Goal: Task Accomplishment & Management: Complete application form

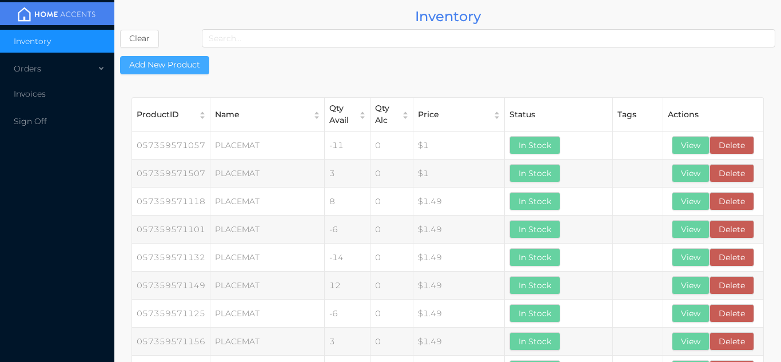
click at [171, 65] on button "Add New Product" at bounding box center [164, 65] width 89 height 18
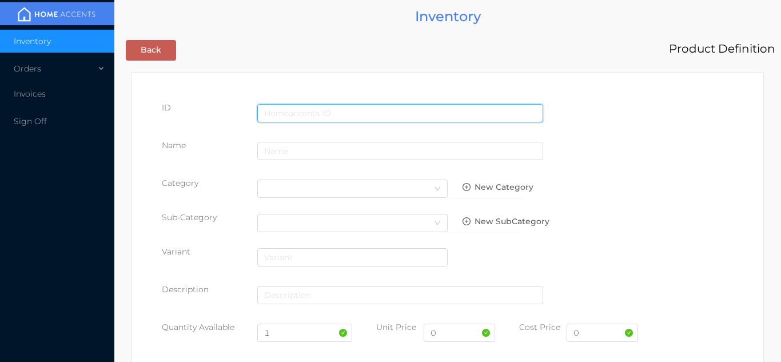
click at [300, 108] on input "text" at bounding box center [400, 113] width 286 height 18
type input "885062018596"
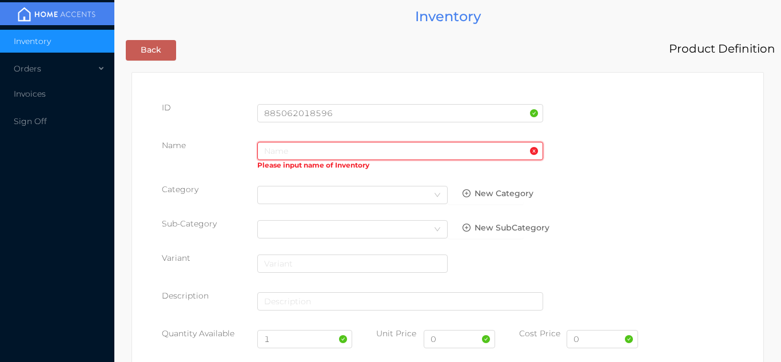
click at [274, 156] on input "text" at bounding box center [400, 151] width 286 height 18
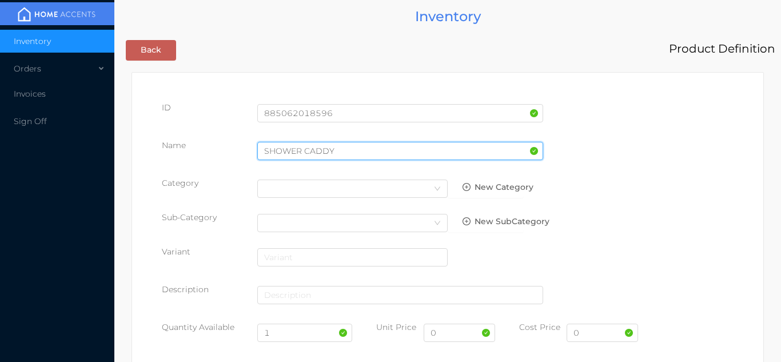
type input "SHOWER CADDY"
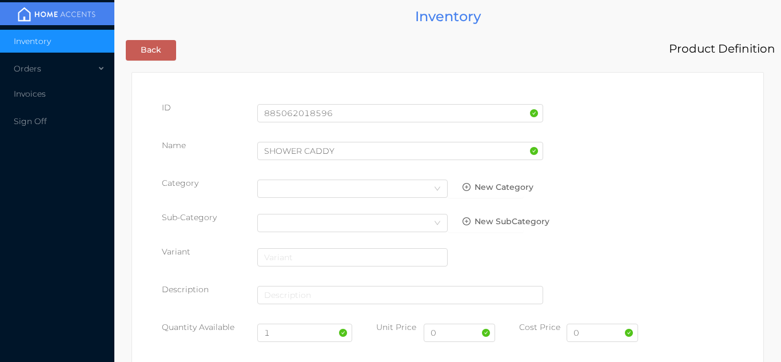
click at [697, 152] on div "Name SHOWER CADDY" at bounding box center [448, 156] width 572 height 32
click at [384, 186] on div "Select Category" at bounding box center [352, 188] width 177 height 17
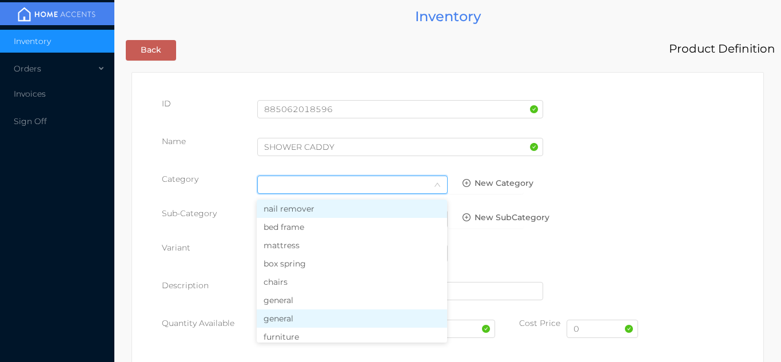
click at [312, 321] on li "general" at bounding box center [352, 318] width 190 height 18
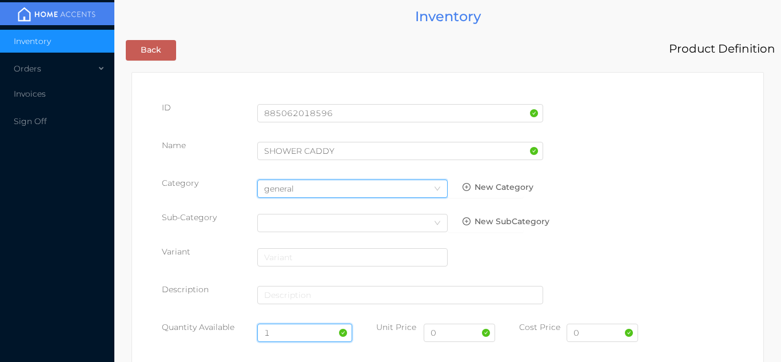
click at [290, 337] on input "1" at bounding box center [305, 333] width 96 height 18
type input "6"
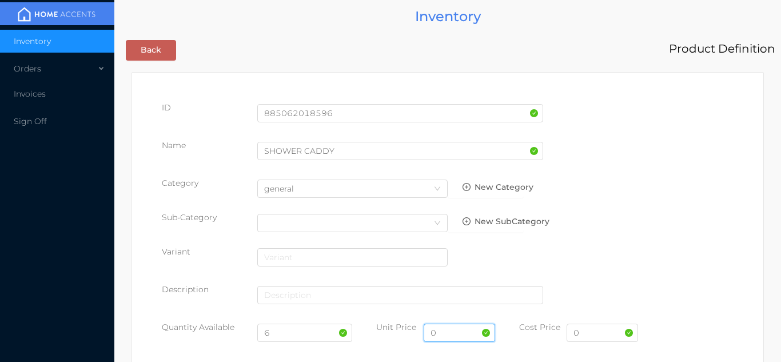
click at [454, 333] on input "0" at bounding box center [459, 333] width 71 height 18
type input "29.99"
click at [606, 335] on input "0" at bounding box center [602, 333] width 71 height 18
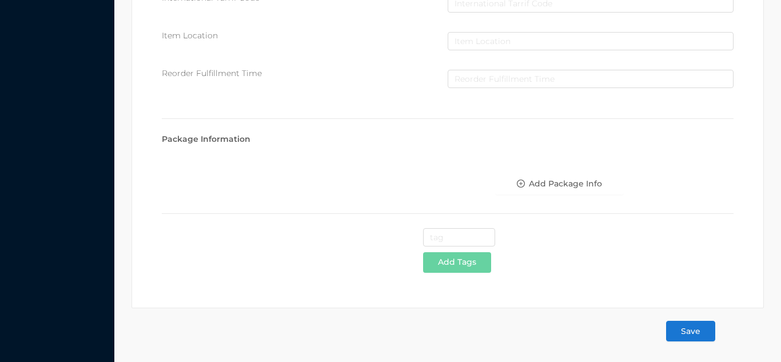
type input "15"
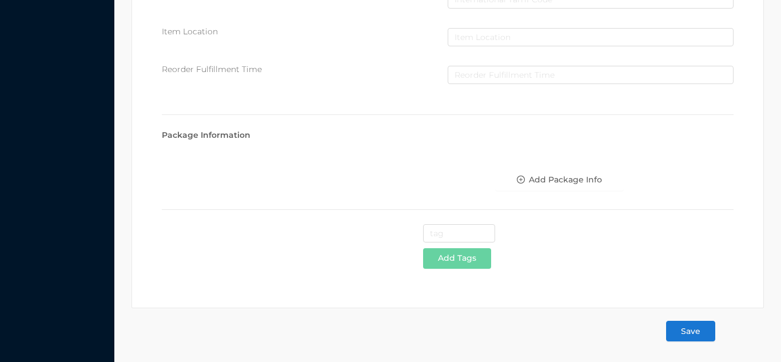
click at [699, 329] on button "Save" at bounding box center [690, 331] width 49 height 21
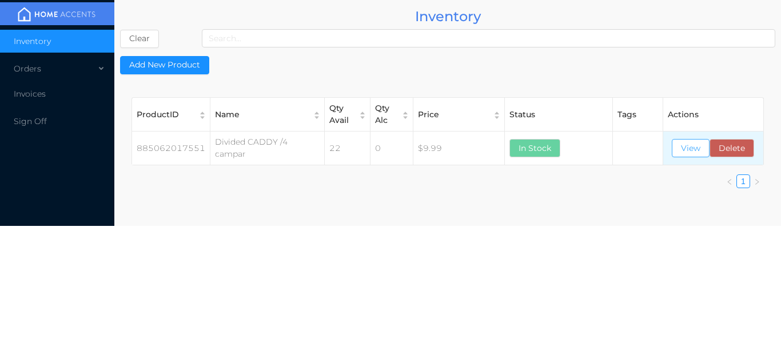
click at [686, 143] on button "View" at bounding box center [691, 148] width 38 height 18
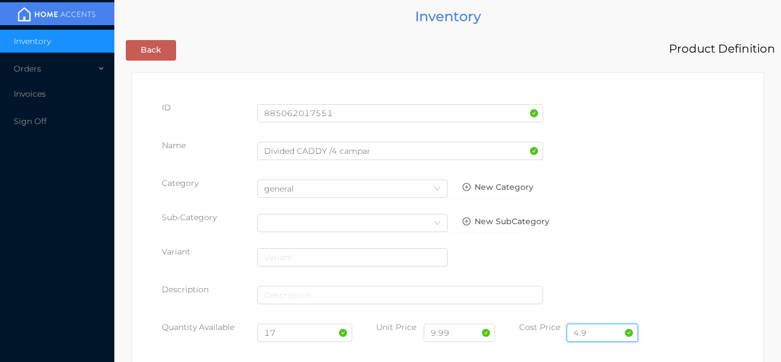
click at [595, 326] on input "4.9" at bounding box center [602, 333] width 71 height 18
type input "4"
type input "3.25"
click at [309, 335] on input "17" at bounding box center [305, 333] width 96 height 18
type input "1"
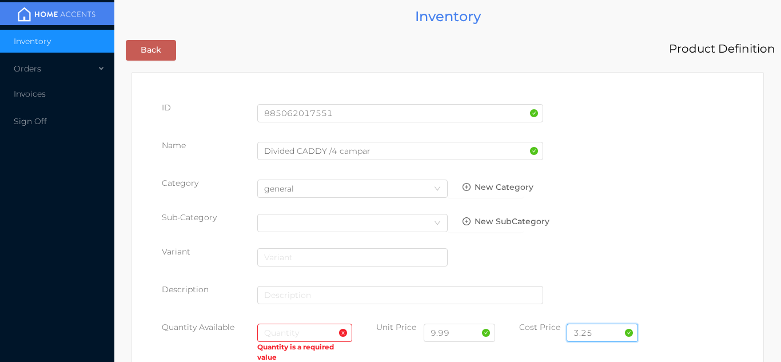
click at [614, 337] on input "3.25" at bounding box center [602, 333] width 71 height 18
type input "3"
type input "4.75"
click at [305, 331] on input "text" at bounding box center [305, 333] width 96 height 18
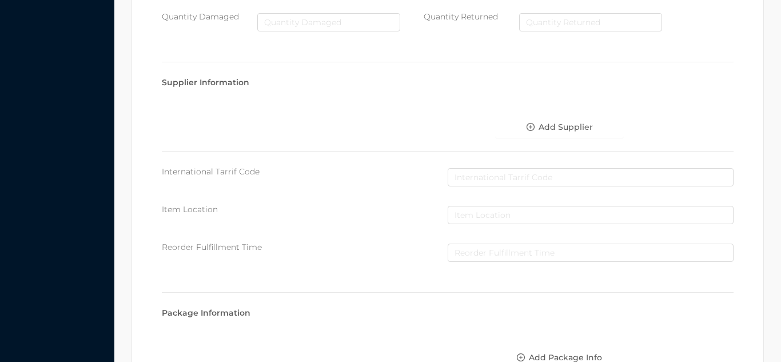
scroll to position [649, 0]
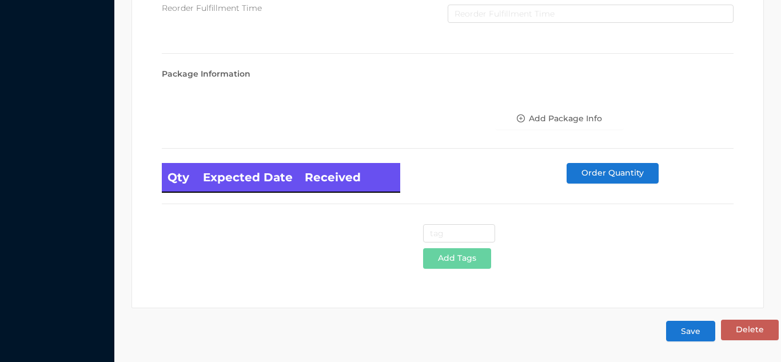
type input "12"
click at [699, 327] on button "Save" at bounding box center [690, 331] width 49 height 21
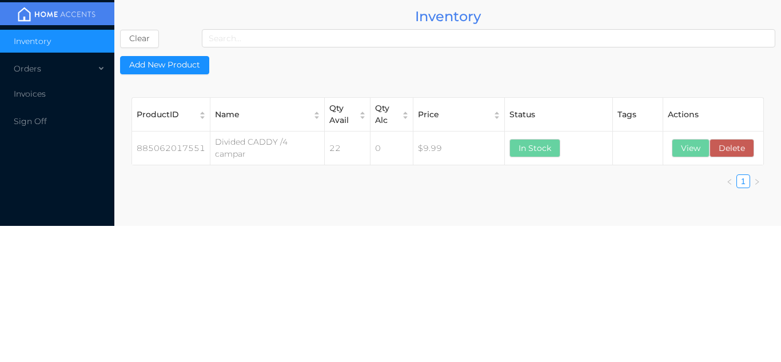
scroll to position [0, 0]
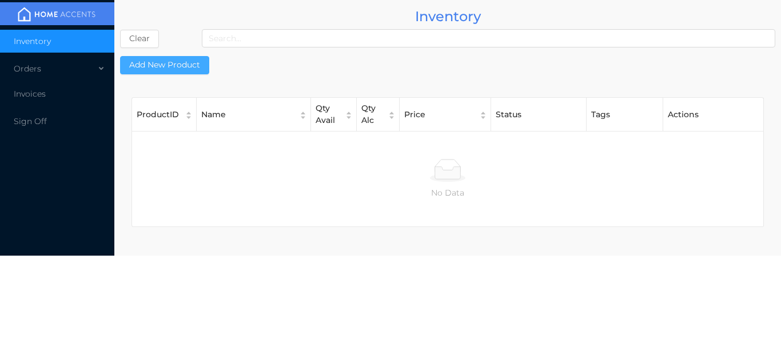
click at [144, 59] on button "Add New Product" at bounding box center [164, 65] width 89 height 18
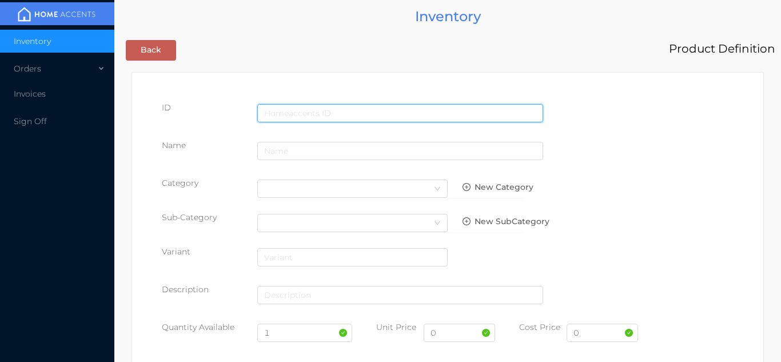
click at [333, 113] on input "text" at bounding box center [400, 113] width 286 height 18
type input "885062020186"
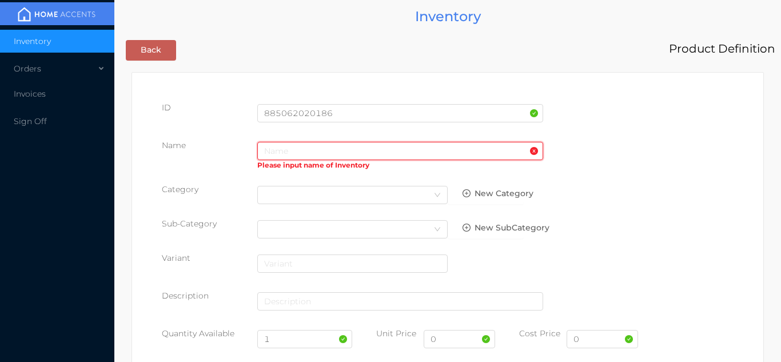
click at [296, 154] on input "text" at bounding box center [400, 151] width 286 height 18
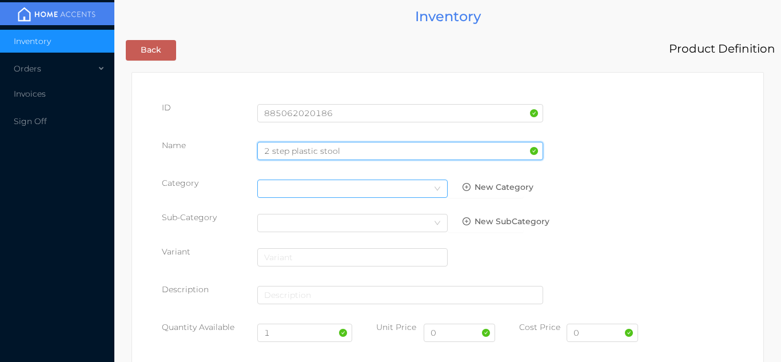
type input "2 step plastic stool"
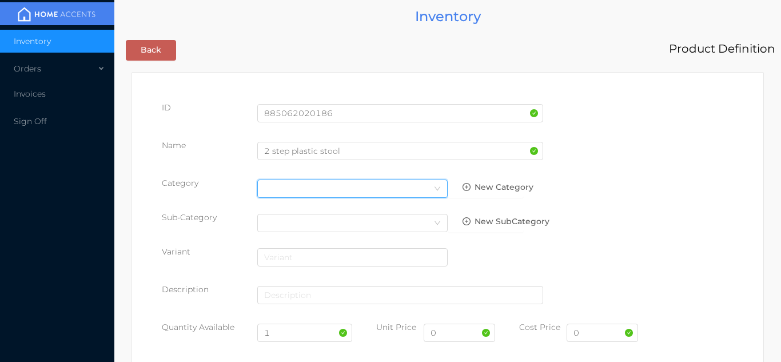
click at [437, 190] on icon "icon: down" at bounding box center [437, 188] width 7 height 7
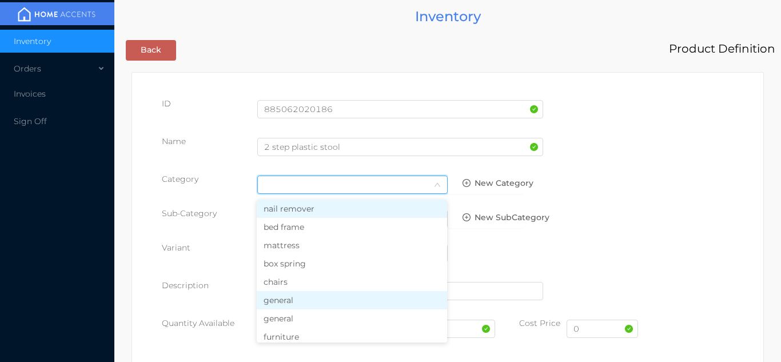
click at [310, 295] on li "general" at bounding box center [352, 300] width 190 height 18
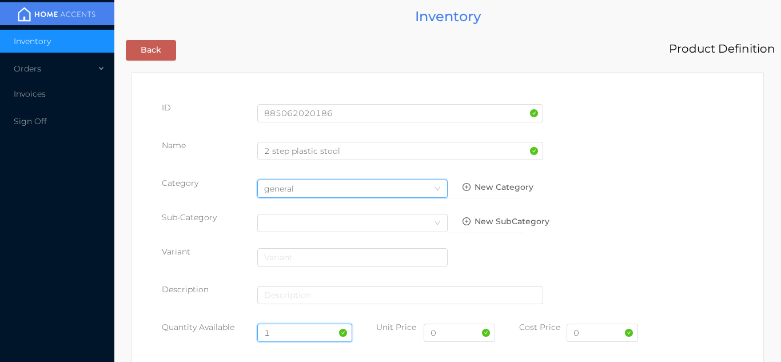
click at [287, 331] on input "1" at bounding box center [305, 333] width 96 height 18
type input "12"
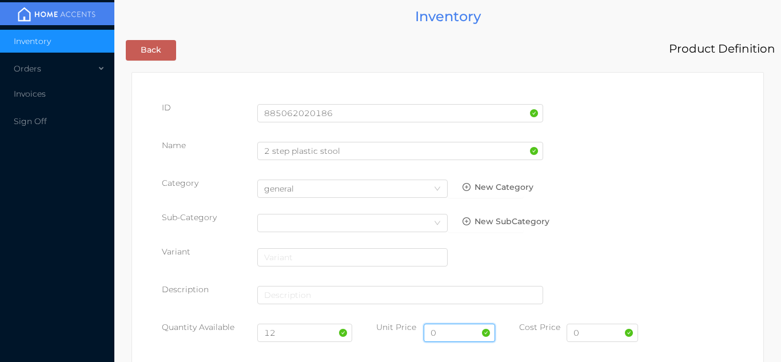
click at [462, 331] on input "0" at bounding box center [459, 333] width 71 height 18
type input "9.99"
click at [609, 337] on input "0" at bounding box center [602, 333] width 71 height 18
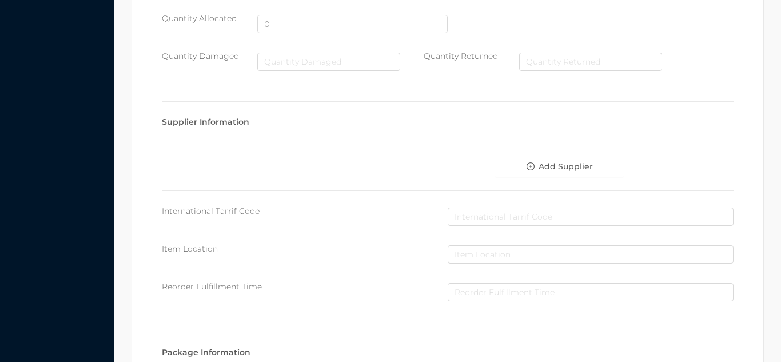
scroll to position [588, 0]
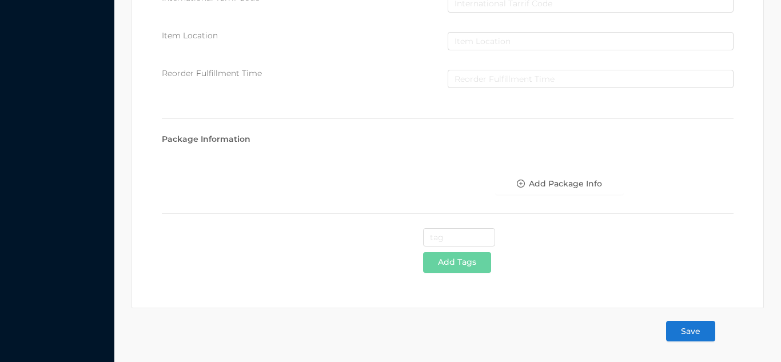
type input "4.75"
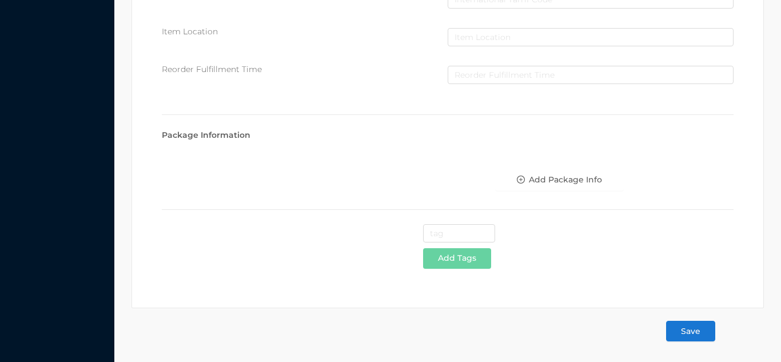
click at [687, 331] on button "Save" at bounding box center [690, 331] width 49 height 21
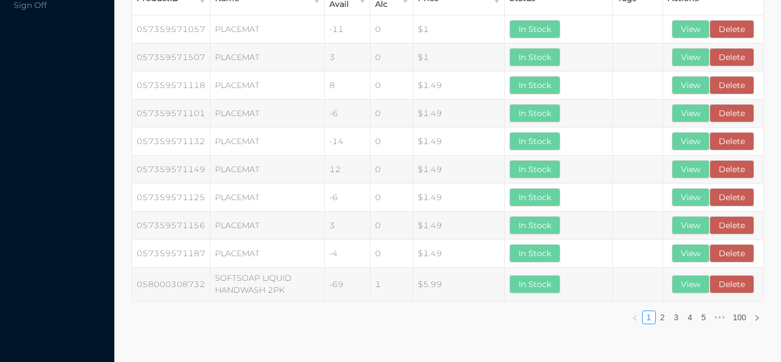
scroll to position [0, 0]
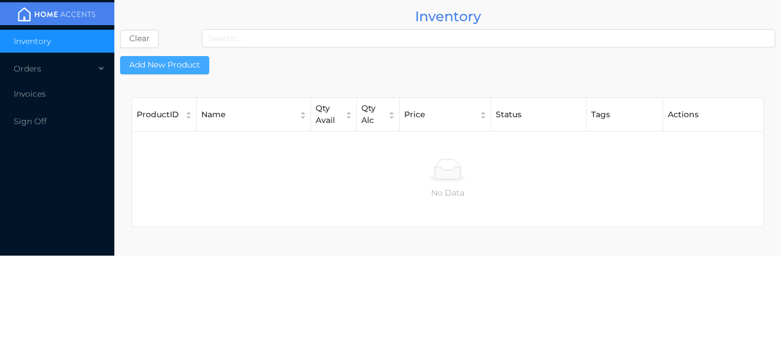
click at [153, 64] on button "Add New Product" at bounding box center [164, 65] width 89 height 18
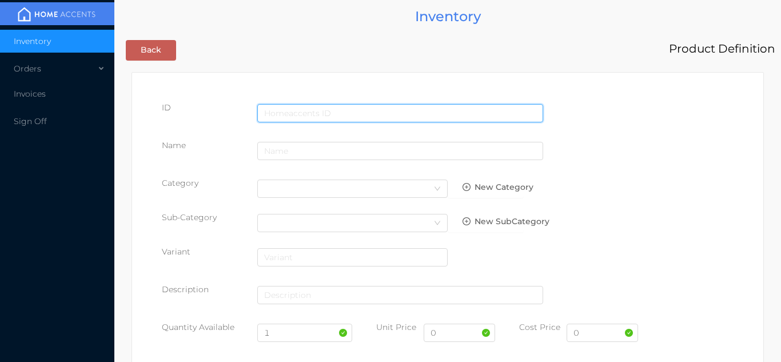
click at [301, 110] on input "text" at bounding box center [400, 113] width 286 height 18
type input "885062020155"
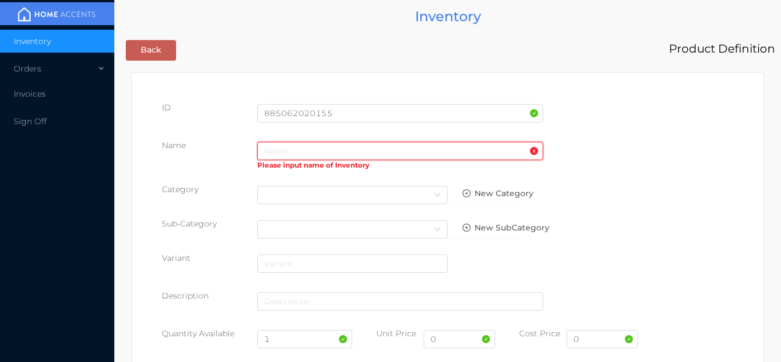
click at [288, 155] on input "text" at bounding box center [400, 151] width 286 height 18
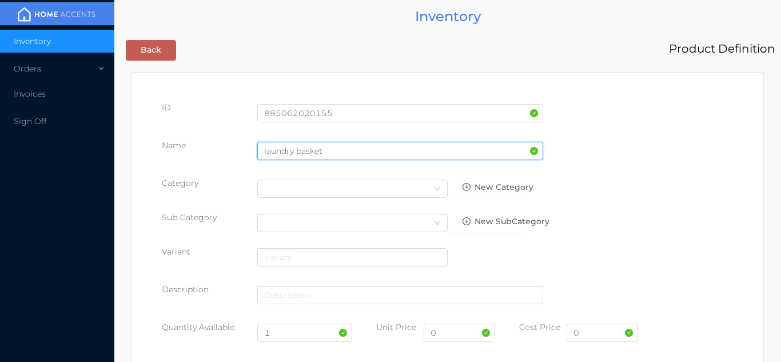
type input "laundry basket"
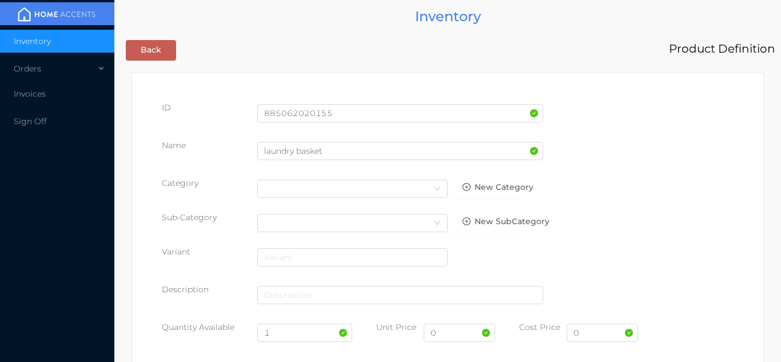
click at [658, 160] on div "Name laundry basket" at bounding box center [448, 156] width 572 height 32
click at [427, 188] on div "Select Category" at bounding box center [352, 188] width 177 height 17
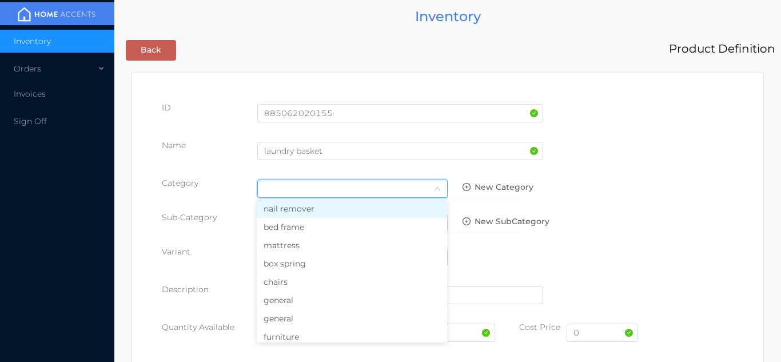
click at [282, 308] on li "general" at bounding box center [352, 300] width 190 height 18
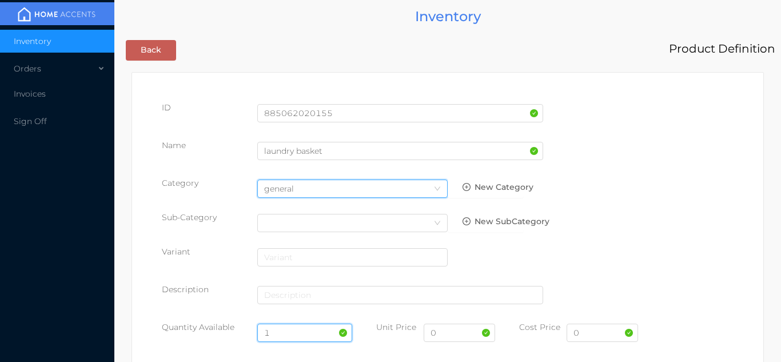
click at [284, 333] on input "1" at bounding box center [305, 333] width 96 height 18
type input "8"
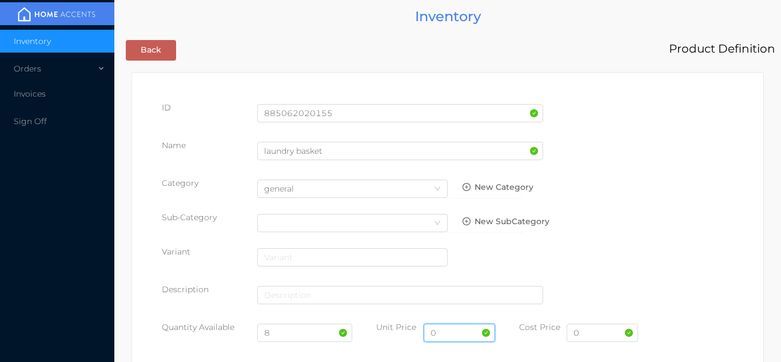
click at [461, 337] on input "0" at bounding box center [459, 333] width 71 height 18
type input "19.99"
click at [595, 335] on input "0" at bounding box center [602, 333] width 71 height 18
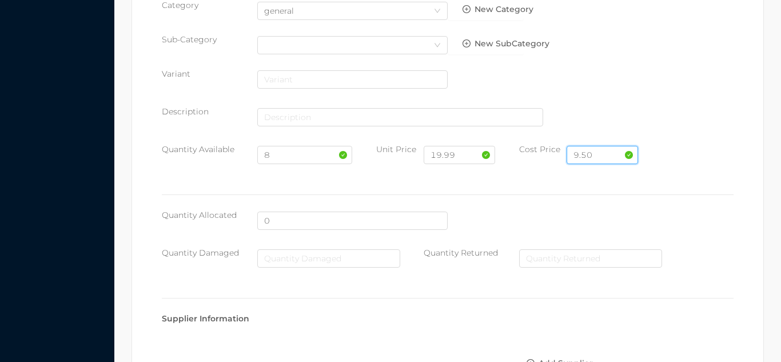
scroll to position [588, 0]
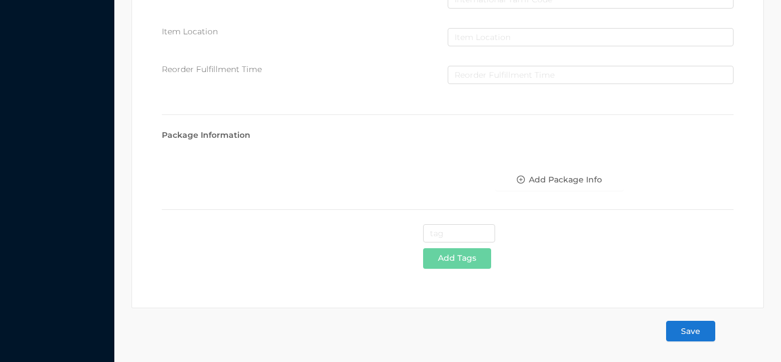
type input "9.50"
click at [706, 337] on button "Save" at bounding box center [690, 331] width 49 height 21
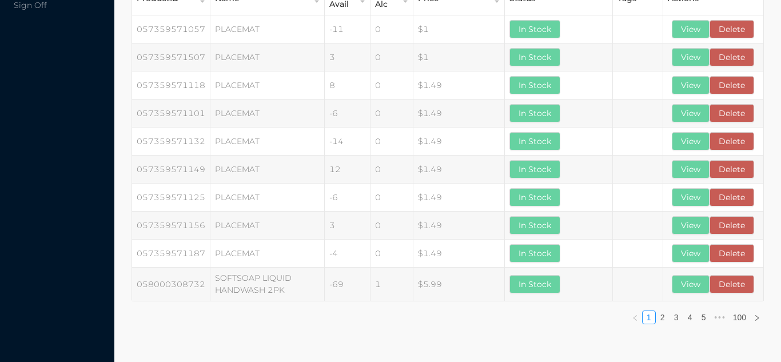
scroll to position [0, 0]
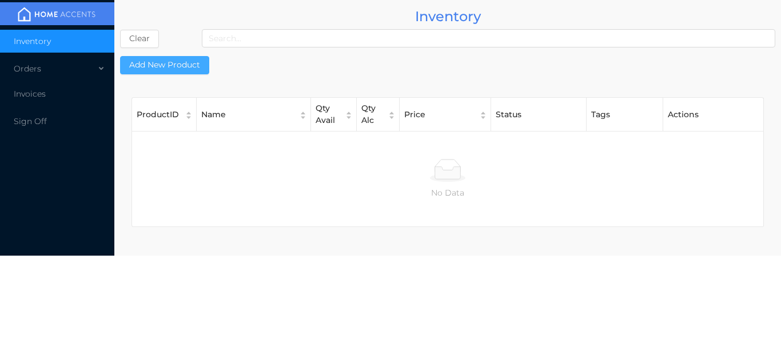
click at [180, 70] on button "Add New Product" at bounding box center [164, 65] width 89 height 18
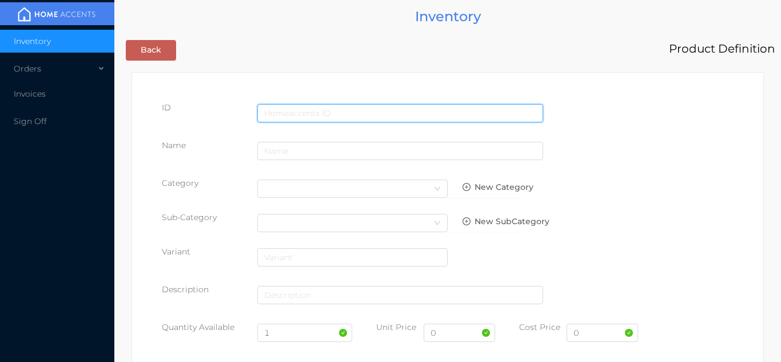
click at [316, 113] on input "text" at bounding box center [400, 113] width 286 height 18
type input "885062020247"
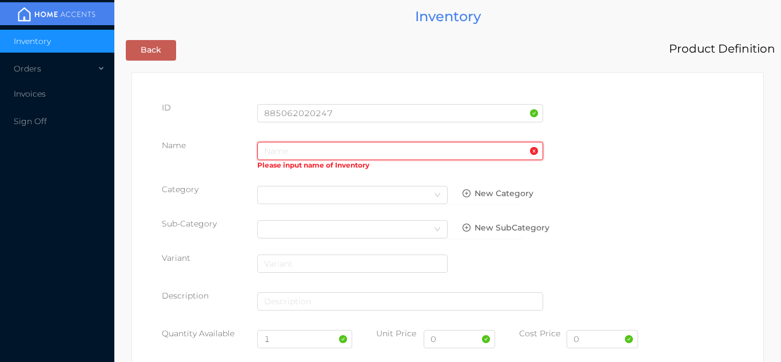
click at [299, 152] on input "text" at bounding box center [400, 151] width 286 height 18
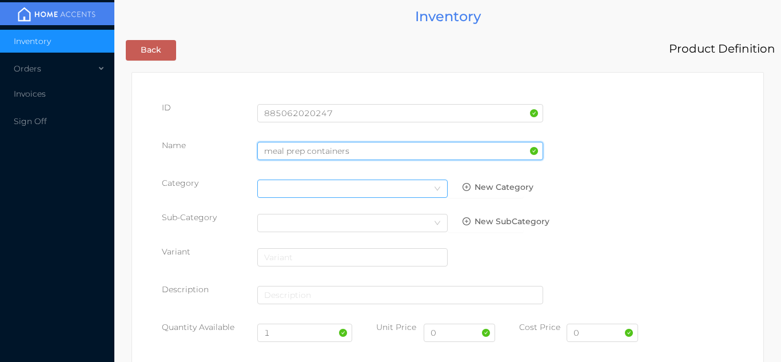
type input "meal prep containers"
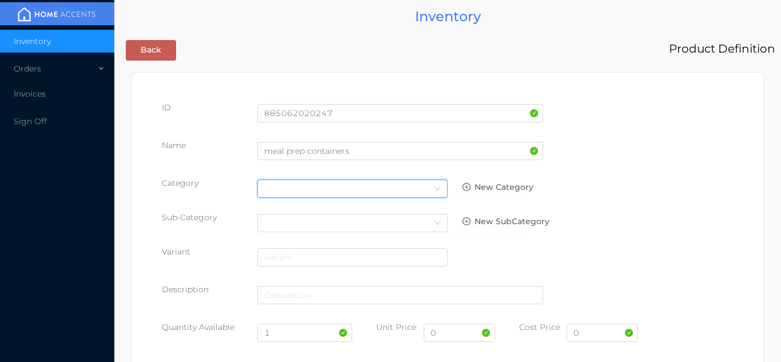
click at [420, 185] on div "Select Category" at bounding box center [352, 188] width 177 height 17
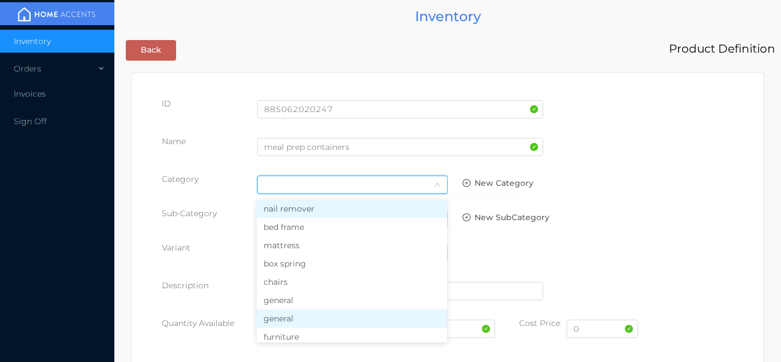
click at [294, 314] on li "general" at bounding box center [352, 318] width 190 height 18
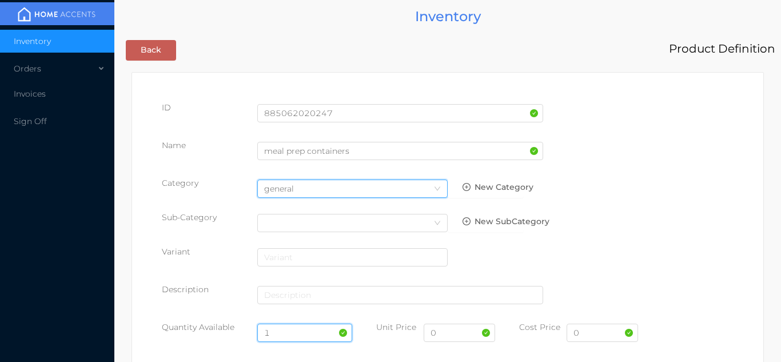
click at [288, 328] on input "1" at bounding box center [305, 333] width 96 height 18
type input "24"
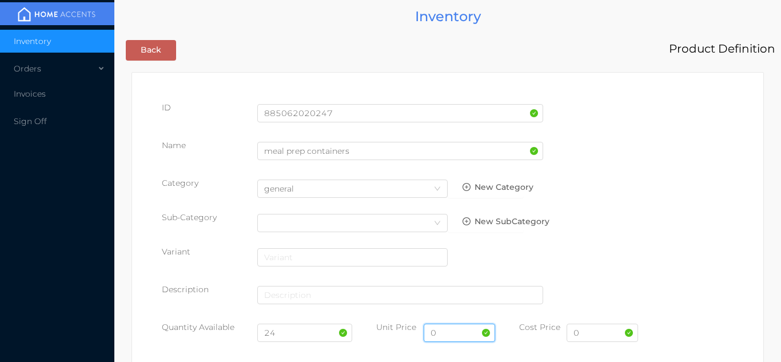
click at [455, 337] on input "0" at bounding box center [459, 333] width 71 height 18
type input "6.99"
click at [601, 336] on input "0" at bounding box center [602, 333] width 71 height 18
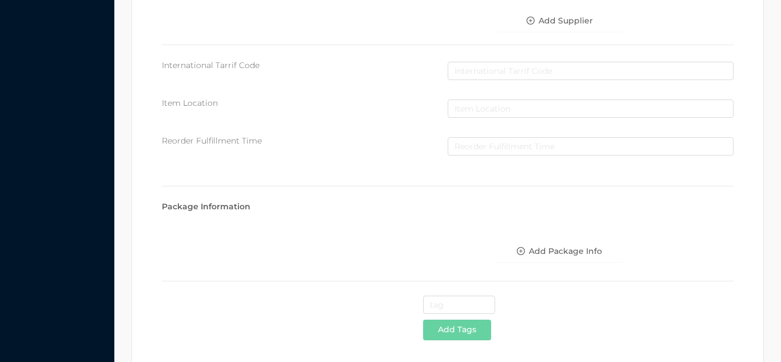
scroll to position [588, 0]
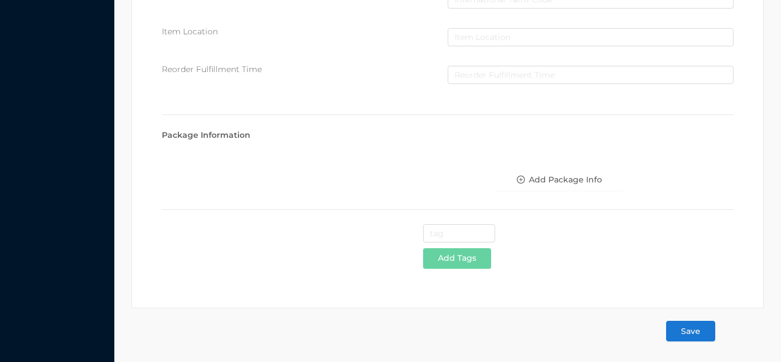
type input "3.50"
click at [685, 329] on button "Save" at bounding box center [690, 331] width 49 height 21
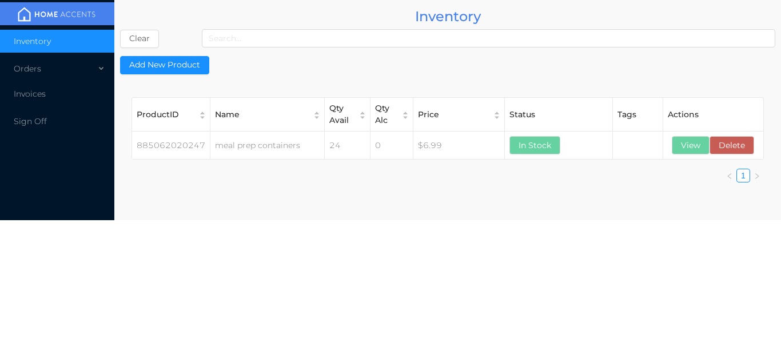
scroll to position [0, 0]
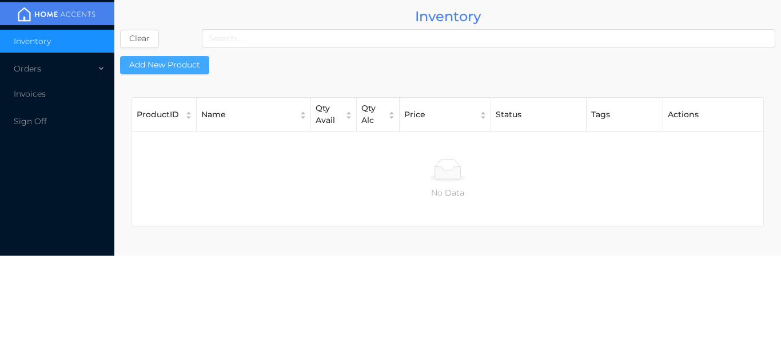
click at [170, 71] on button "Add New Product" at bounding box center [164, 65] width 89 height 18
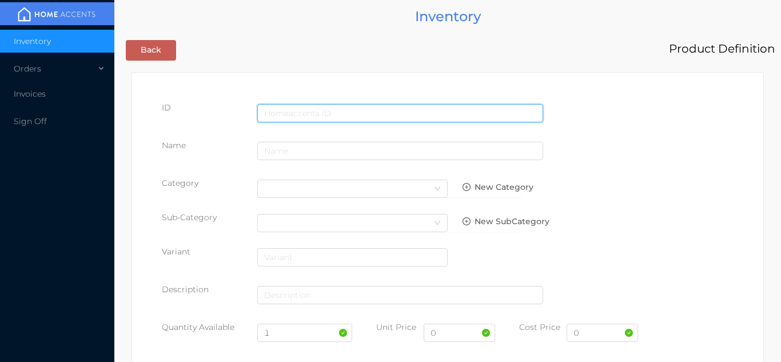
click at [311, 112] on input "text" at bounding box center [400, 113] width 286 height 18
type input "885062020230"
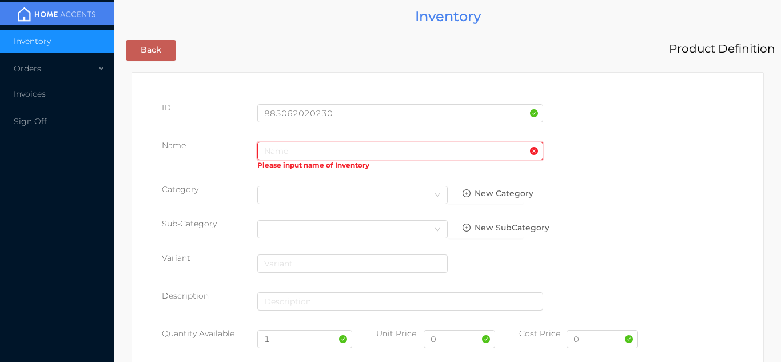
click at [272, 153] on input "text" at bounding box center [400, 151] width 286 height 18
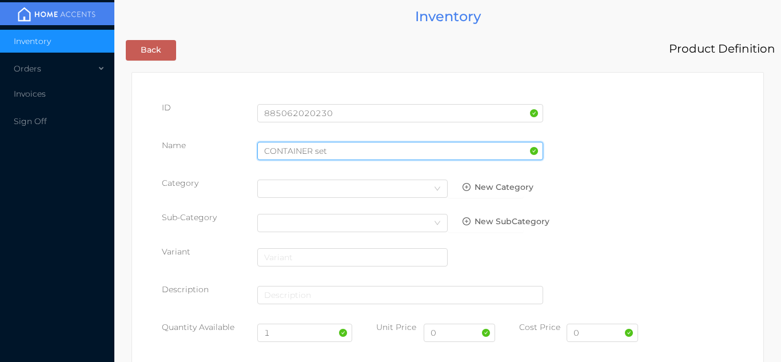
type input "CONTAINER set"
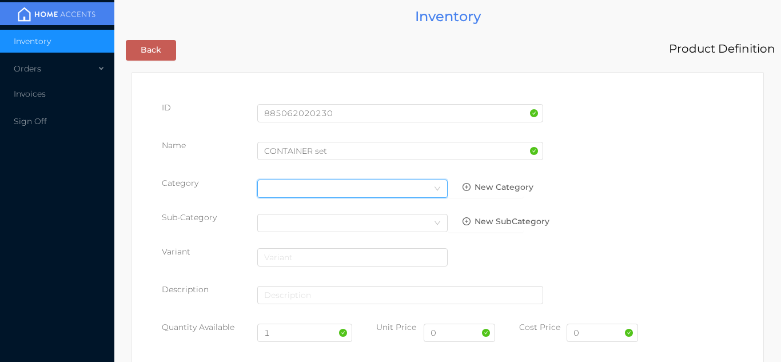
click at [436, 190] on icon "icon: down" at bounding box center [437, 188] width 7 height 7
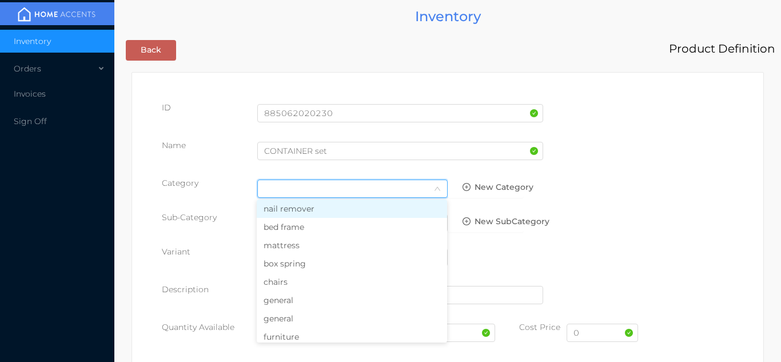
click at [303, 302] on li "general" at bounding box center [352, 300] width 190 height 18
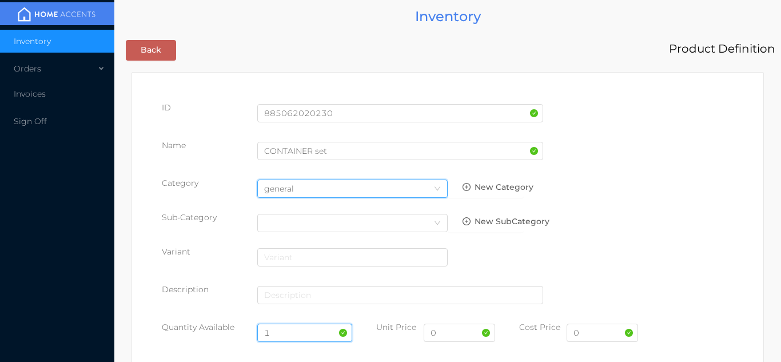
click at [285, 325] on input "1" at bounding box center [305, 333] width 96 height 18
type input "24"
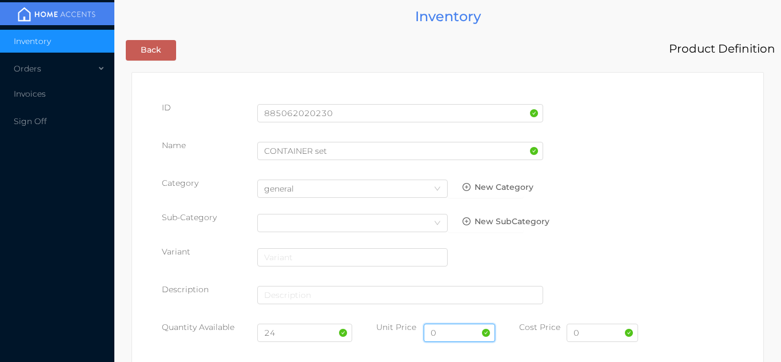
click at [454, 331] on input "0" at bounding box center [459, 333] width 71 height 18
type input "6.99"
click at [603, 331] on input "0" at bounding box center [602, 333] width 71 height 18
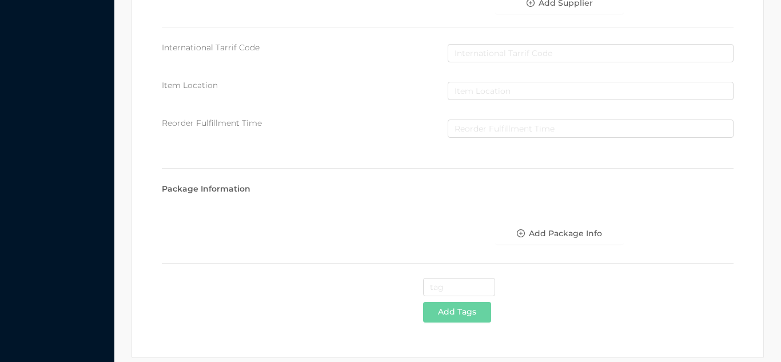
scroll to position [588, 0]
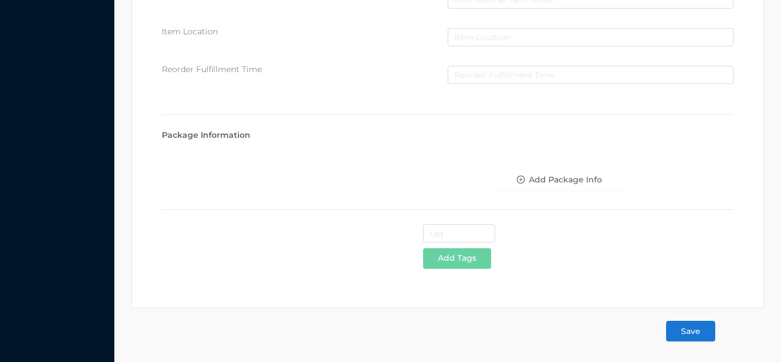
type input "3.50"
click at [688, 333] on button "Save" at bounding box center [690, 331] width 49 height 21
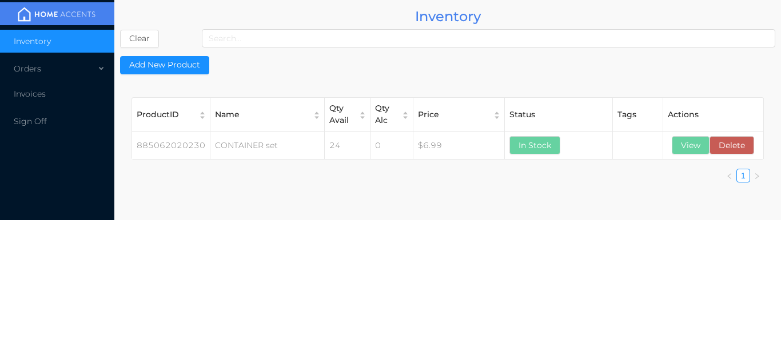
scroll to position [0, 0]
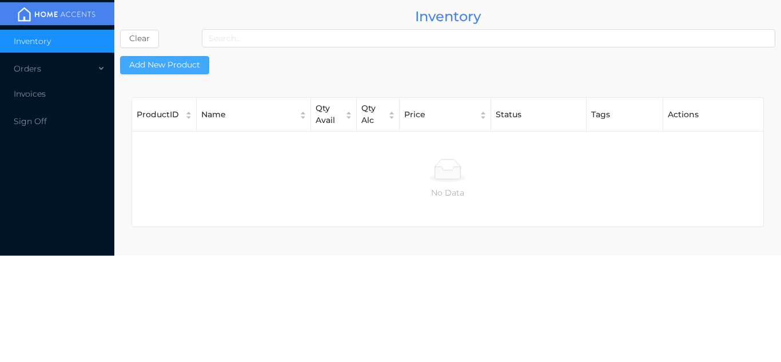
click at [169, 59] on button "Add New Product" at bounding box center [164, 65] width 89 height 18
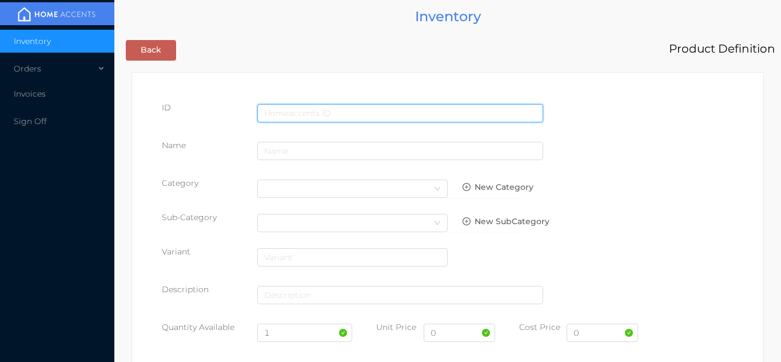
click at [284, 104] on input "text" at bounding box center [400, 113] width 286 height 18
type input "885062018473"
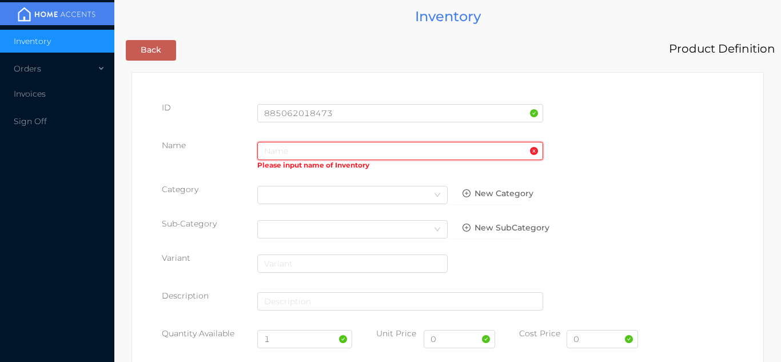
click at [289, 155] on input "text" at bounding box center [400, 151] width 286 height 18
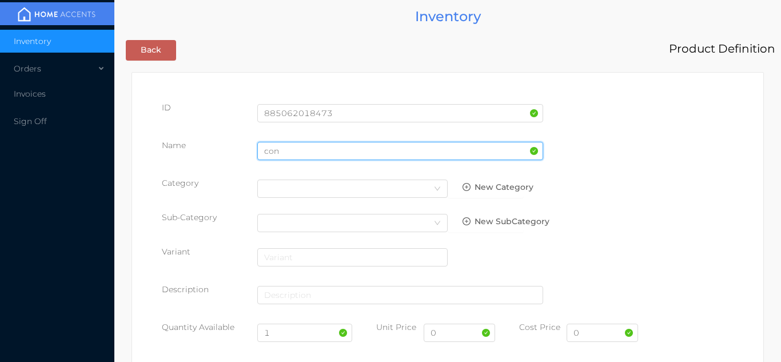
type input "container"
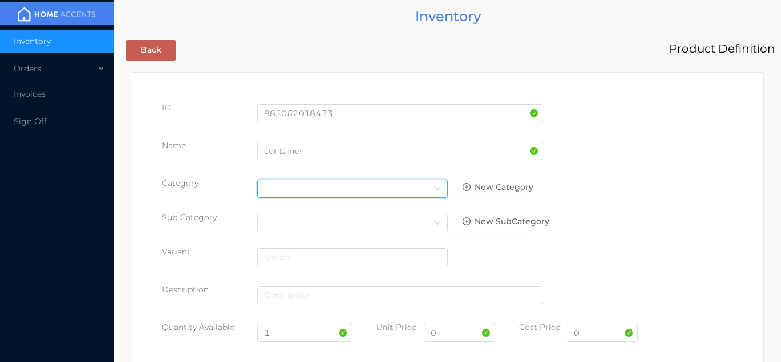
click at [436, 190] on icon "icon: down" at bounding box center [437, 188] width 7 height 7
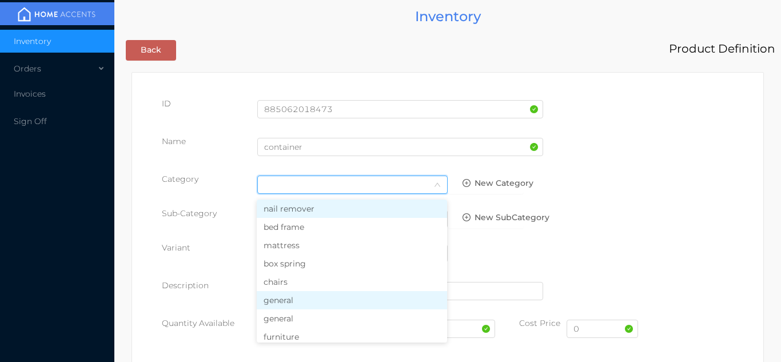
click at [303, 302] on li "general" at bounding box center [352, 300] width 190 height 18
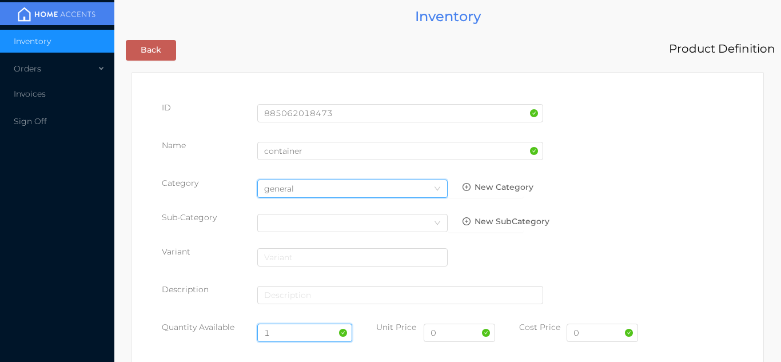
click at [294, 332] on input "1" at bounding box center [305, 333] width 96 height 18
type input "24"
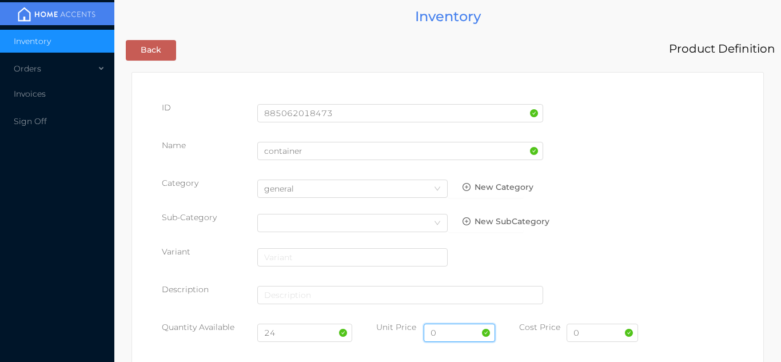
click at [461, 330] on input "0" at bounding box center [459, 333] width 71 height 18
type input "9.99"
click at [606, 337] on input "0" at bounding box center [602, 333] width 71 height 18
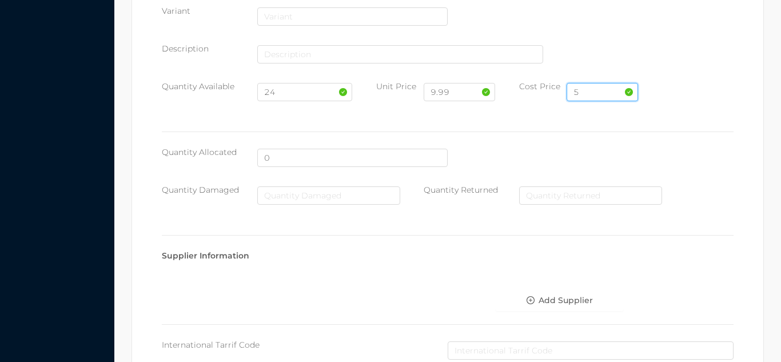
scroll to position [588, 0]
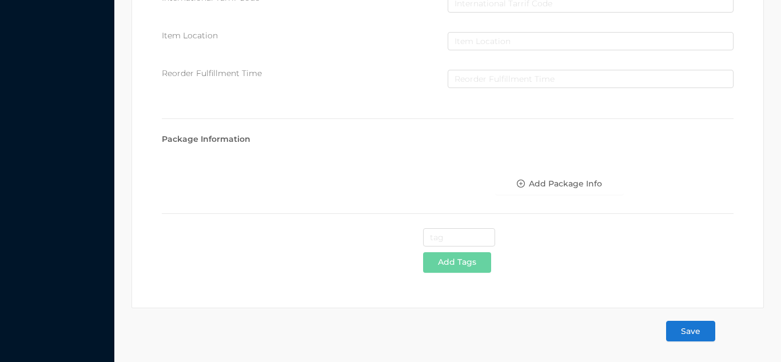
type input "5"
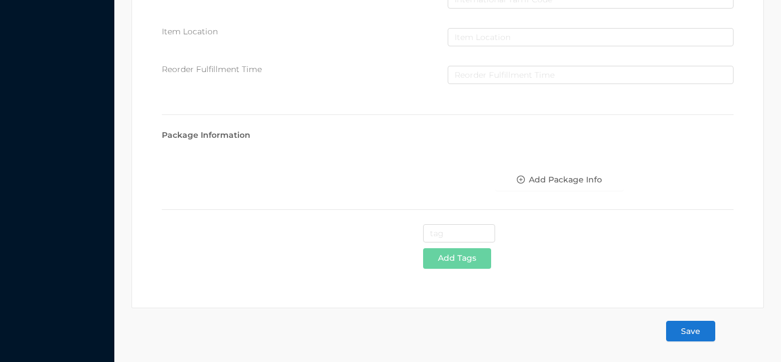
click at [697, 332] on button "Save" at bounding box center [690, 331] width 49 height 21
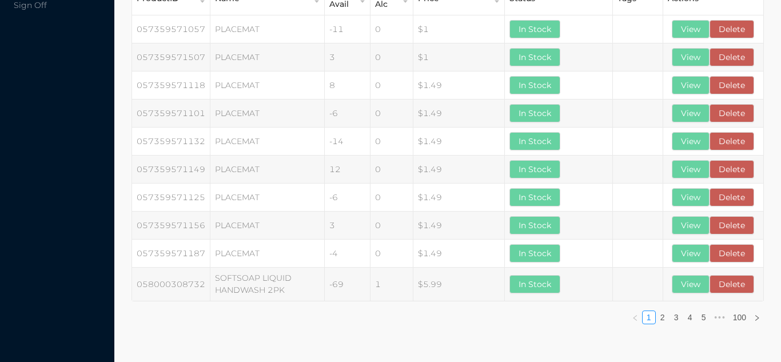
scroll to position [0, 0]
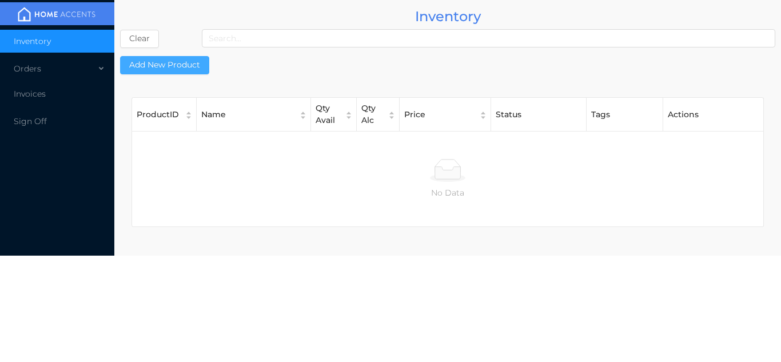
click at [154, 70] on button "Add New Product" at bounding box center [164, 65] width 89 height 18
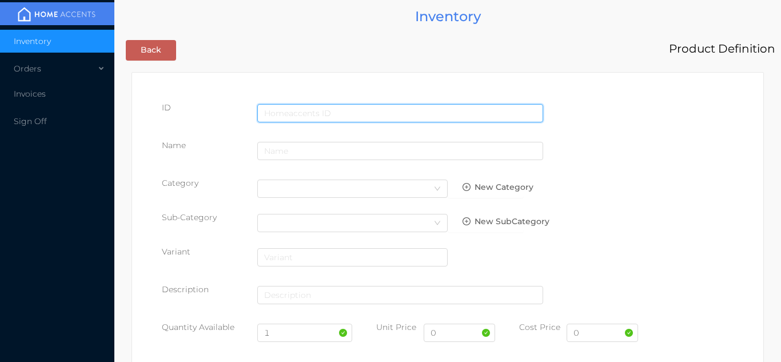
click at [294, 105] on input "text" at bounding box center [400, 113] width 286 height 18
type input "885062017865"
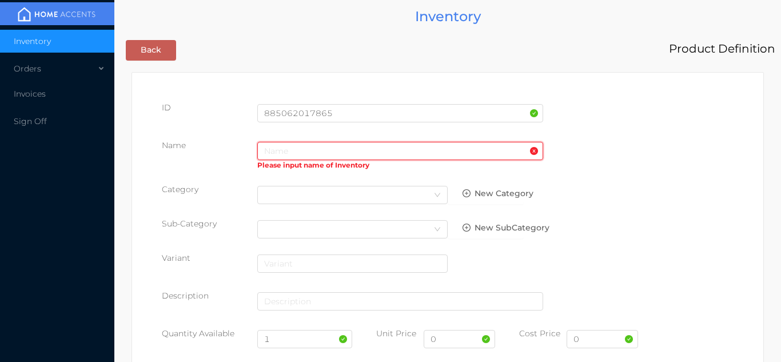
click at [277, 153] on input "text" at bounding box center [400, 151] width 286 height 18
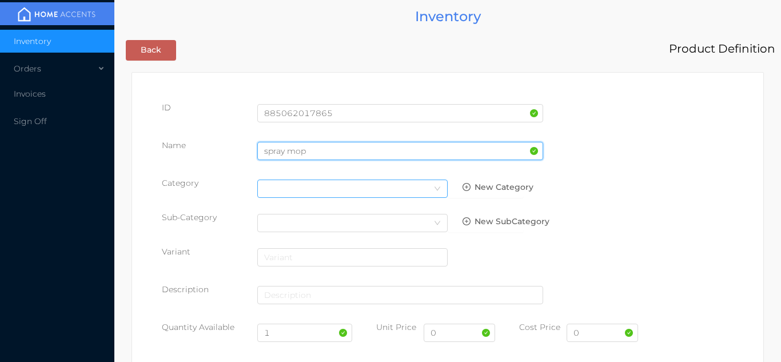
type input "spray mop"
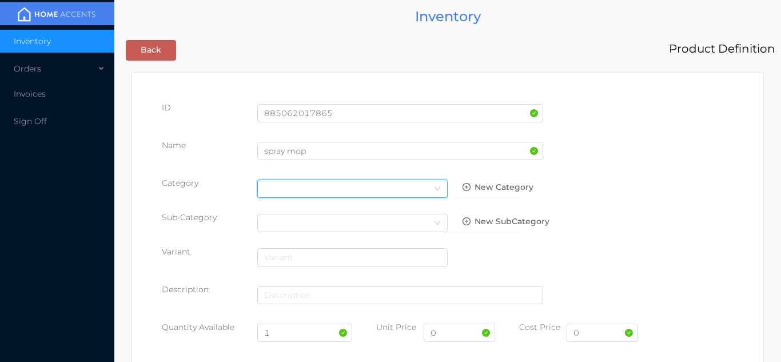
click at [435, 188] on icon "icon: down" at bounding box center [437, 188] width 7 height 7
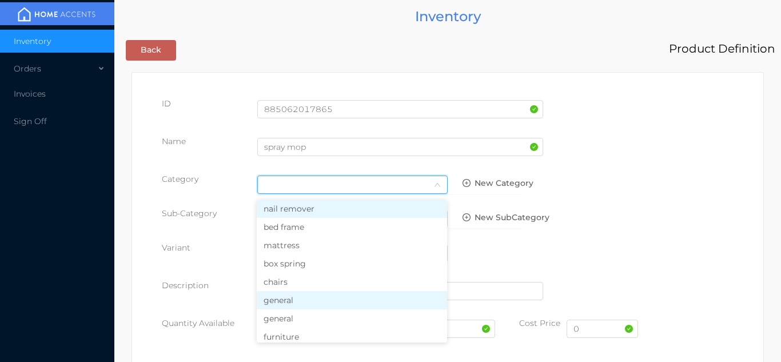
click at [309, 303] on li "general" at bounding box center [352, 300] width 190 height 18
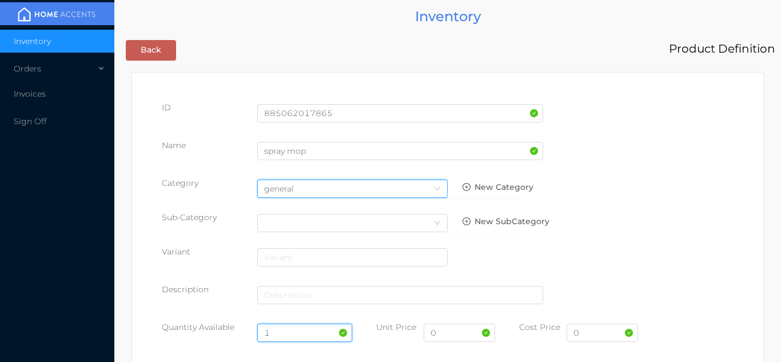
click at [288, 332] on input "1" at bounding box center [305, 333] width 96 height 18
type input "12"
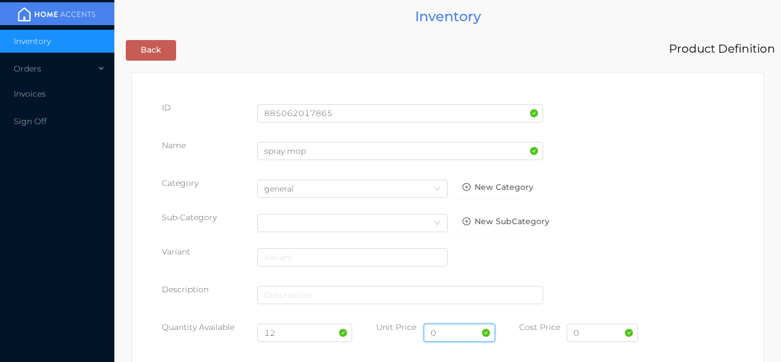
click at [465, 336] on input "0" at bounding box center [459, 333] width 71 height 18
type input "19.99"
click at [598, 336] on input "0" at bounding box center [602, 333] width 71 height 18
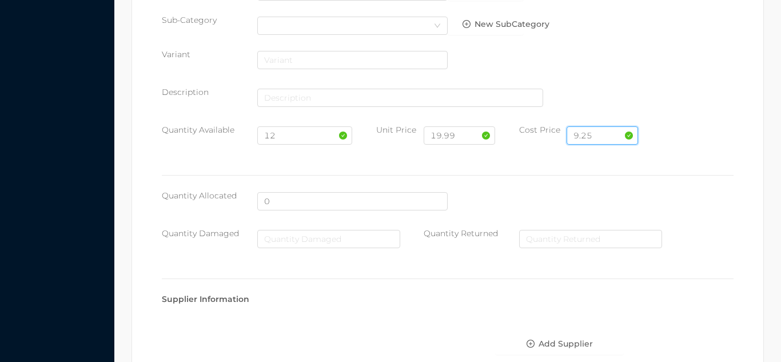
scroll to position [588, 0]
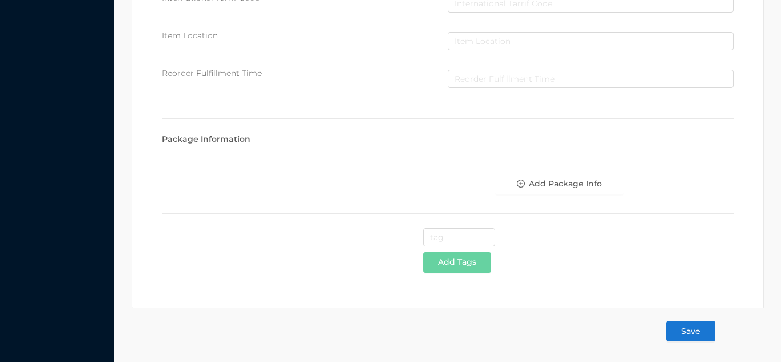
type input "9.25"
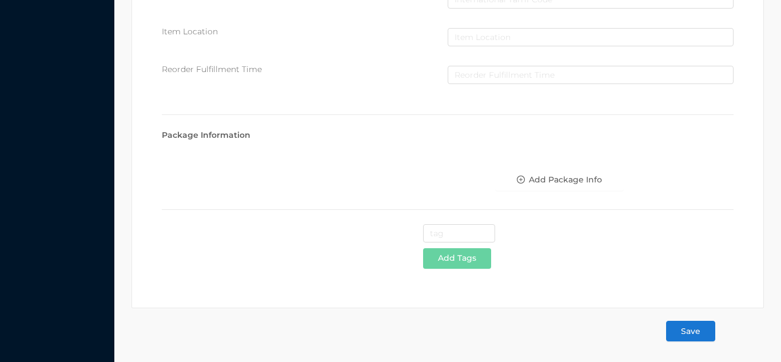
click at [687, 339] on button "Save" at bounding box center [690, 331] width 49 height 21
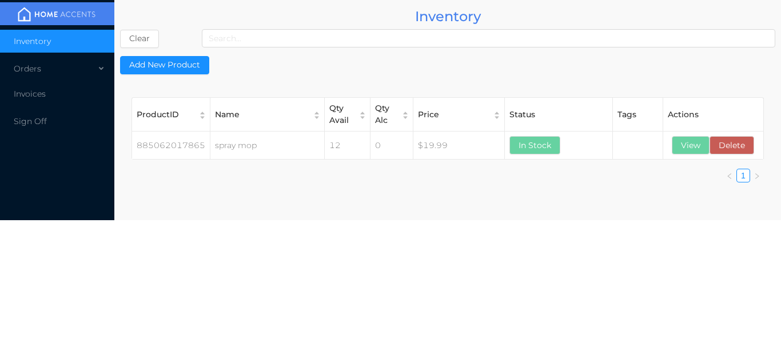
scroll to position [0, 0]
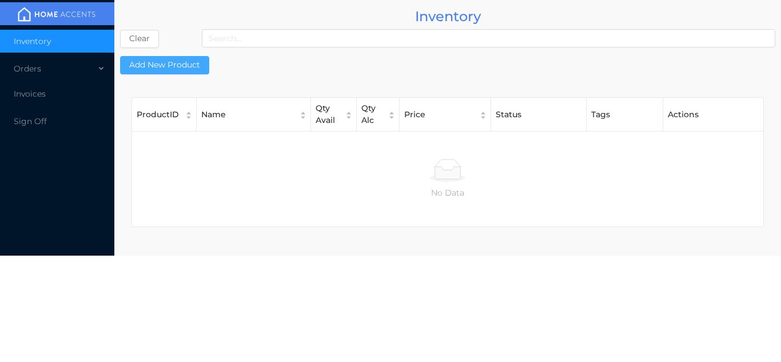
click at [158, 69] on button "Add New Product" at bounding box center [164, 65] width 89 height 18
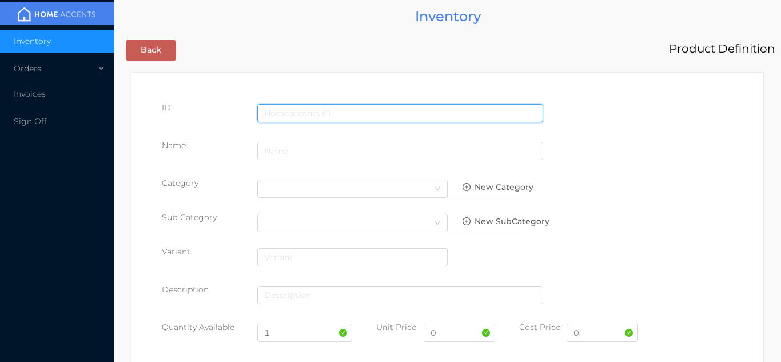
click at [311, 117] on input "text" at bounding box center [400, 113] width 286 height 18
type input "885062017902"
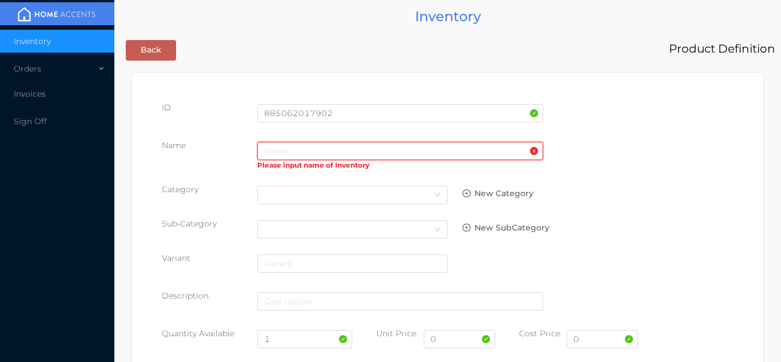
click at [302, 155] on input "text" at bounding box center [400, 151] width 286 height 18
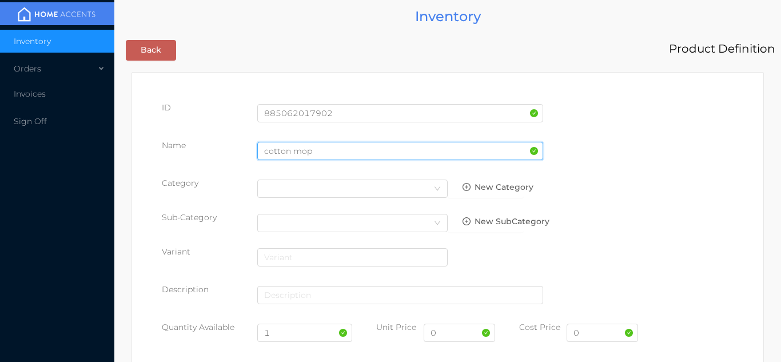
type input "cotton mop"
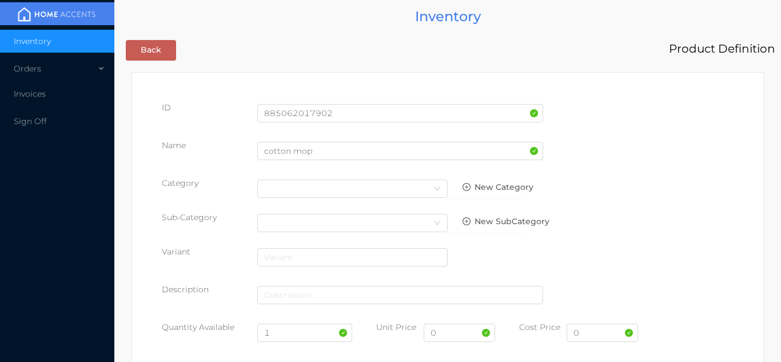
click at [683, 142] on div "Name cotton mop" at bounding box center [448, 156] width 572 height 32
click at [435, 188] on icon "icon: down" at bounding box center [437, 188] width 7 height 7
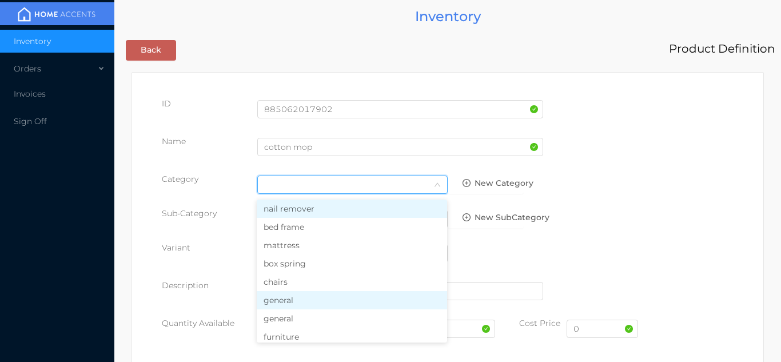
click at [301, 301] on li "general" at bounding box center [352, 300] width 190 height 18
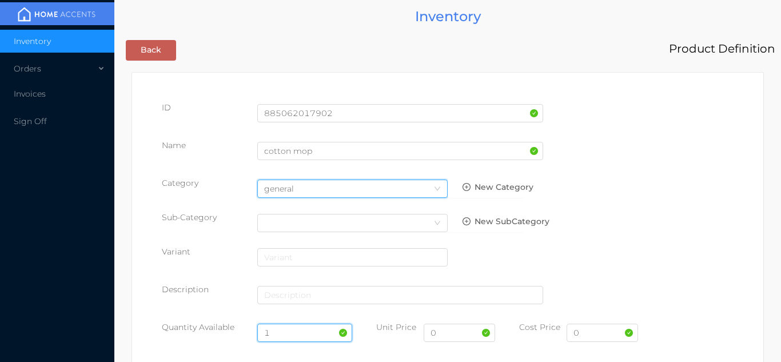
click at [285, 329] on input "1" at bounding box center [305, 333] width 96 height 18
type input "24"
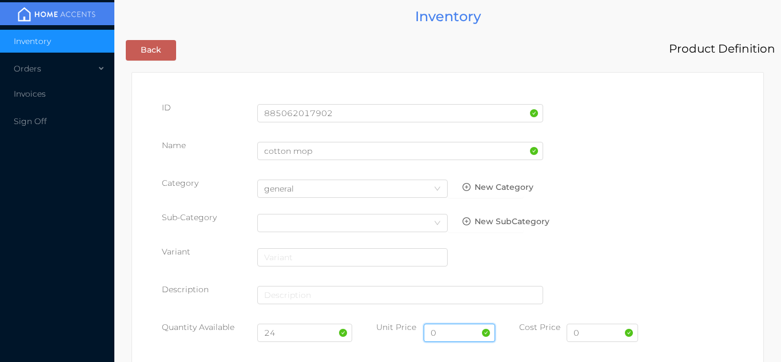
click at [460, 337] on input "0" at bounding box center [459, 333] width 71 height 18
type input "5.99"
click at [598, 334] on input "0" at bounding box center [602, 333] width 71 height 18
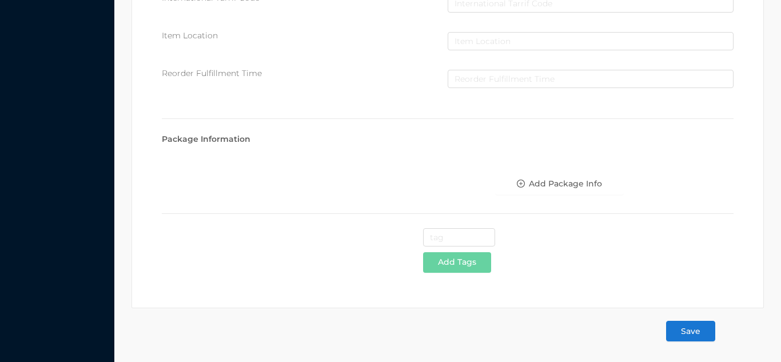
type input "2.95"
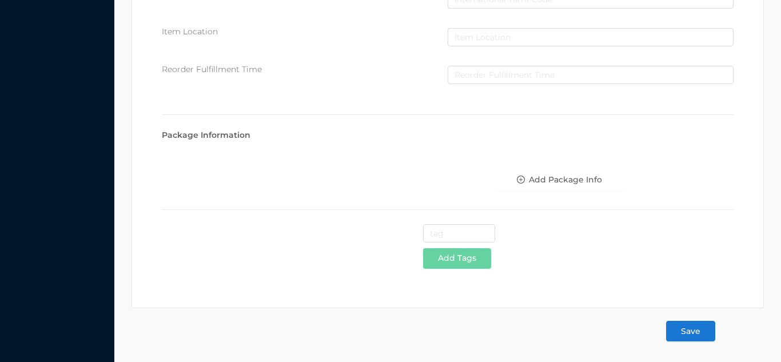
click at [699, 328] on button "Save" at bounding box center [690, 331] width 49 height 21
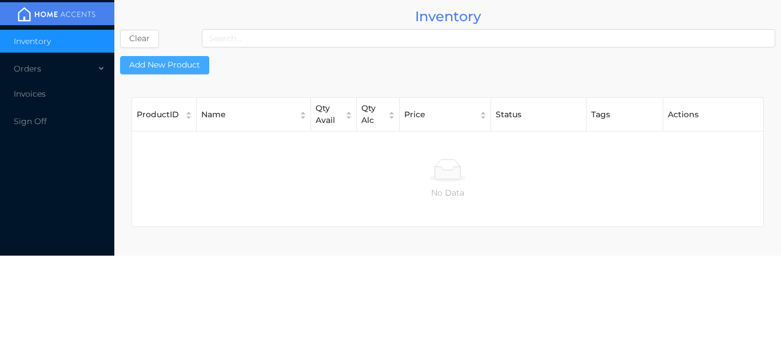
click at [185, 67] on button "Add New Product" at bounding box center [164, 65] width 89 height 18
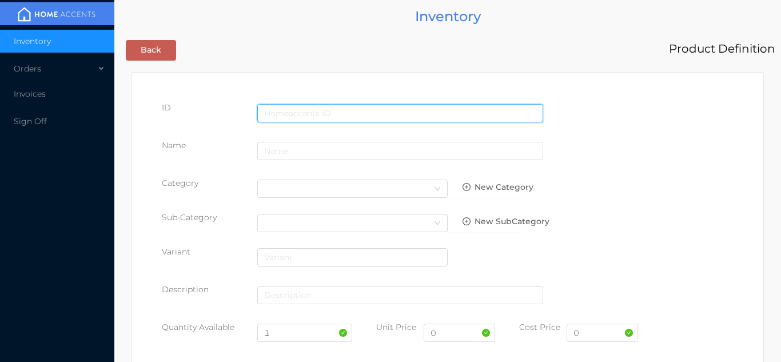
click at [314, 112] on input "text" at bounding box center [400, 113] width 286 height 18
type input "885062017919"
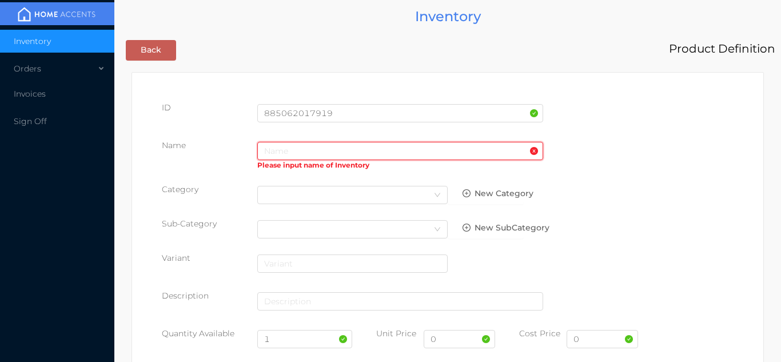
click at [275, 152] on input "text" at bounding box center [400, 151] width 286 height 18
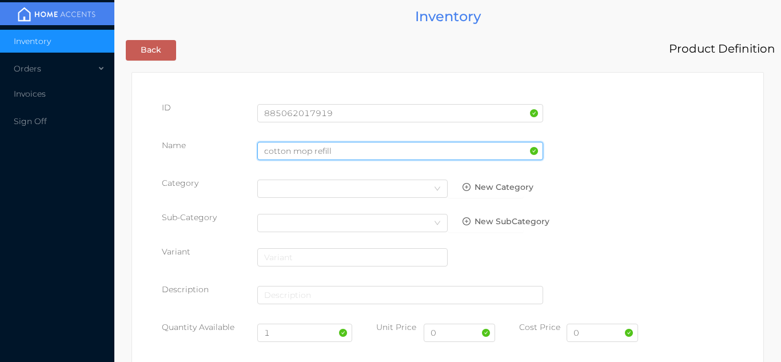
type input "cotton mop refill"
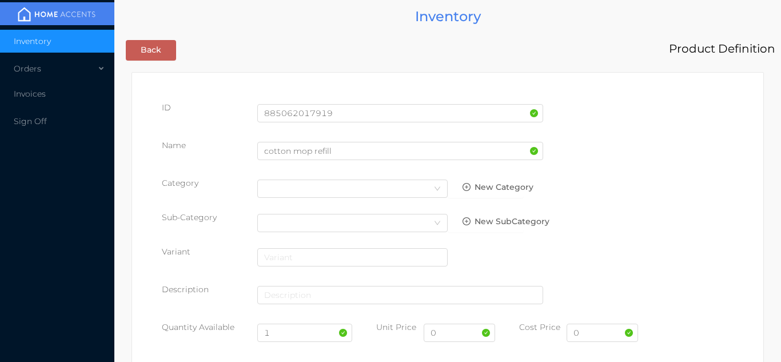
click at [690, 130] on div "ID 885062017919" at bounding box center [448, 118] width 572 height 32
click at [435, 188] on icon "icon: down" at bounding box center [437, 188] width 7 height 7
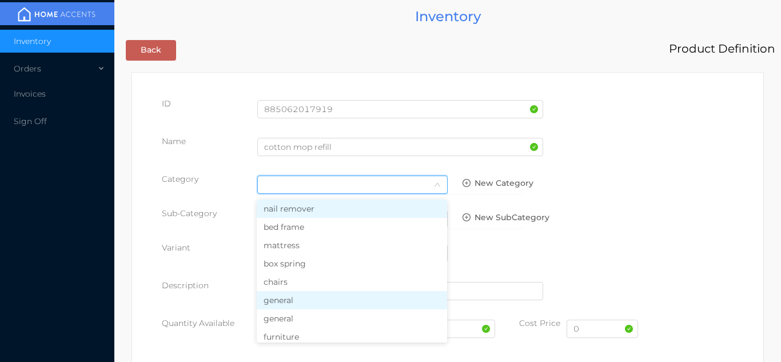
click at [305, 300] on li "general" at bounding box center [352, 300] width 190 height 18
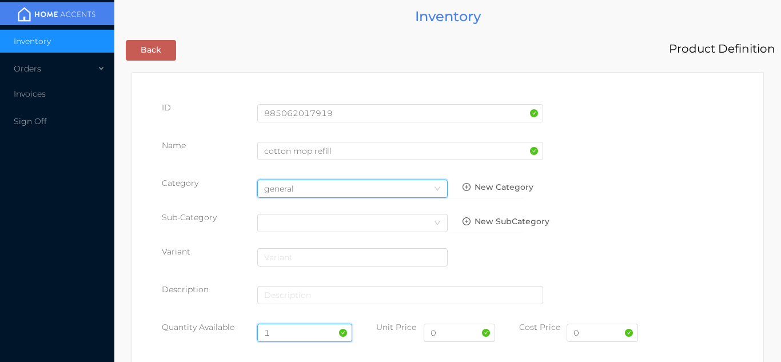
click at [287, 333] on input "1" at bounding box center [305, 333] width 96 height 18
type input "24"
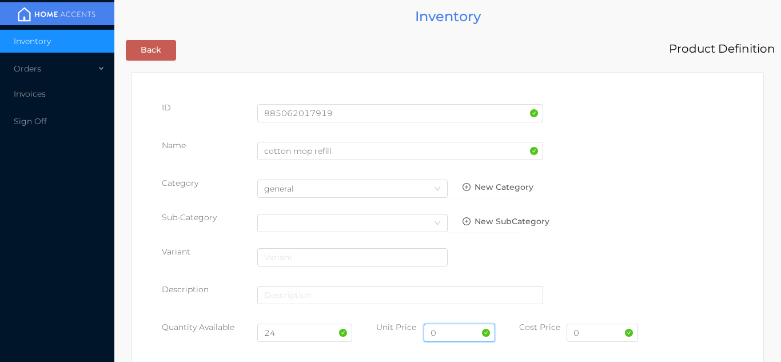
click at [463, 336] on input "0" at bounding box center [459, 333] width 71 height 18
type input "3.99"
click at [598, 336] on input "0" at bounding box center [602, 333] width 71 height 18
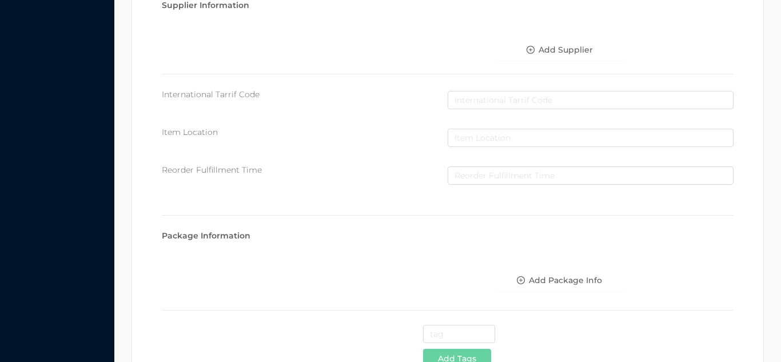
scroll to position [588, 0]
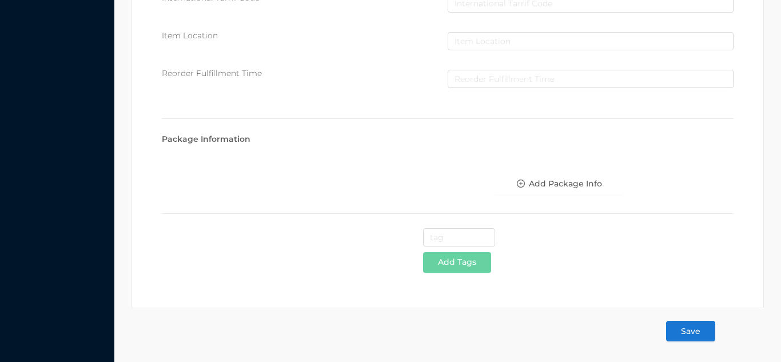
type input "1.90"
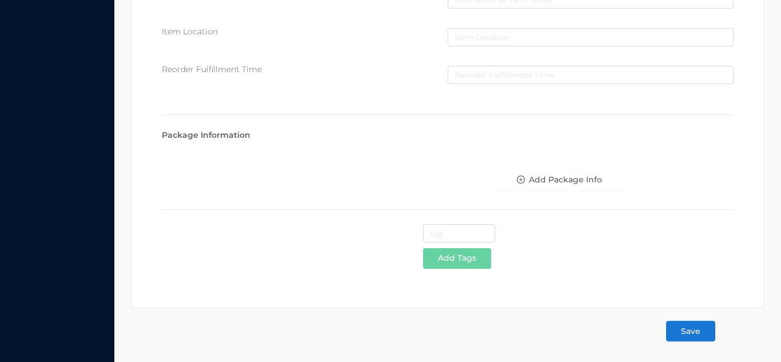
click at [701, 332] on button "Save" at bounding box center [690, 331] width 49 height 21
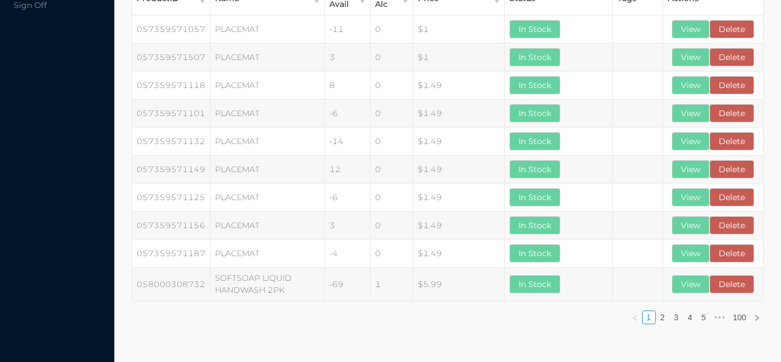
scroll to position [0, 0]
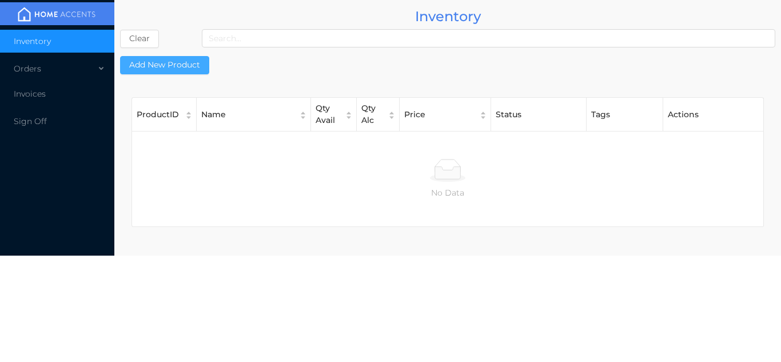
click at [158, 56] on button "Add New Product" at bounding box center [164, 65] width 89 height 18
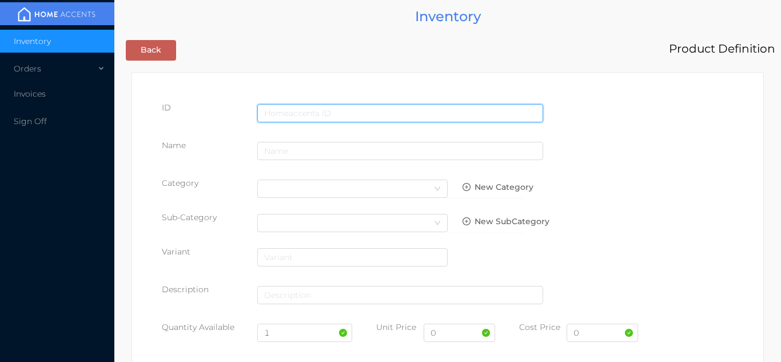
click at [434, 113] on input "text" at bounding box center [400, 113] width 286 height 18
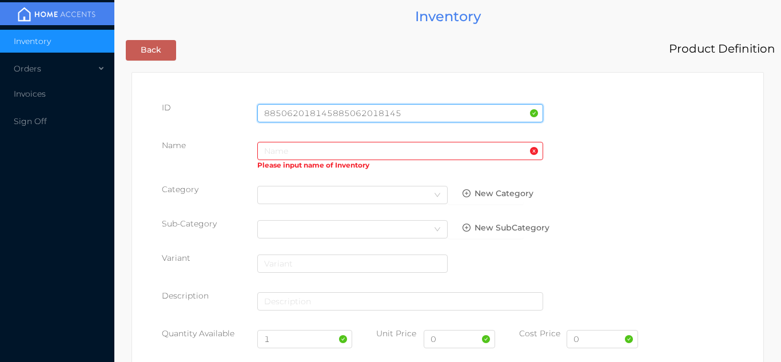
click at [528, 110] on input "885062018145885062018145" at bounding box center [400, 113] width 286 height 18
type input "8"
type input "885062018145"
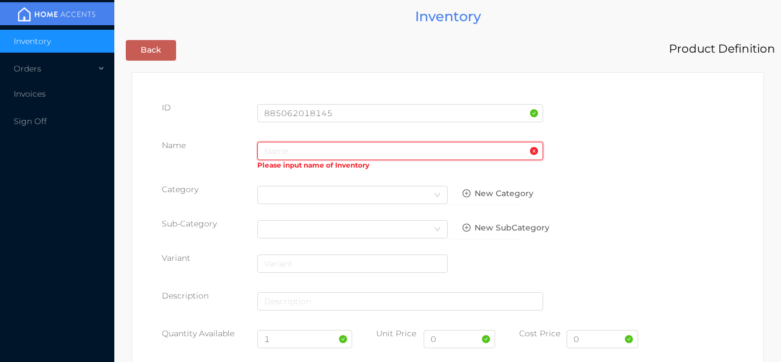
click at [287, 155] on input "text" at bounding box center [400, 151] width 286 height 18
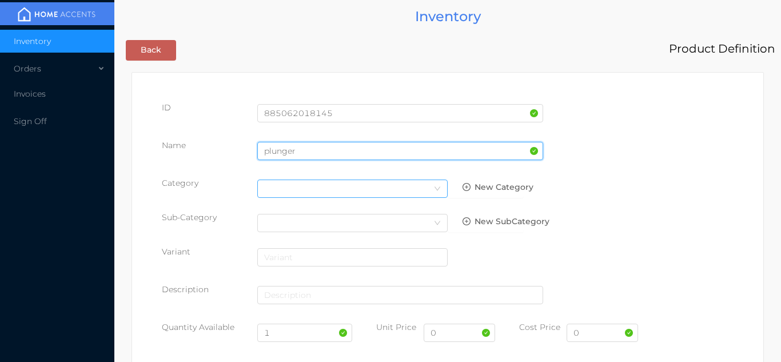
type input "plunger"
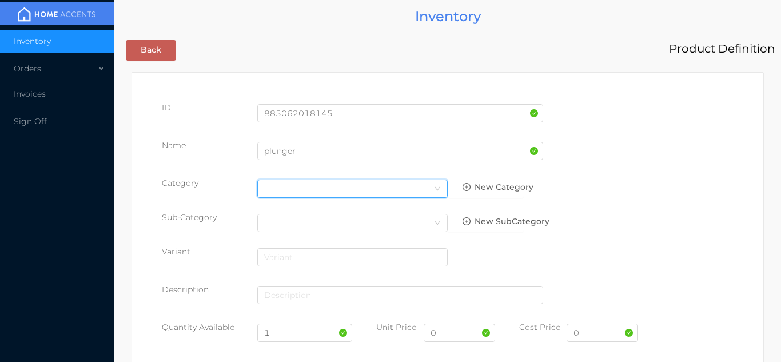
click at [428, 189] on div "Select Category" at bounding box center [352, 188] width 177 height 17
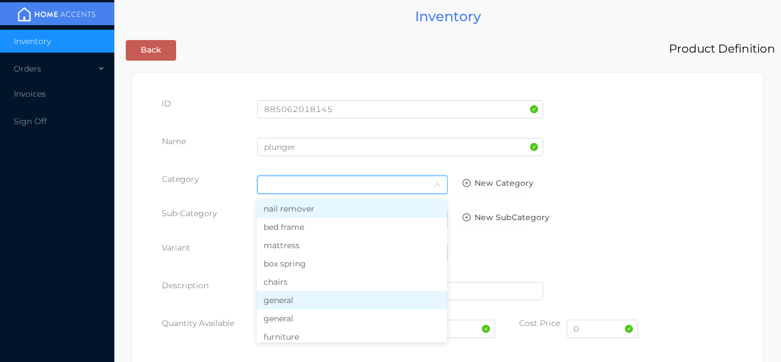
click at [295, 300] on li "general" at bounding box center [352, 300] width 190 height 18
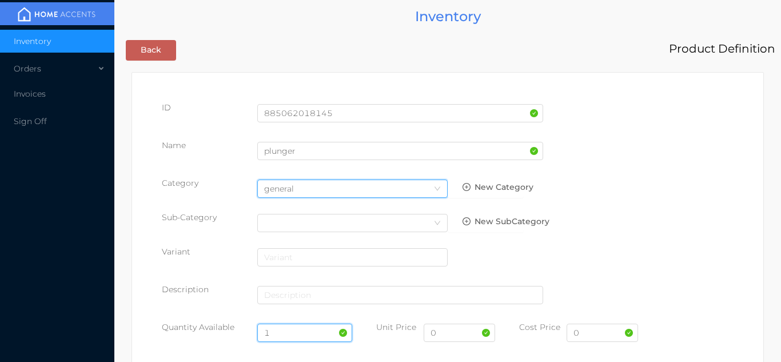
click at [285, 333] on input "1" at bounding box center [305, 333] width 96 height 18
type input "24"
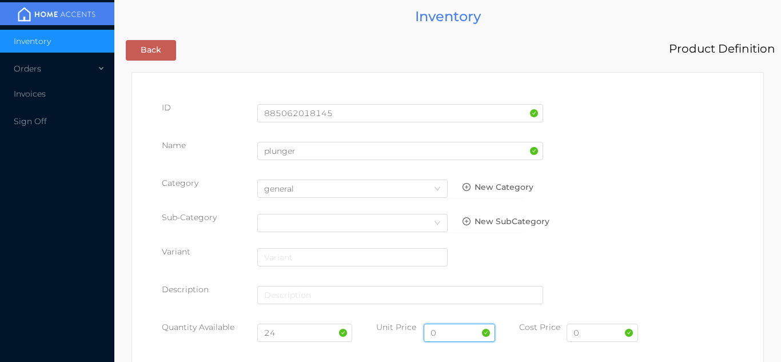
click at [442, 333] on input "0" at bounding box center [459, 333] width 71 height 18
type input "9.99"
click at [597, 332] on input "0" at bounding box center [602, 333] width 71 height 18
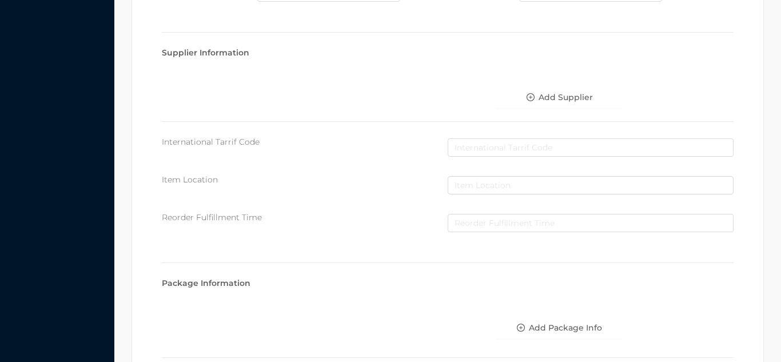
scroll to position [588, 0]
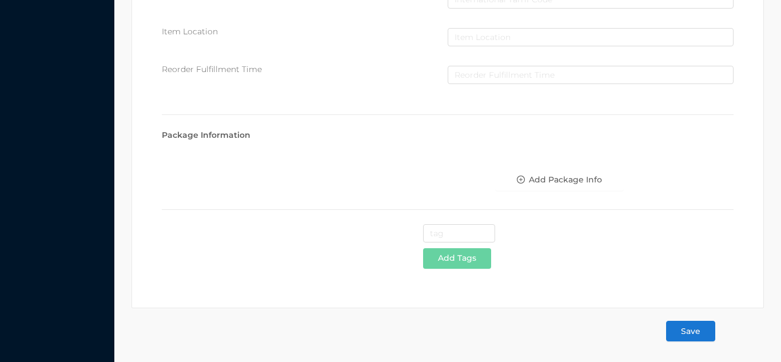
type input "4.50"
click at [699, 327] on button "Save" at bounding box center [690, 331] width 49 height 21
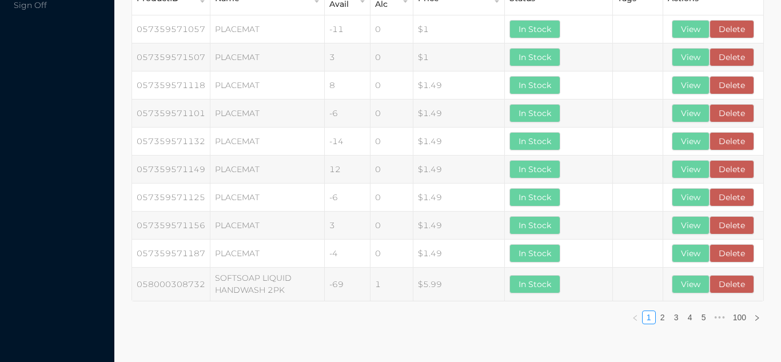
scroll to position [0, 0]
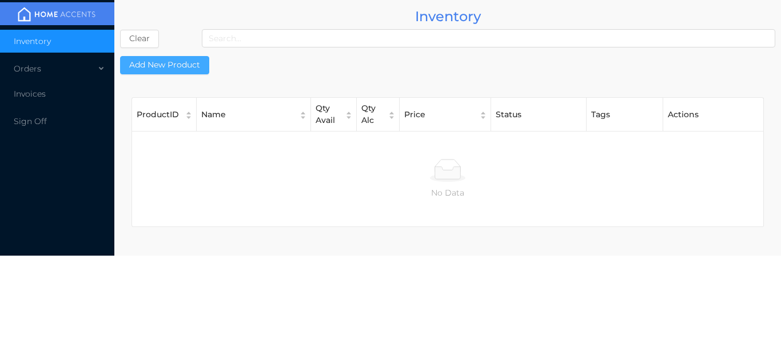
click at [157, 63] on button "Add New Product" at bounding box center [164, 65] width 89 height 18
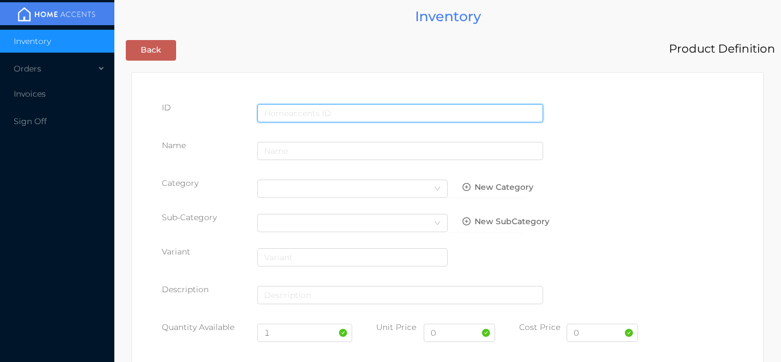
click at [412, 111] on input "text" at bounding box center [400, 113] width 286 height 18
type input "885062017872"
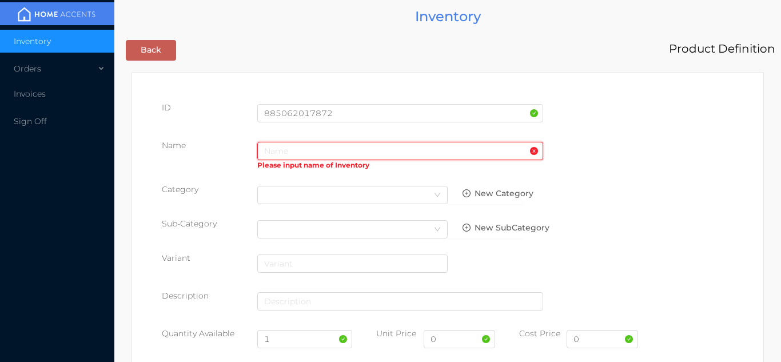
click at [293, 154] on input "text" at bounding box center [400, 151] width 286 height 18
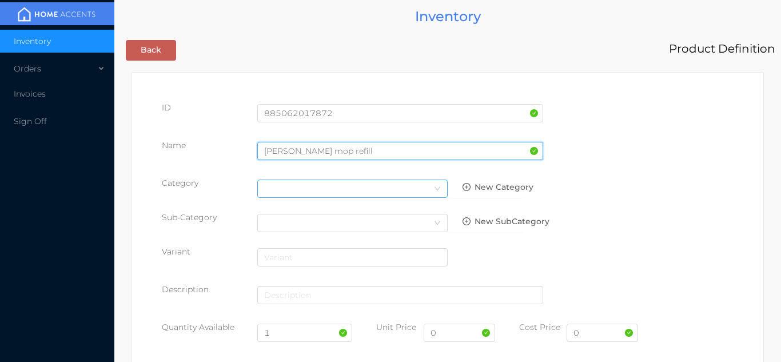
type input "[PERSON_NAME] mop refill"
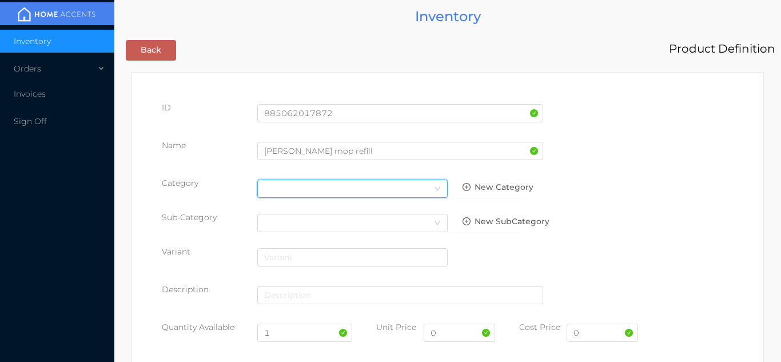
click at [438, 189] on icon "icon: down" at bounding box center [437, 188] width 7 height 7
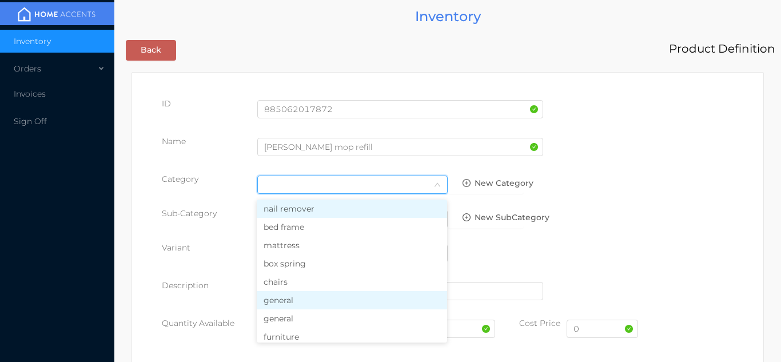
click at [297, 299] on li "general" at bounding box center [352, 300] width 190 height 18
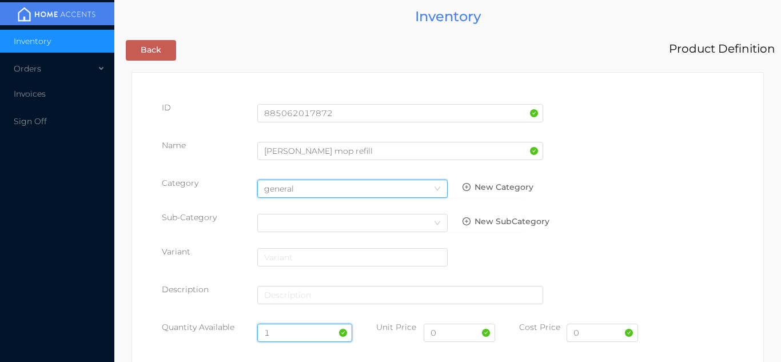
click at [288, 333] on input "1" at bounding box center [305, 333] width 96 height 18
type input "24"
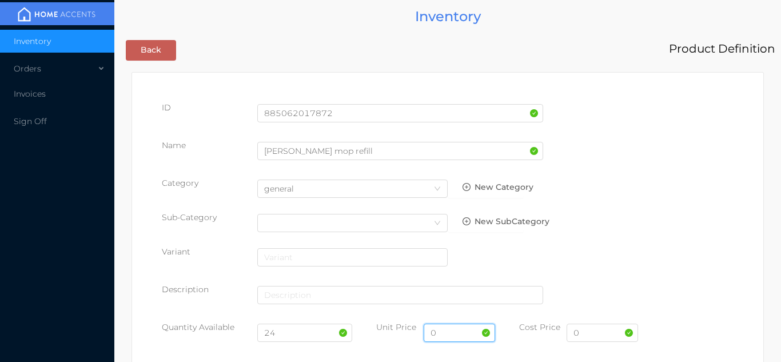
click at [456, 336] on input "0" at bounding box center [459, 333] width 71 height 18
type input "2.49"
click at [597, 334] on input "0" at bounding box center [602, 333] width 71 height 18
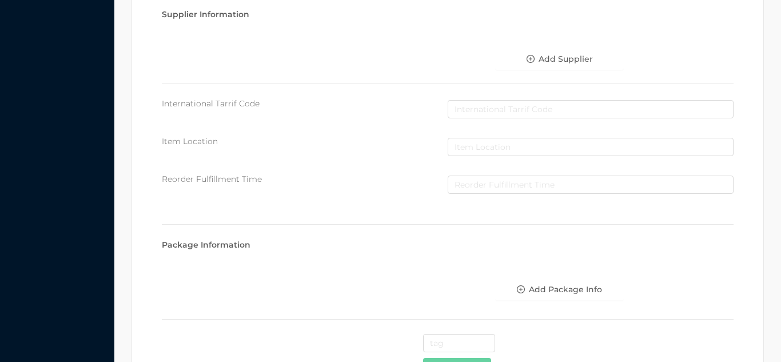
scroll to position [588, 0]
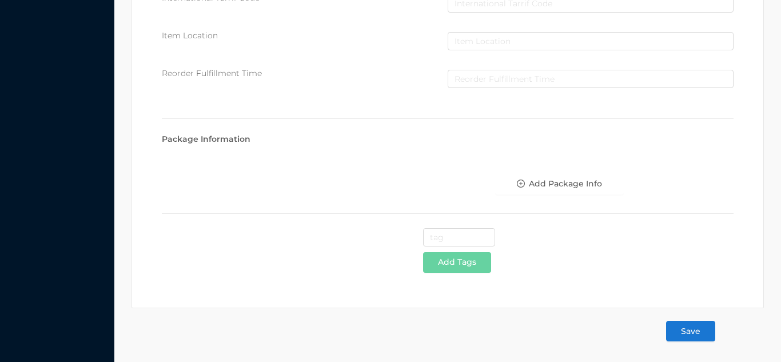
type input "1.30"
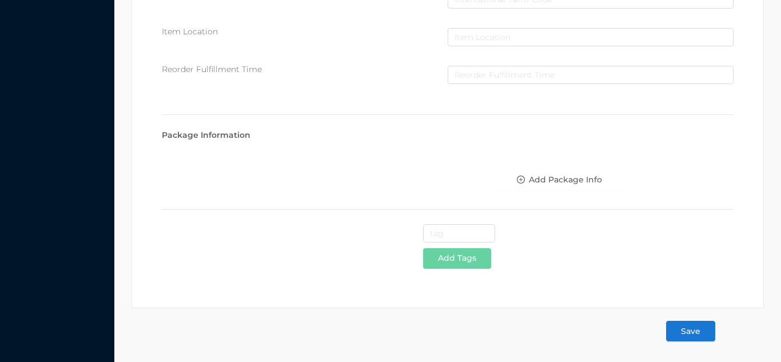
click at [708, 329] on button "Save" at bounding box center [690, 331] width 49 height 21
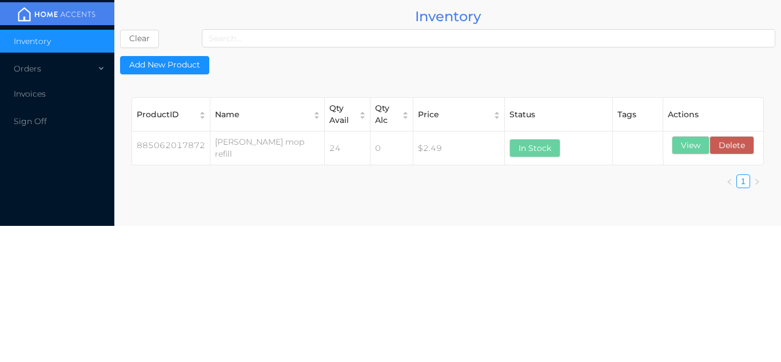
scroll to position [0, 0]
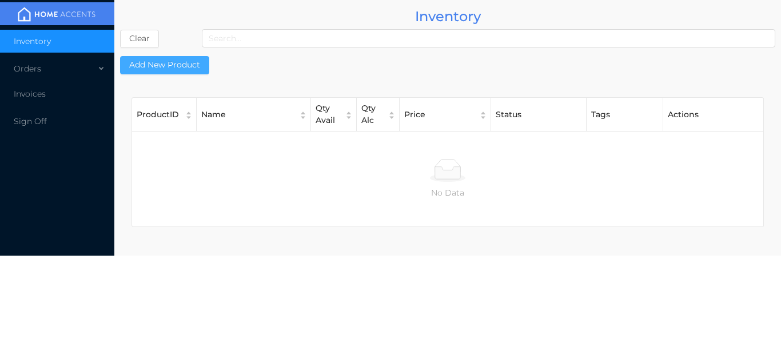
click at [168, 72] on button "Add New Product" at bounding box center [164, 65] width 89 height 18
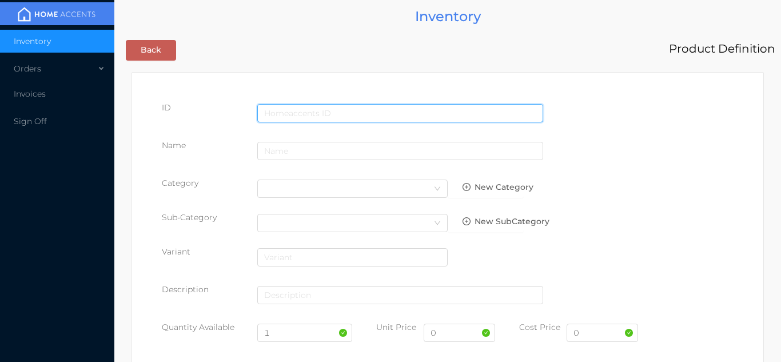
click at [284, 114] on input "text" at bounding box center [400, 113] width 286 height 18
type input "885062018350"
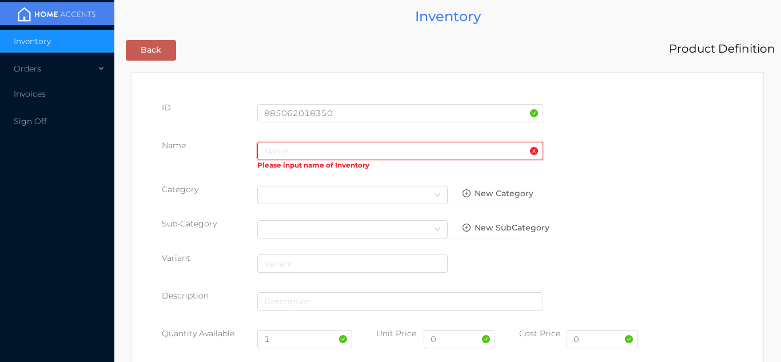
click at [321, 156] on input "text" at bounding box center [400, 151] width 286 height 18
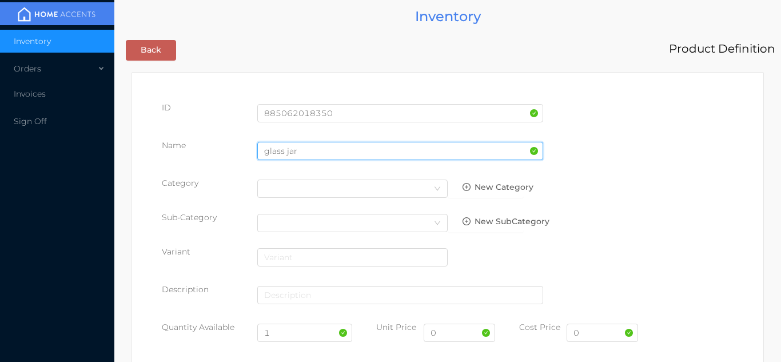
type input "glass jar"
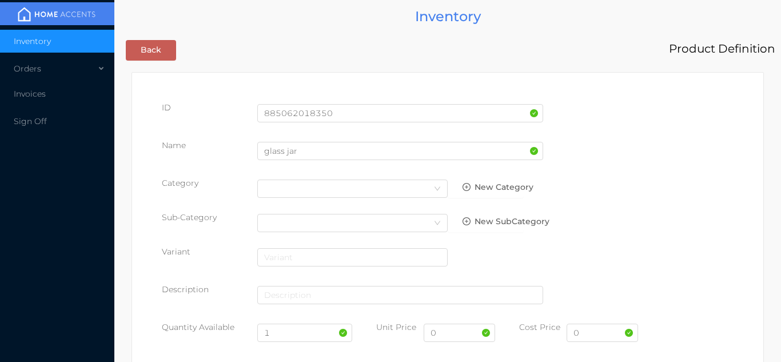
click at [668, 130] on div "ID 885062018350" at bounding box center [448, 118] width 572 height 32
click at [436, 188] on icon "icon: down" at bounding box center [438, 188] width 6 height 4
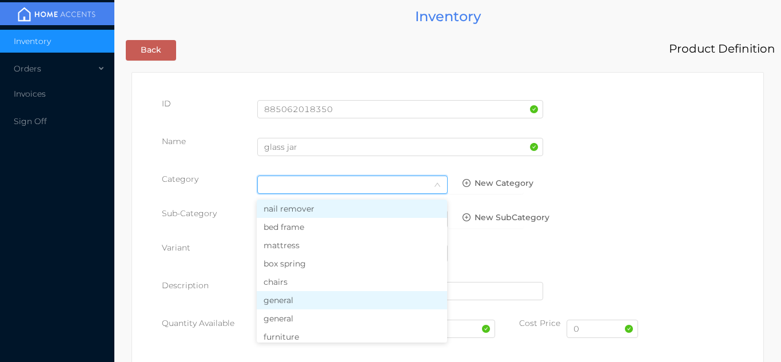
click at [299, 303] on li "general" at bounding box center [352, 300] width 190 height 18
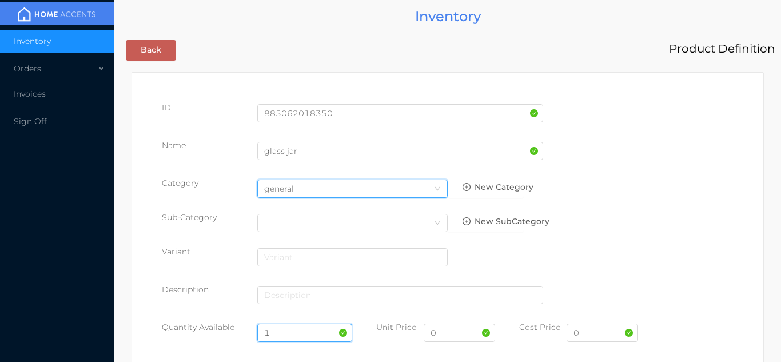
click at [277, 331] on input "1" at bounding box center [305, 333] width 96 height 18
type input "24"
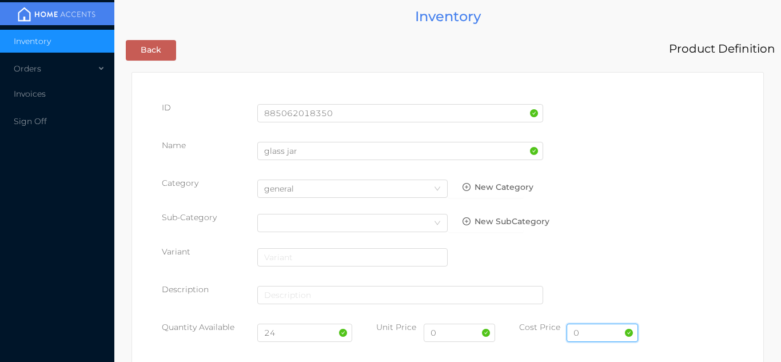
click at [601, 333] on input "0" at bounding box center [602, 333] width 71 height 18
type input "2.90"
click at [454, 334] on input "0" at bounding box center [459, 333] width 71 height 18
type input "5.99"
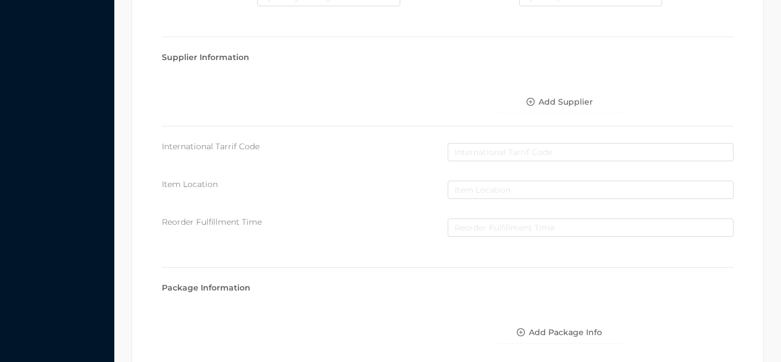
scroll to position [588, 0]
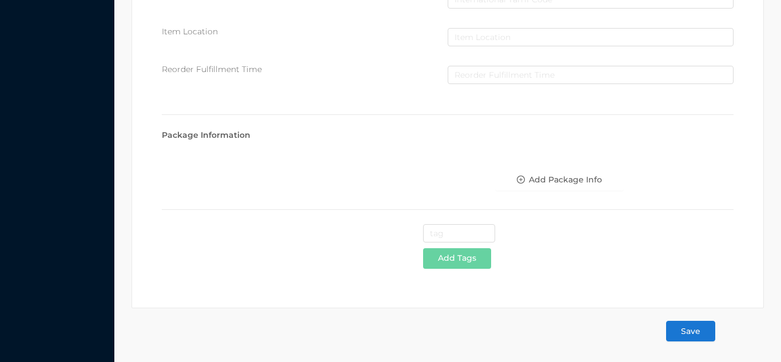
click at [695, 336] on button "Save" at bounding box center [690, 331] width 49 height 21
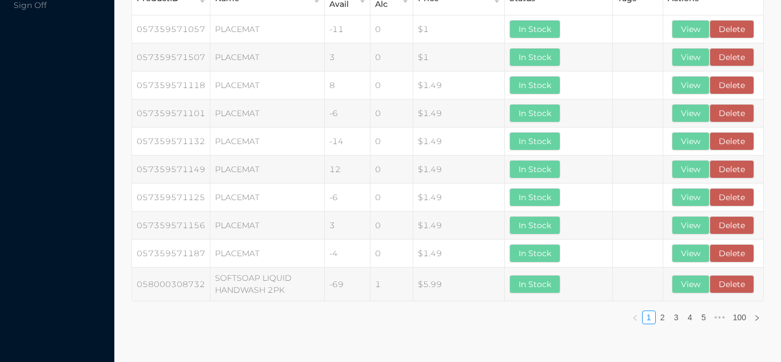
scroll to position [0, 0]
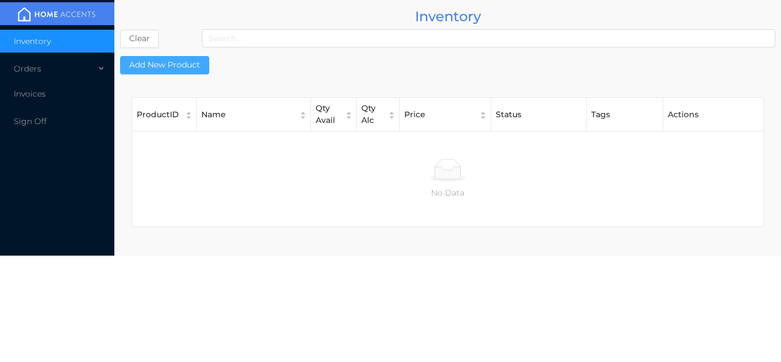
click at [161, 72] on button "Add New Product" at bounding box center [164, 65] width 89 height 18
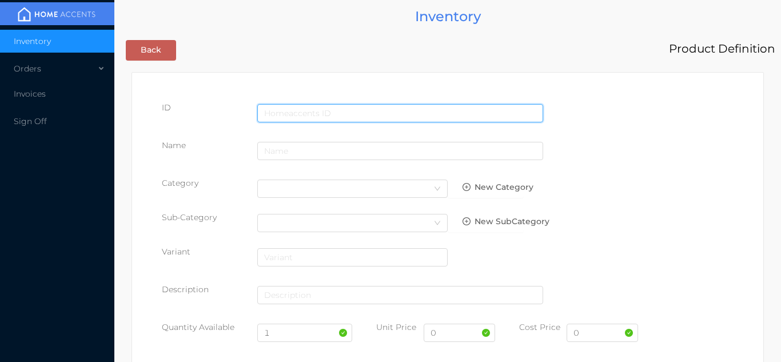
click at [287, 112] on input "text" at bounding box center [400, 113] width 286 height 18
type input "885062018367"
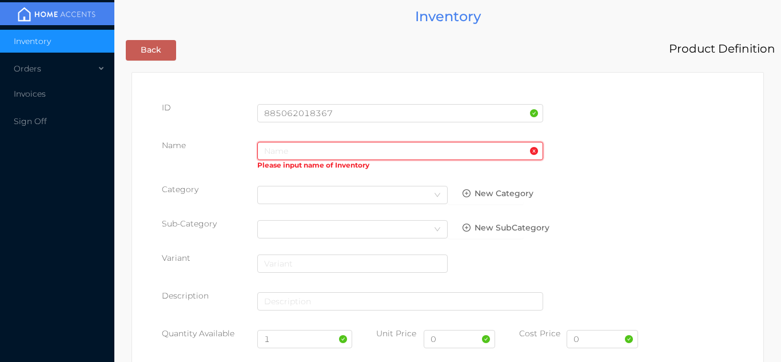
click at [293, 149] on input "text" at bounding box center [400, 151] width 286 height 18
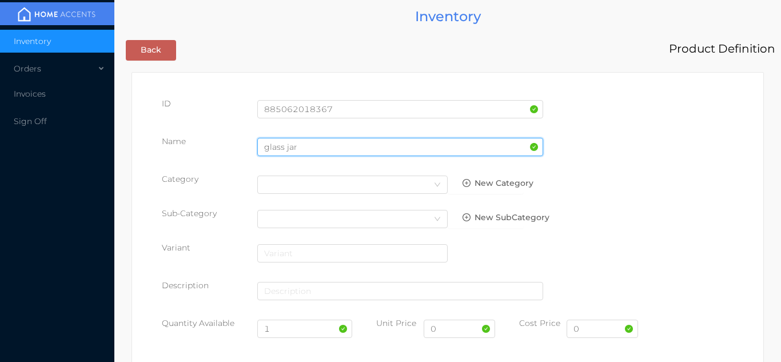
type input "glass jar"
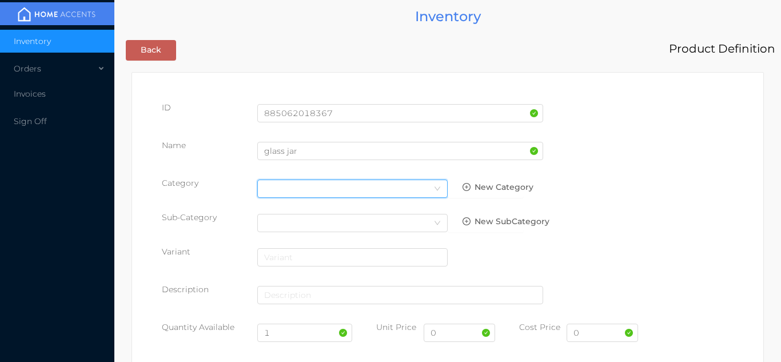
click at [416, 189] on div "Select Category" at bounding box center [352, 188] width 177 height 17
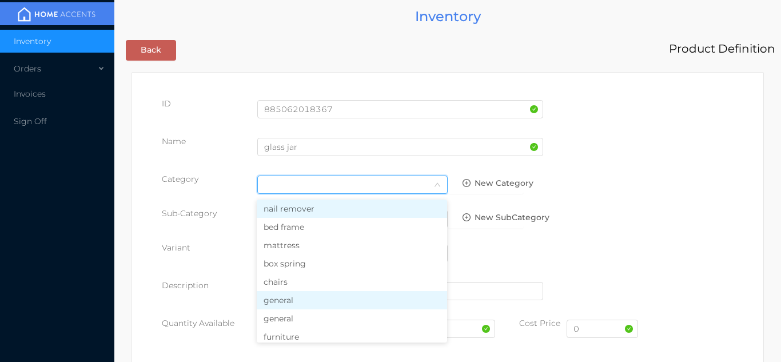
click at [308, 304] on li "general" at bounding box center [352, 300] width 190 height 18
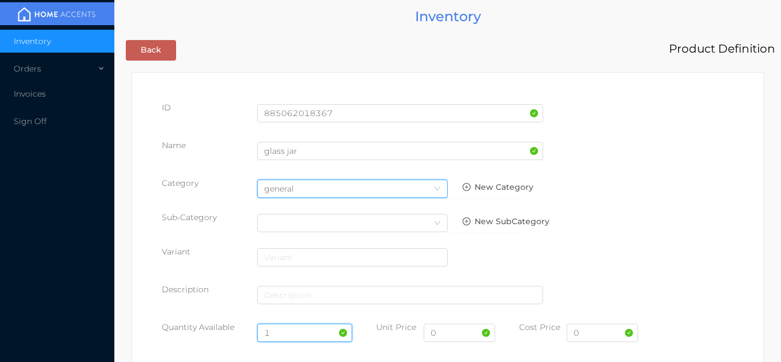
click at [288, 333] on input "1" at bounding box center [305, 333] width 96 height 18
type input "24"
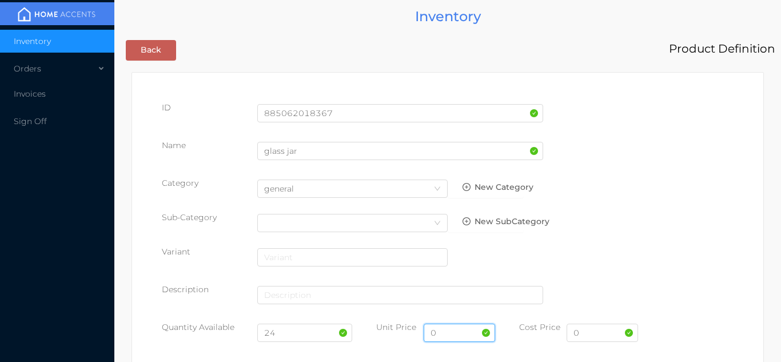
click at [452, 335] on input "0" at bounding box center [459, 333] width 71 height 18
type input "4.99"
click at [601, 334] on input "0" at bounding box center [602, 333] width 71 height 18
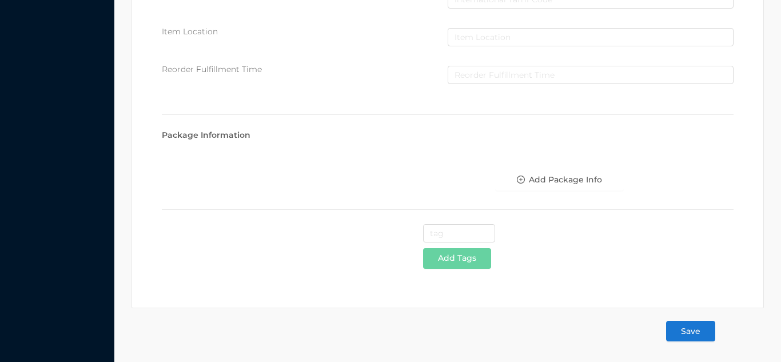
type input "2.25"
click at [703, 335] on button "Save" at bounding box center [690, 331] width 49 height 21
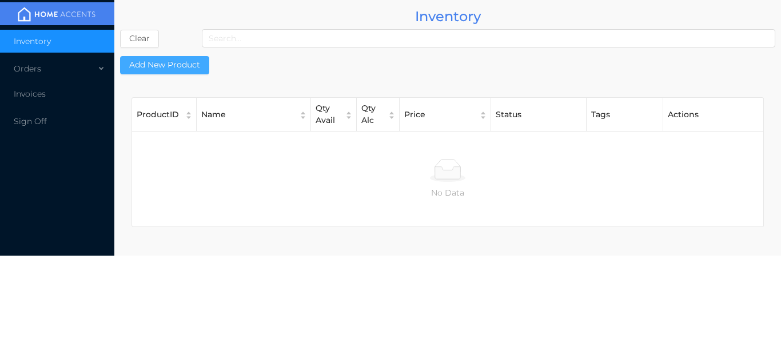
click at [168, 67] on button "Add New Product" at bounding box center [164, 65] width 89 height 18
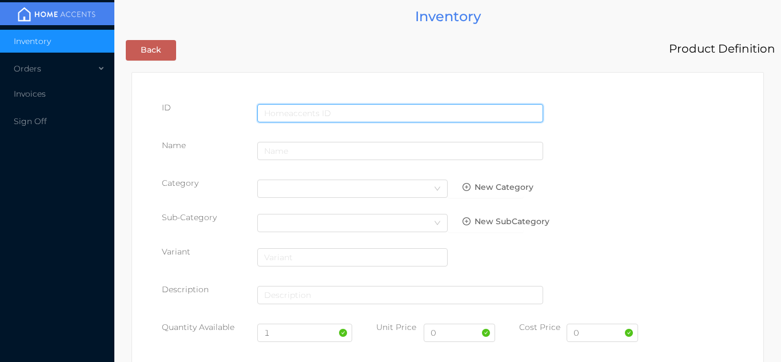
click at [280, 106] on input "text" at bounding box center [400, 113] width 286 height 18
type input "885062018374"
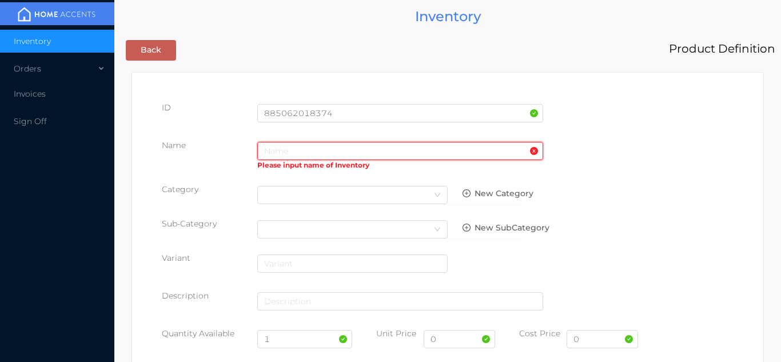
click at [299, 154] on input "text" at bounding box center [400, 151] width 286 height 18
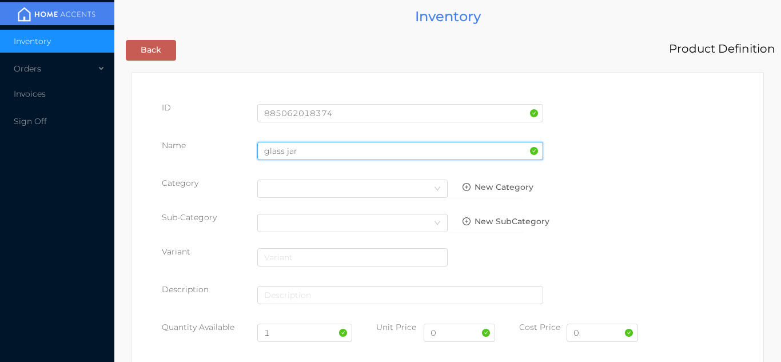
type input "glass jar"
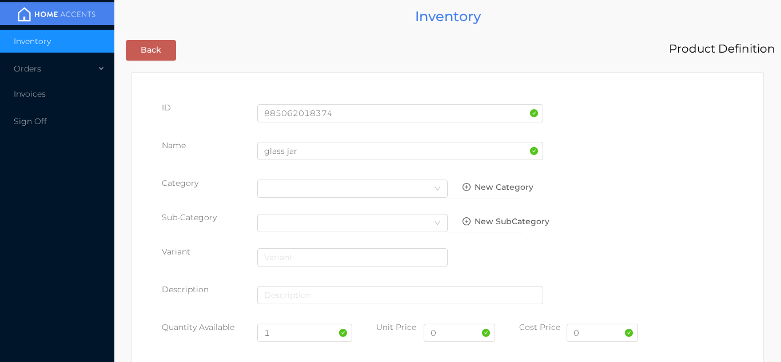
click at [408, 194] on div "Select Category" at bounding box center [352, 188] width 177 height 17
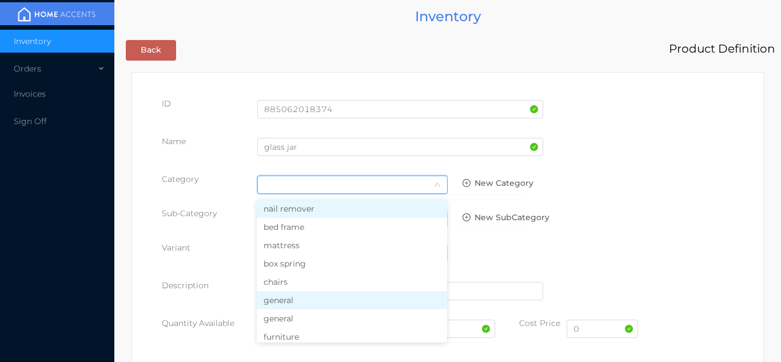
click at [312, 300] on li "general" at bounding box center [352, 300] width 190 height 18
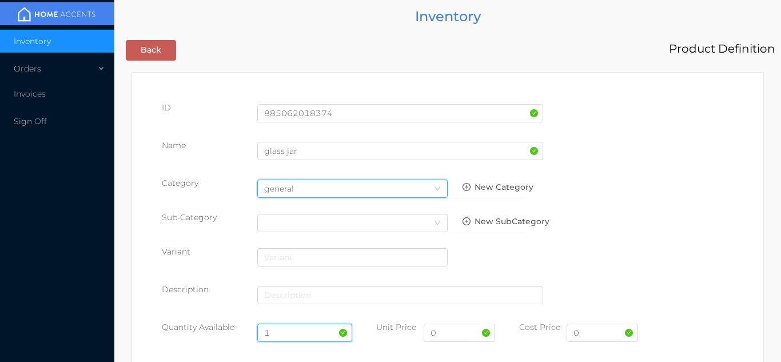
click at [284, 333] on input "1" at bounding box center [305, 333] width 96 height 18
type input "24"
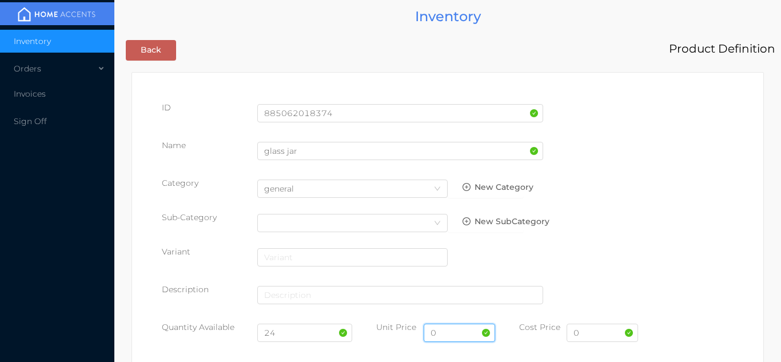
click at [456, 334] on input "0" at bounding box center [459, 333] width 71 height 18
type input "3.99"
click at [586, 335] on input "0" at bounding box center [602, 333] width 71 height 18
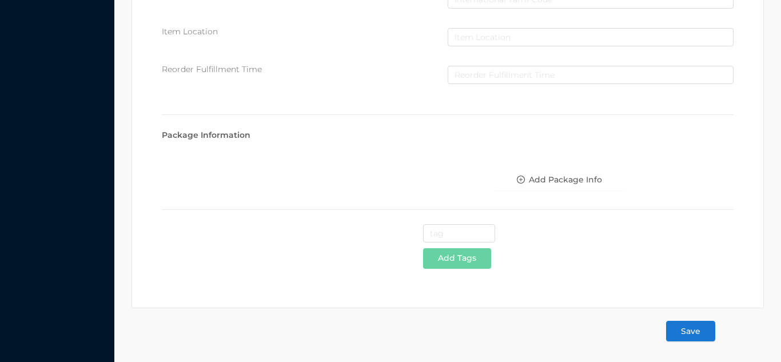
type input "2.10"
click at [702, 329] on button "Save" at bounding box center [690, 331] width 49 height 21
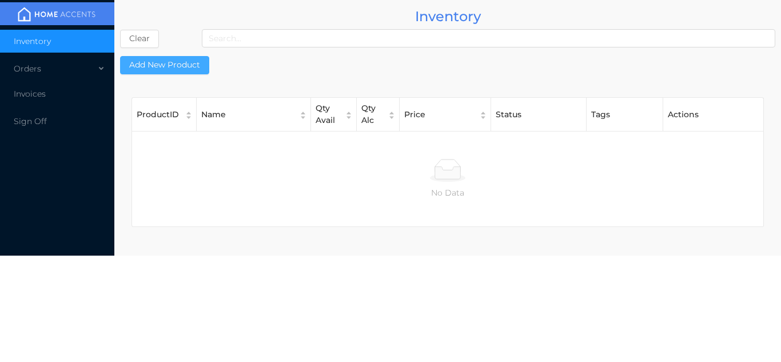
click at [186, 63] on button "Add New Product" at bounding box center [164, 65] width 89 height 18
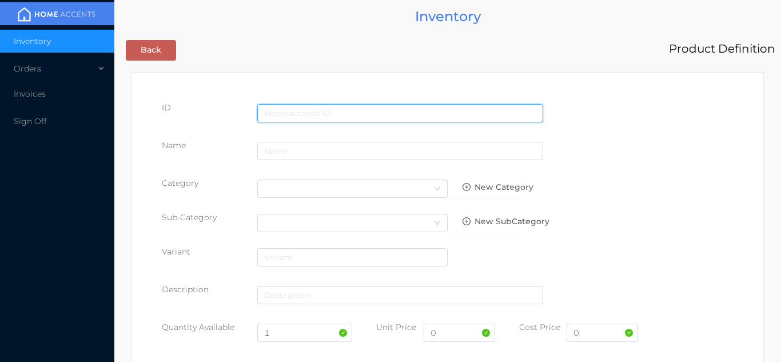
click at [323, 116] on input "text" at bounding box center [400, 113] width 286 height 18
type input "885062019838"
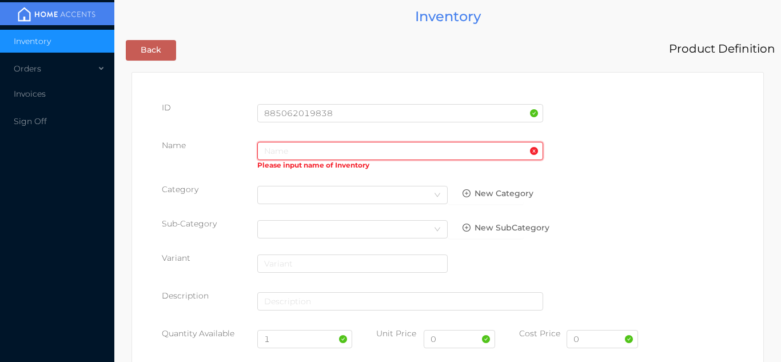
click at [273, 153] on input "text" at bounding box center [400, 151] width 286 height 18
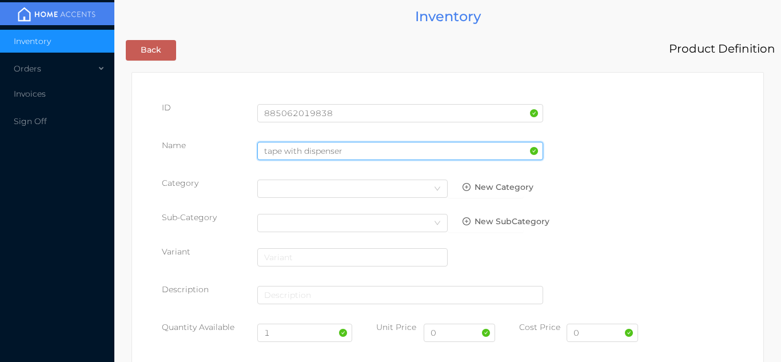
type input "tape with dispenser"
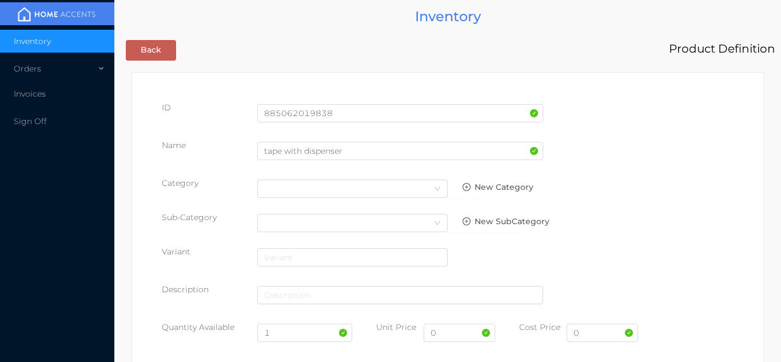
click at [665, 150] on div "Name tape with dispenser" at bounding box center [448, 156] width 572 height 32
click at [422, 192] on div "Select Category" at bounding box center [352, 188] width 177 height 17
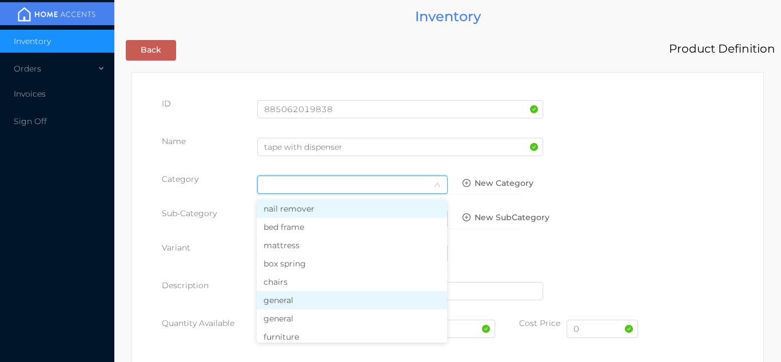
click at [302, 301] on li "general" at bounding box center [352, 300] width 190 height 18
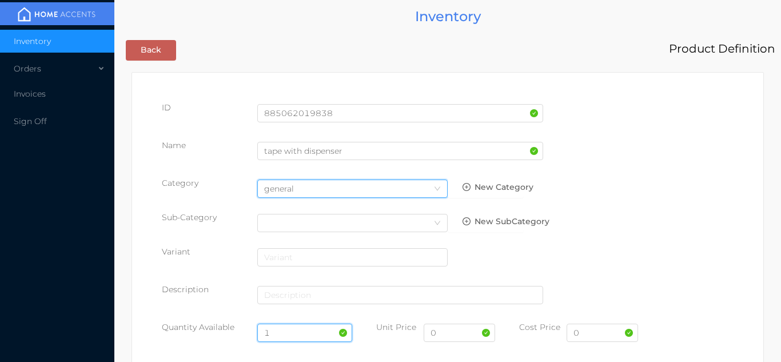
click at [296, 333] on input "1" at bounding box center [305, 333] width 96 height 18
type input "60"
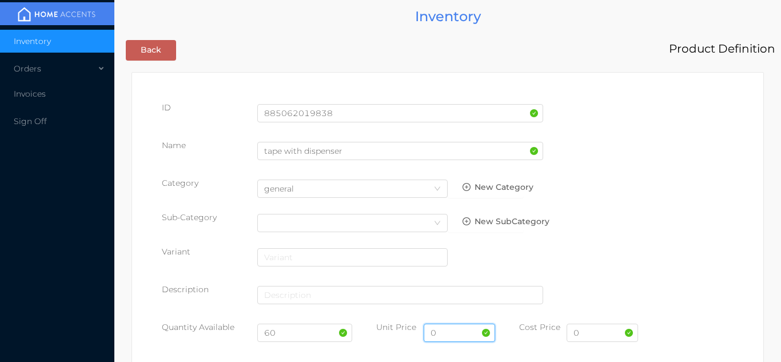
click at [455, 332] on input "0" at bounding box center [459, 333] width 71 height 18
type input "1.00"
click at [592, 337] on input "0" at bounding box center [602, 333] width 71 height 18
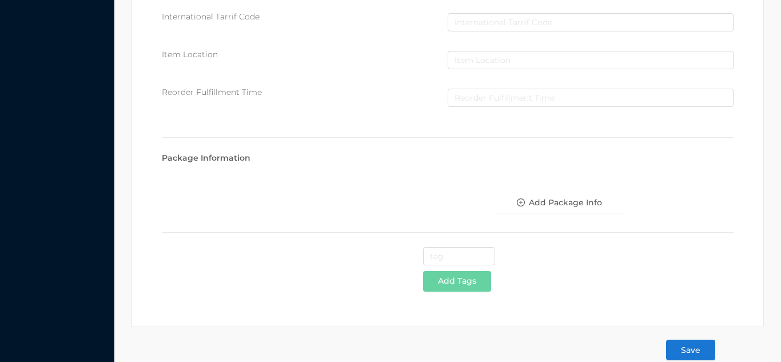
scroll to position [588, 0]
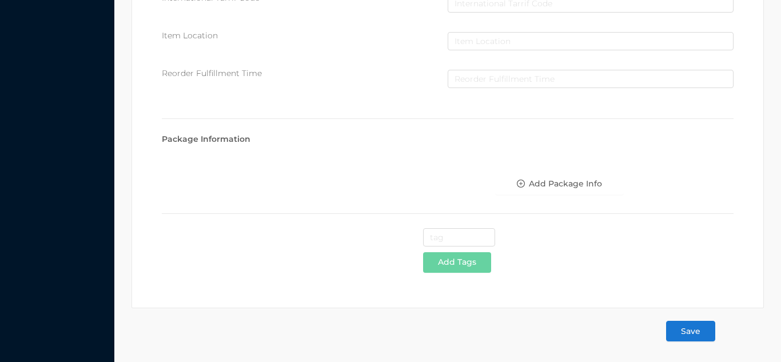
type input "0.50"
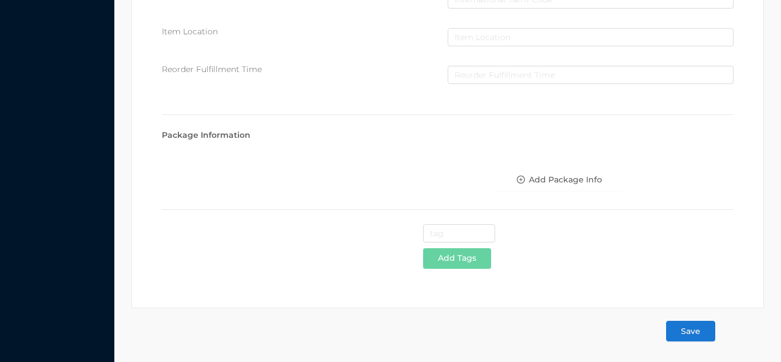
click at [702, 331] on button "Save" at bounding box center [690, 331] width 49 height 21
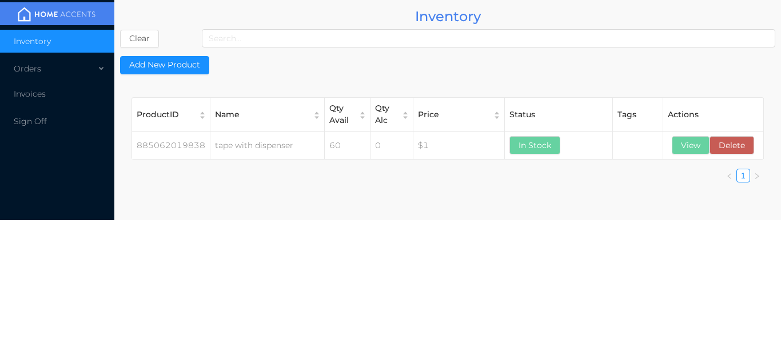
scroll to position [0, 0]
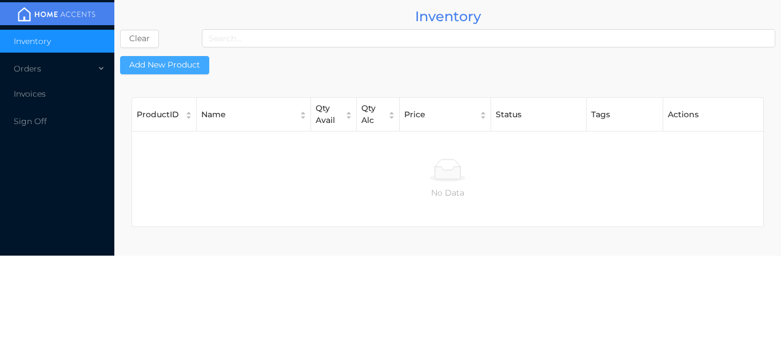
click at [162, 69] on button "Add New Product" at bounding box center [164, 65] width 89 height 18
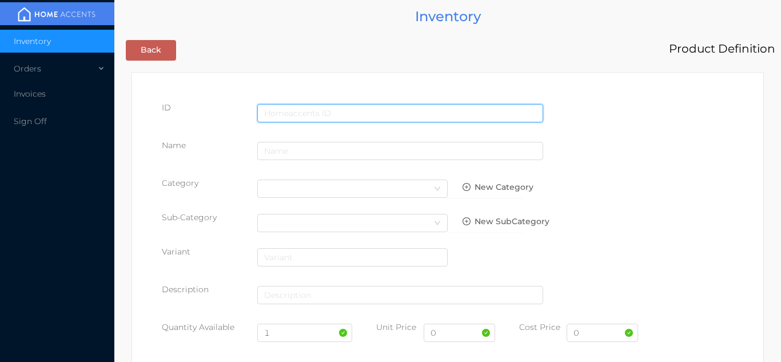
click at [341, 110] on input "text" at bounding box center [400, 113] width 286 height 18
type input "885062020056"
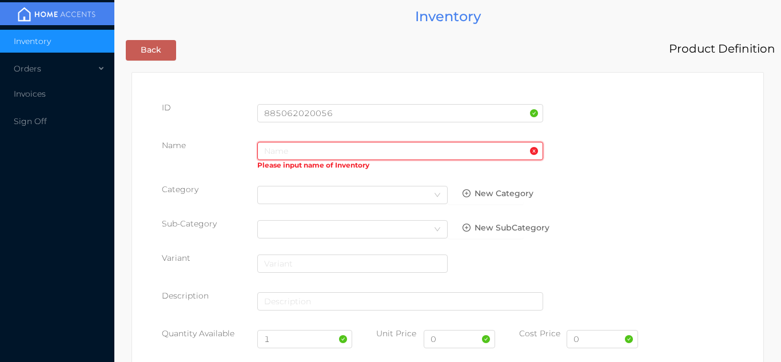
click at [292, 154] on input "text" at bounding box center [400, 151] width 286 height 18
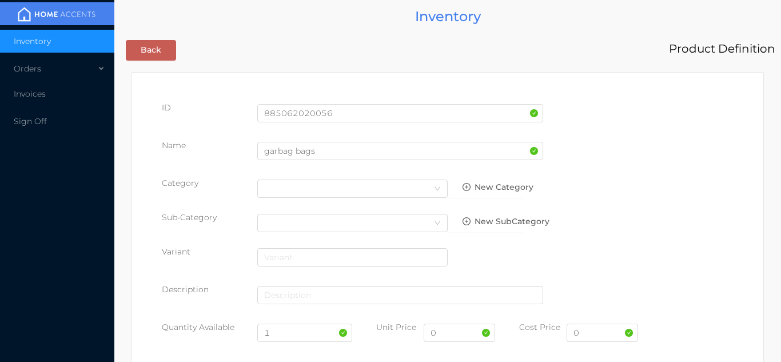
click at [678, 133] on div "ID 885062020056" at bounding box center [448, 118] width 572 height 32
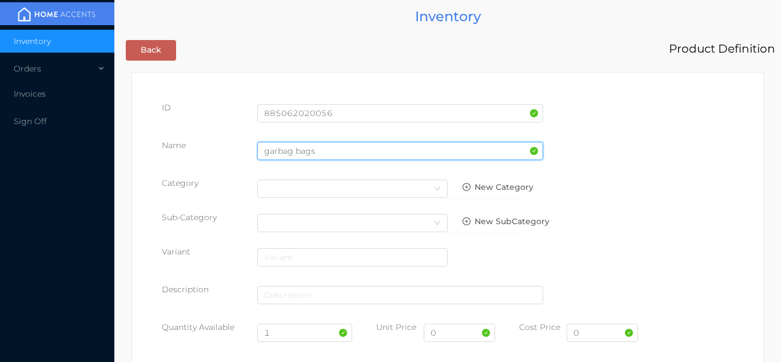
click at [294, 153] on input "garbag bags" at bounding box center [400, 151] width 286 height 18
type input "garbage bags"
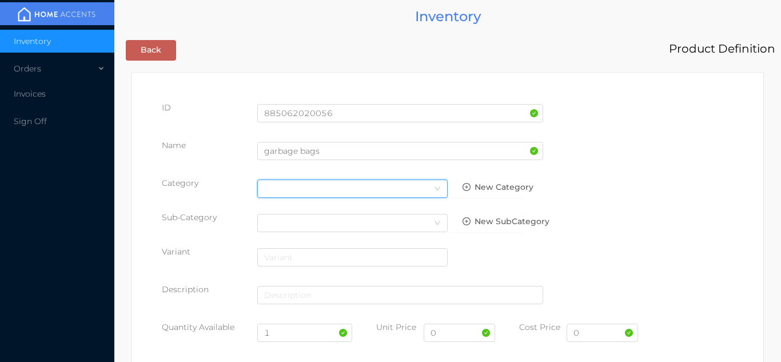
click at [434, 191] on icon "icon: down" at bounding box center [437, 188] width 7 height 7
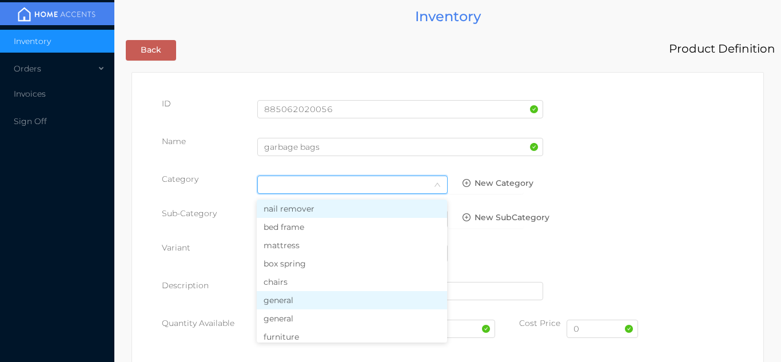
click at [302, 299] on li "general" at bounding box center [352, 300] width 190 height 18
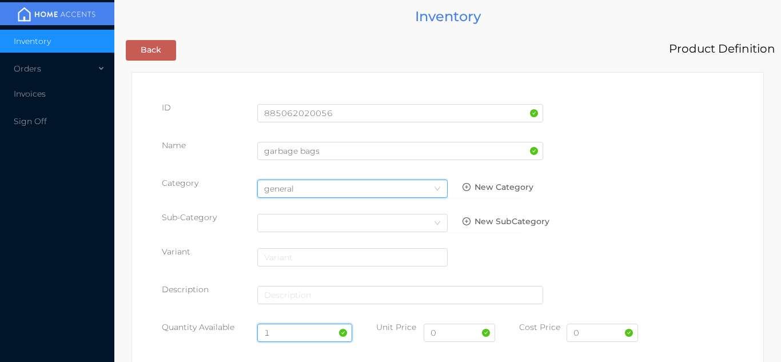
click at [296, 329] on input "1" at bounding box center [305, 333] width 96 height 18
type input "90"
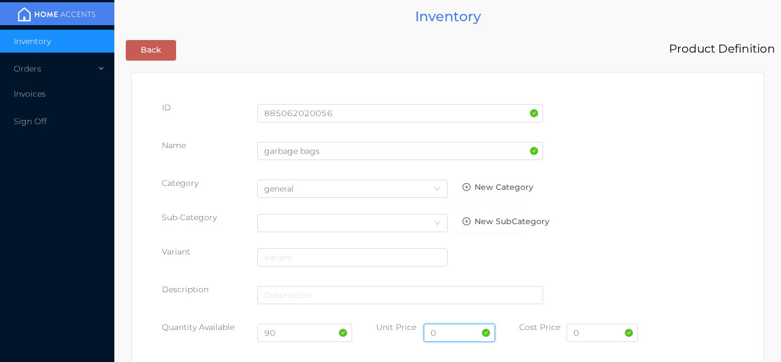
click at [464, 333] on input "0" at bounding box center [459, 333] width 71 height 18
type input "1.99"
click at [601, 333] on input "0" at bounding box center [602, 333] width 71 height 18
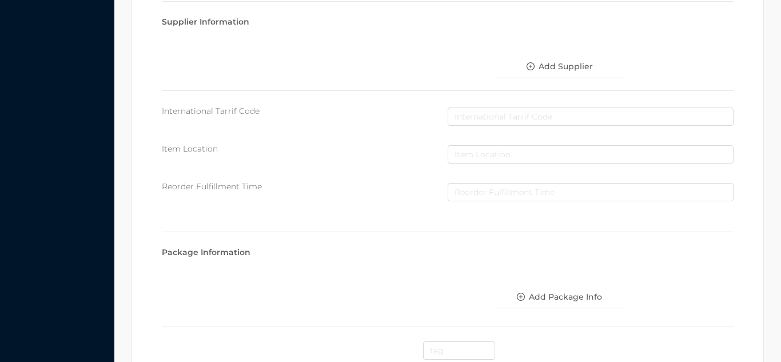
scroll to position [588, 0]
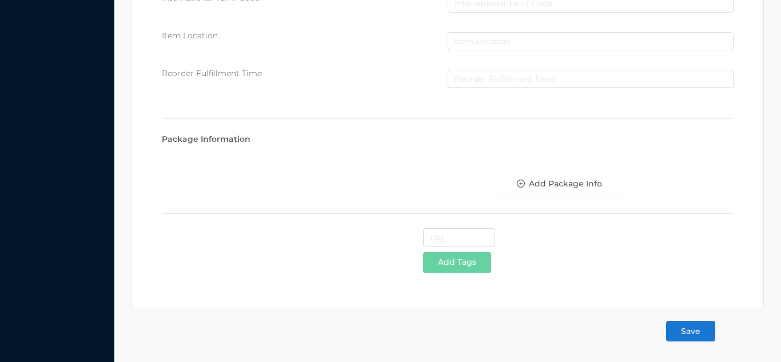
type input "0.90"
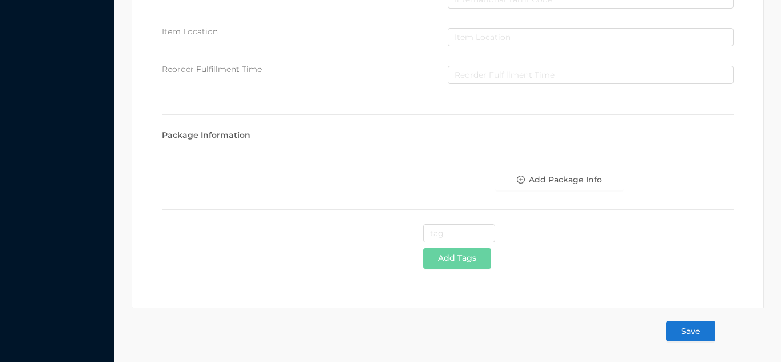
click at [701, 328] on button "Save" at bounding box center [690, 331] width 49 height 21
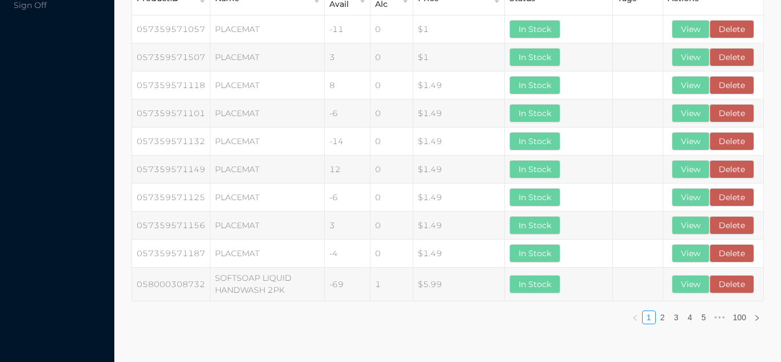
scroll to position [0, 0]
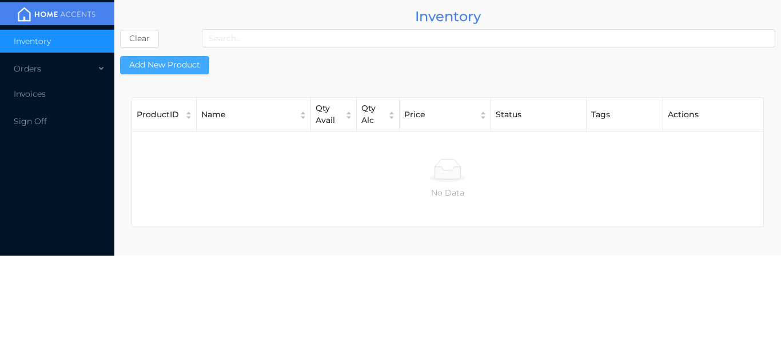
click at [171, 71] on button "Add New Product" at bounding box center [164, 65] width 89 height 18
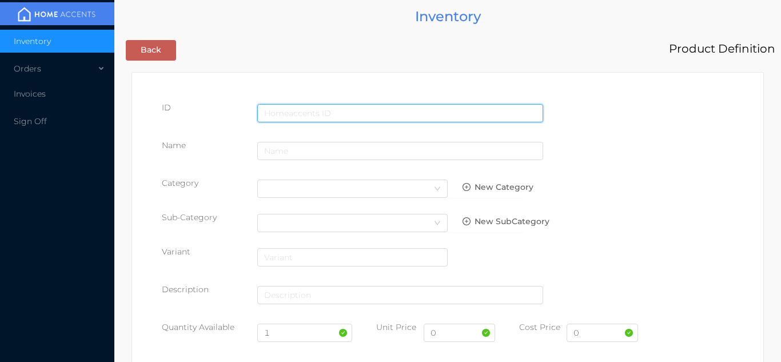
click at [288, 110] on input "text" at bounding box center [400, 113] width 286 height 18
type input "885062018381"
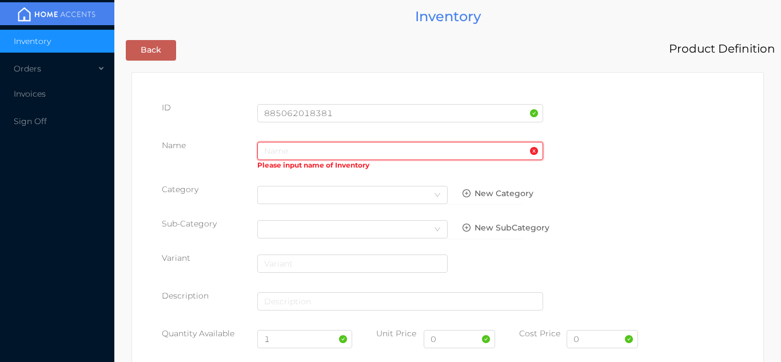
click at [306, 156] on input "text" at bounding box center [400, 151] width 286 height 18
type input "6"
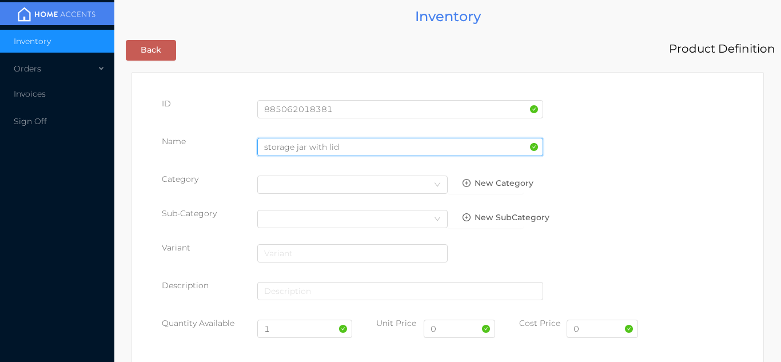
type input "storage jar with lid"
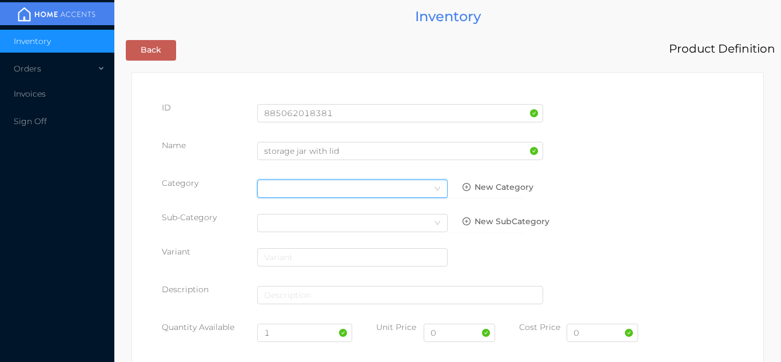
click at [435, 184] on div "Select Category" at bounding box center [352, 188] width 177 height 17
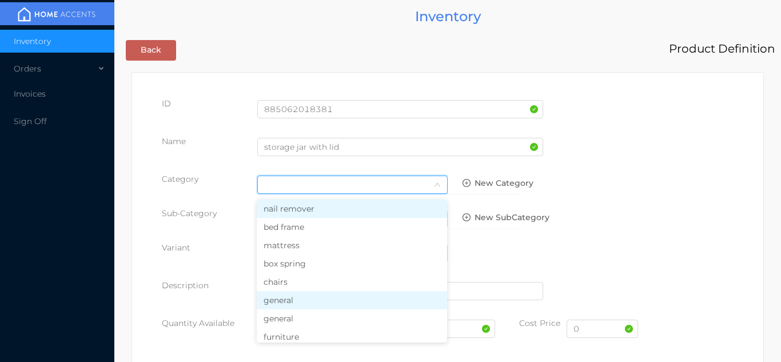
click at [311, 302] on li "general" at bounding box center [352, 300] width 190 height 18
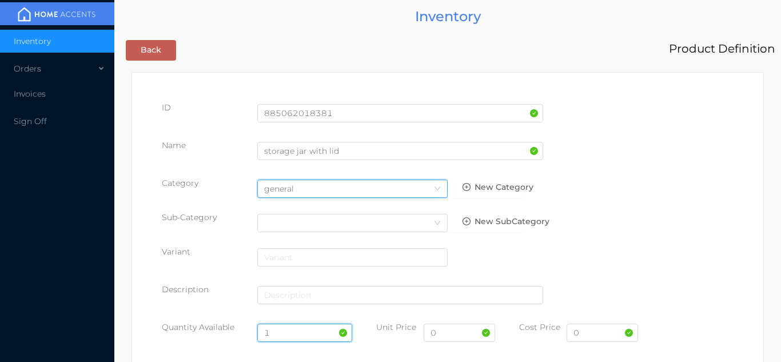
click at [293, 331] on input "1" at bounding box center [305, 333] width 96 height 18
type input "24"
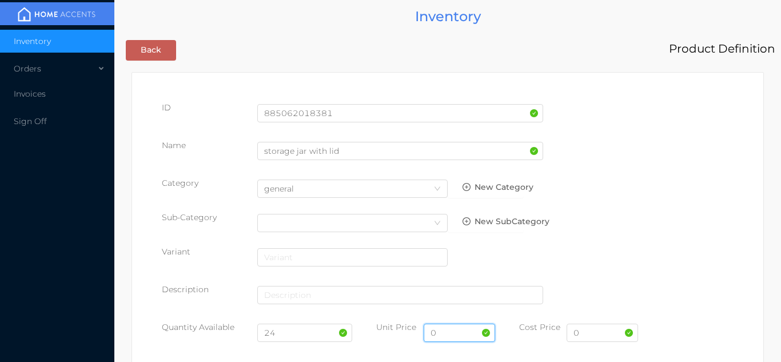
click at [455, 336] on input "0" at bounding box center [459, 333] width 71 height 18
type input "6.99"
click at [606, 336] on input "0" at bounding box center [602, 333] width 71 height 18
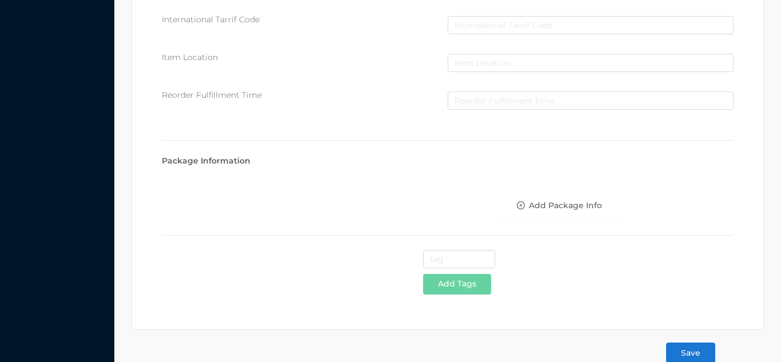
scroll to position [588, 0]
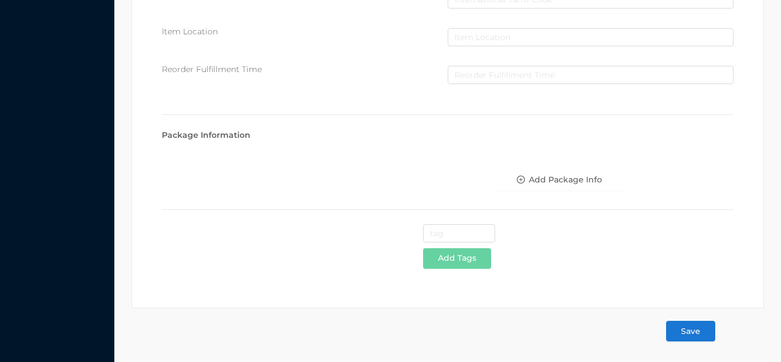
type input "3.25"
click at [701, 328] on button "Save" at bounding box center [690, 331] width 49 height 21
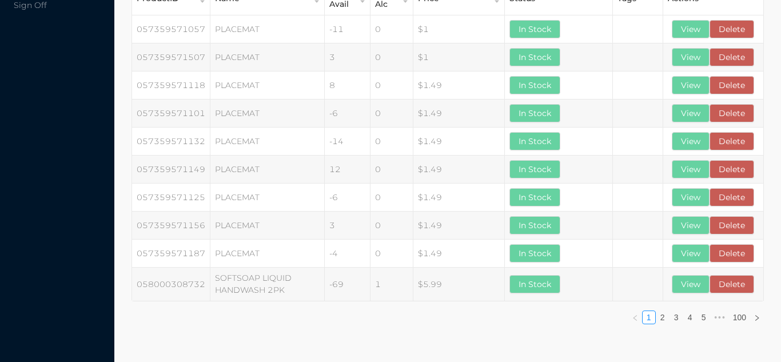
scroll to position [0, 0]
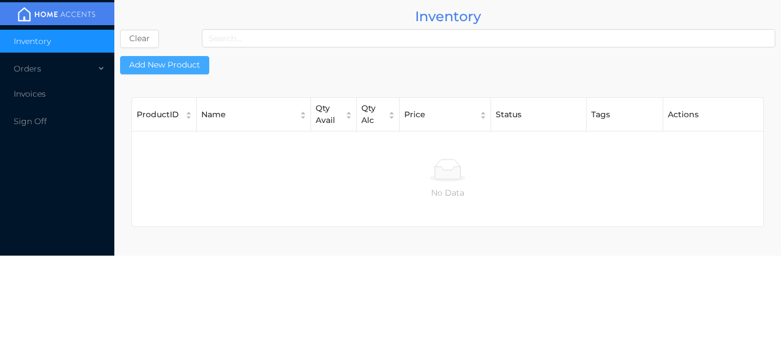
click at [166, 63] on button "Add New Product" at bounding box center [164, 65] width 89 height 18
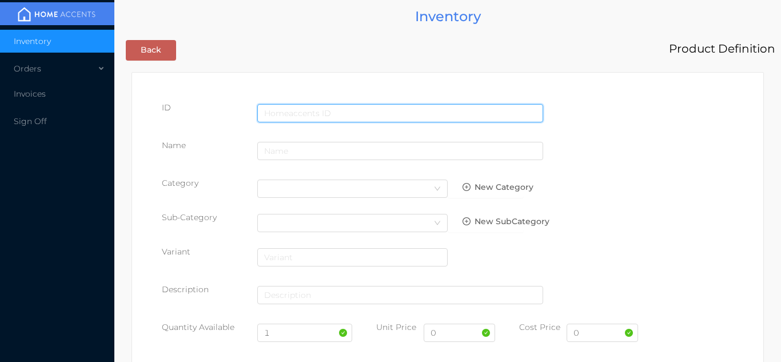
click at [290, 105] on input "text" at bounding box center [400, 113] width 286 height 18
type input "885062018398"
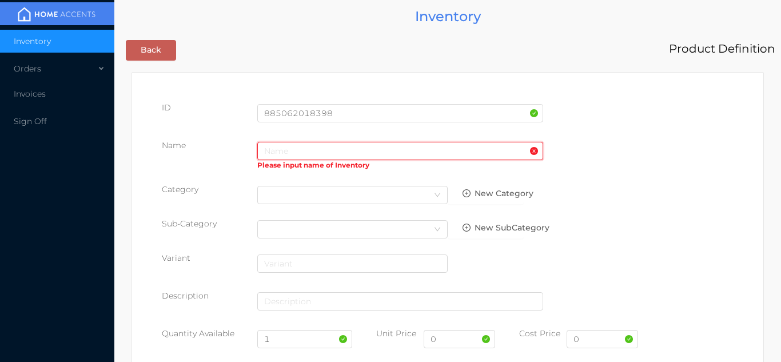
click at [281, 154] on input "text" at bounding box center [400, 151] width 286 height 18
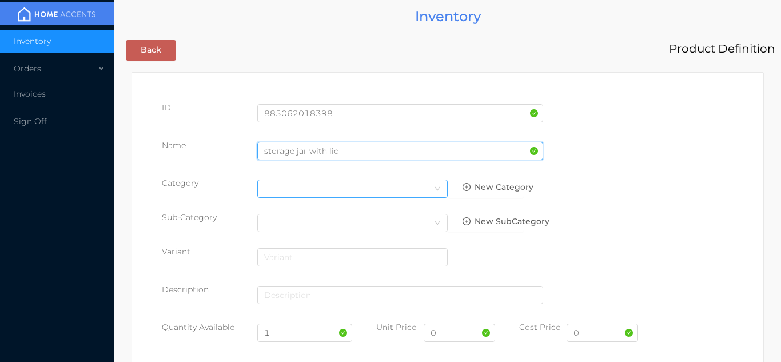
type input "storage jar with lid"
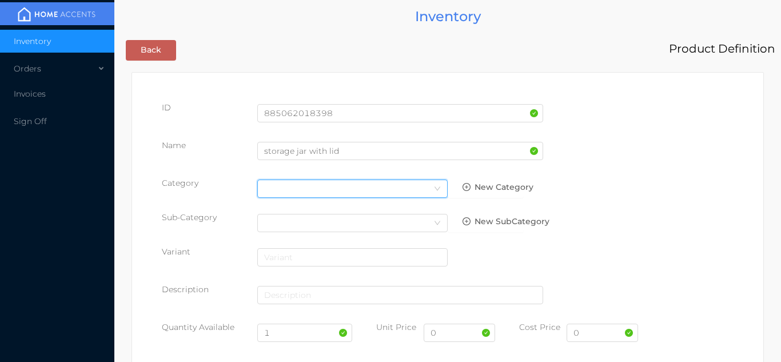
click at [427, 194] on div "Select Category" at bounding box center [352, 188] width 177 height 17
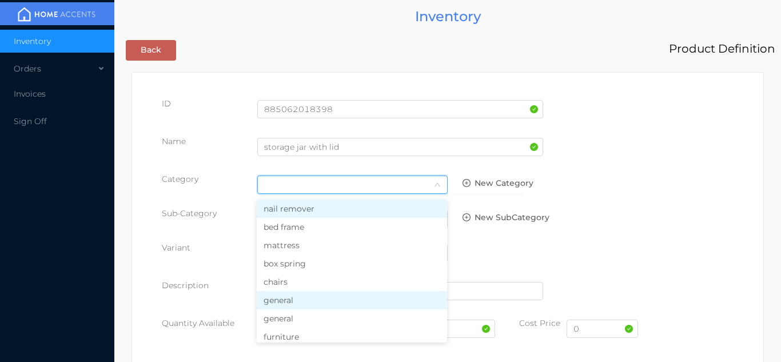
click at [312, 305] on li "general" at bounding box center [352, 300] width 190 height 18
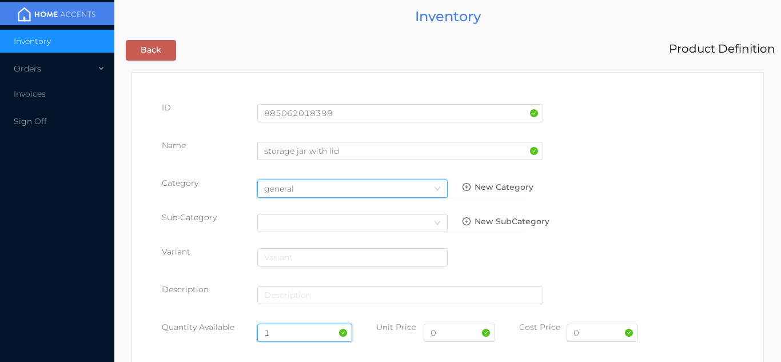
click at [298, 329] on input "1" at bounding box center [305, 333] width 96 height 18
type input "24"
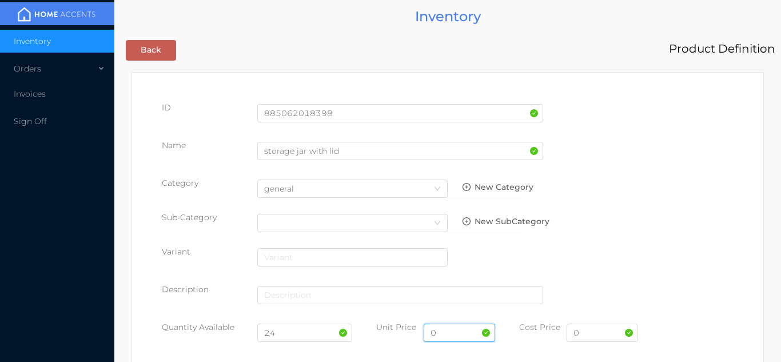
click at [457, 337] on input "0" at bounding box center [459, 333] width 71 height 18
type input "5.99"
click at [606, 336] on input "0" at bounding box center [602, 333] width 71 height 18
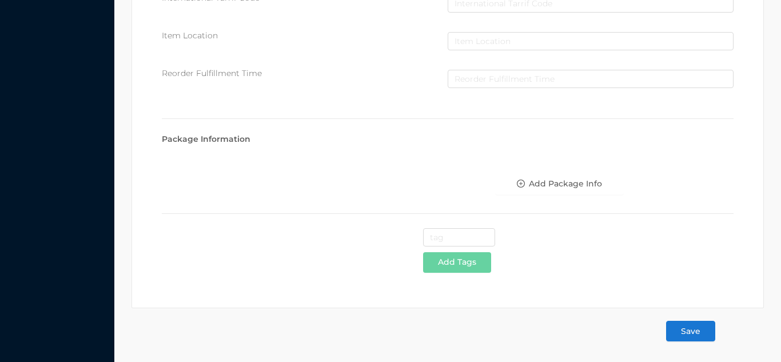
type input "2.90"
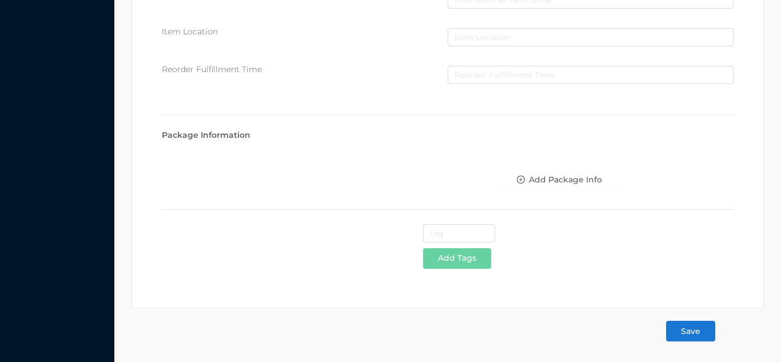
click at [695, 333] on button "Save" at bounding box center [690, 331] width 49 height 21
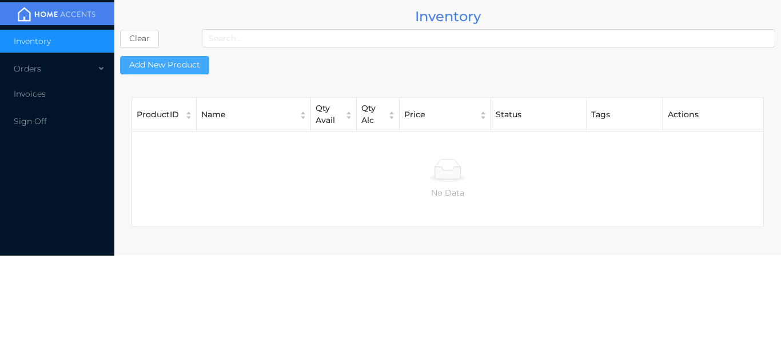
click at [181, 67] on button "Add New Product" at bounding box center [164, 65] width 89 height 18
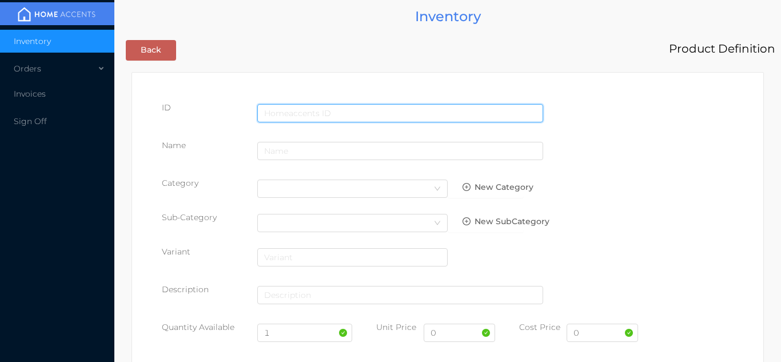
click at [297, 104] on input "text" at bounding box center [400, 113] width 286 height 18
type input "885062018404"
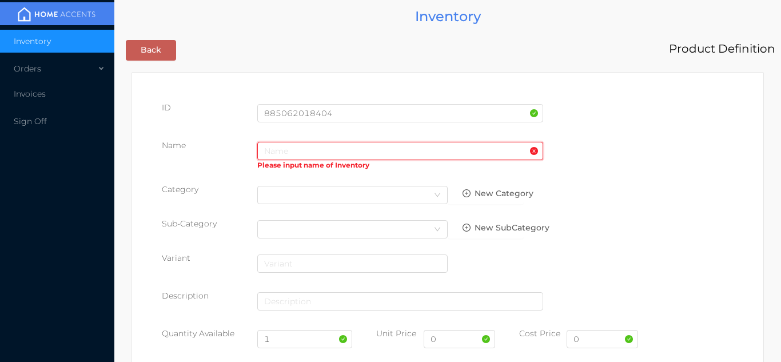
click at [295, 154] on input "text" at bounding box center [400, 151] width 286 height 18
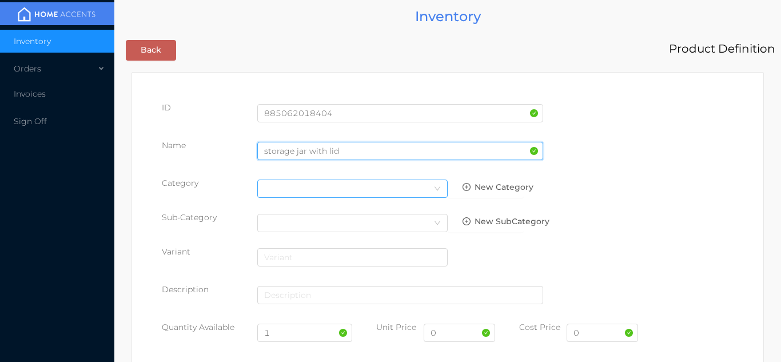
type input "storage jar with lid"
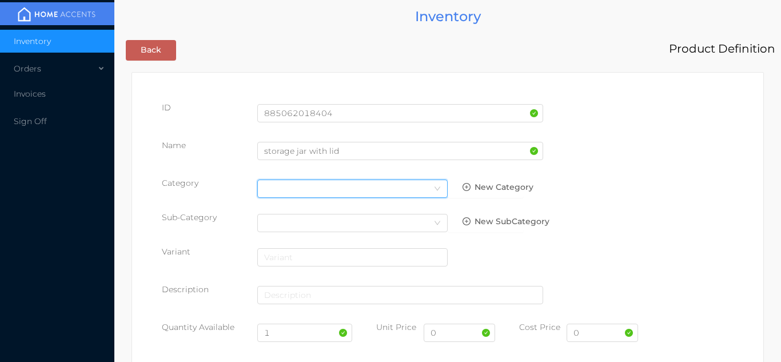
click at [434, 187] on icon "icon: down" at bounding box center [437, 188] width 7 height 7
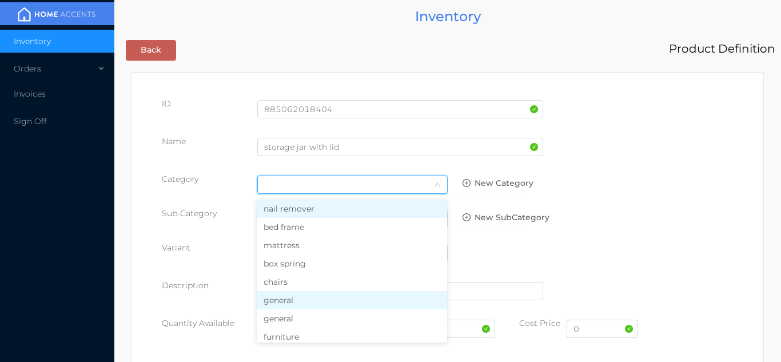
click at [310, 299] on li "general" at bounding box center [352, 300] width 190 height 18
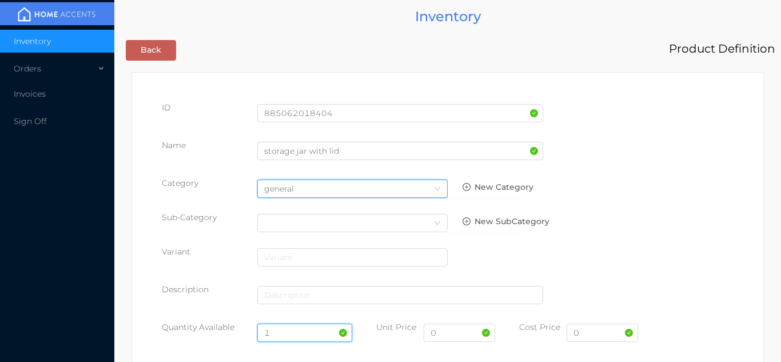
click at [287, 326] on input "1" at bounding box center [305, 333] width 96 height 18
type input "24"
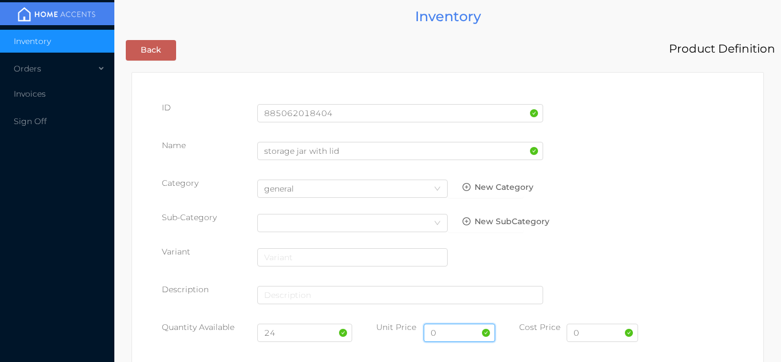
click at [442, 337] on input "0" at bounding box center [459, 333] width 71 height 18
type input "4.99"
click at [595, 327] on input "0" at bounding box center [602, 333] width 71 height 18
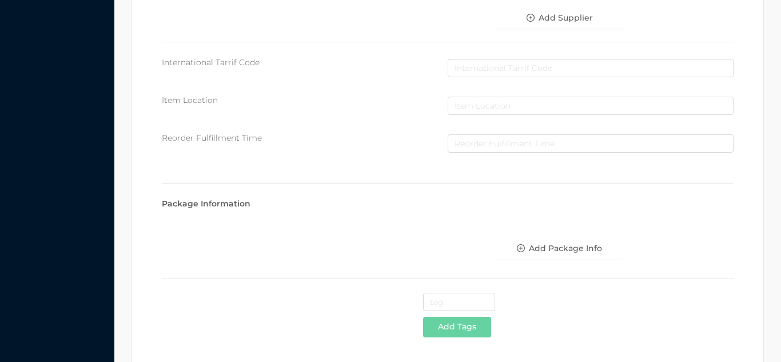
scroll to position [588, 0]
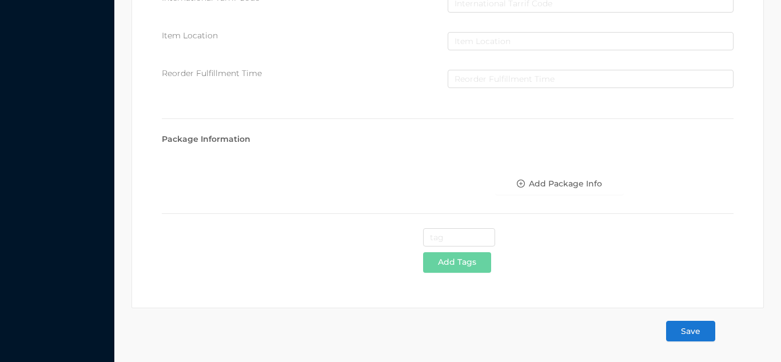
type input "2.65"
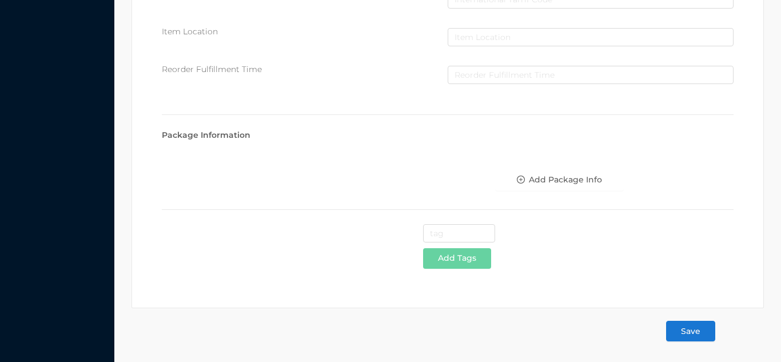
click at [709, 328] on button "Save" at bounding box center [690, 331] width 49 height 21
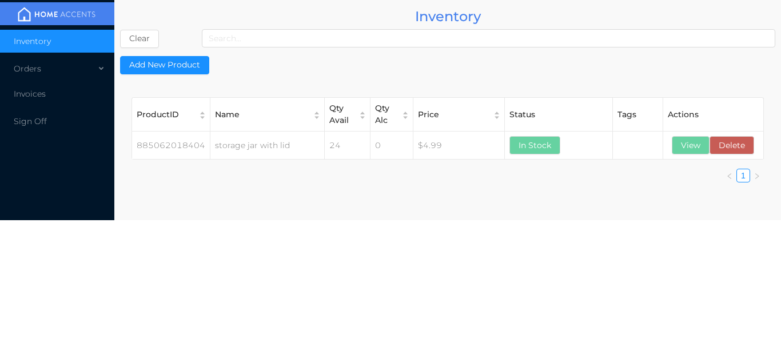
scroll to position [0, 0]
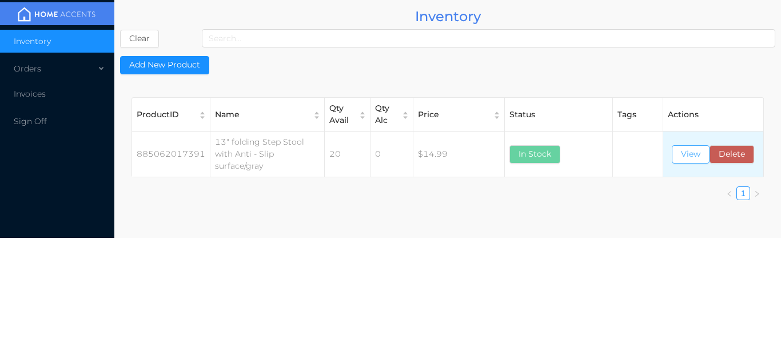
click at [691, 159] on button "View" at bounding box center [691, 154] width 38 height 18
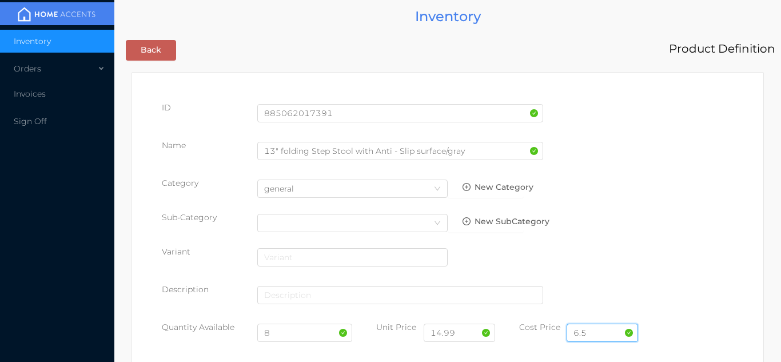
click at [606, 332] on input "6.5" at bounding box center [602, 333] width 71 height 18
type input "6"
type input "5.85"
click at [316, 336] on input "8" at bounding box center [305, 333] width 96 height 18
type input "10"
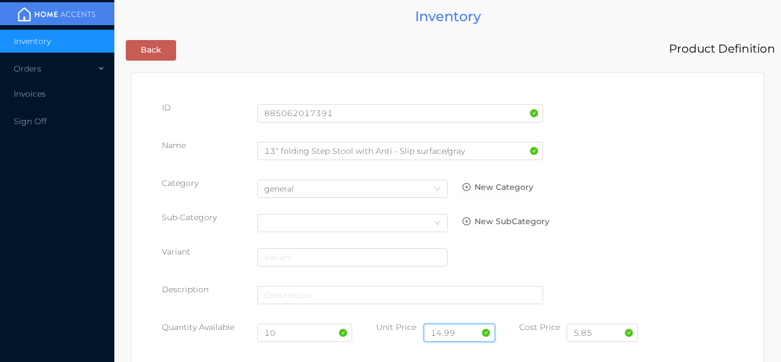
click at [469, 341] on input "14.99" at bounding box center [459, 333] width 71 height 18
type input "1"
type input "12.99"
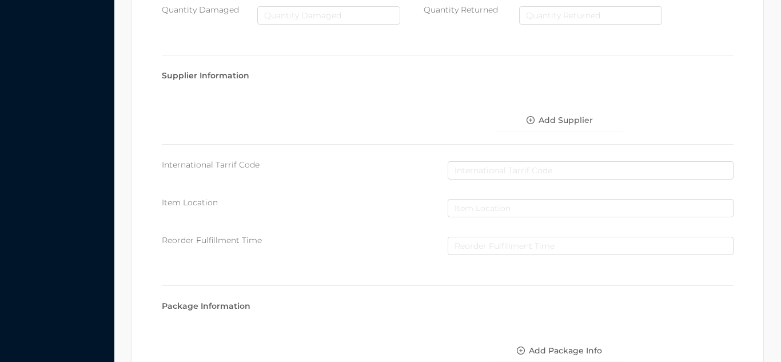
scroll to position [649, 0]
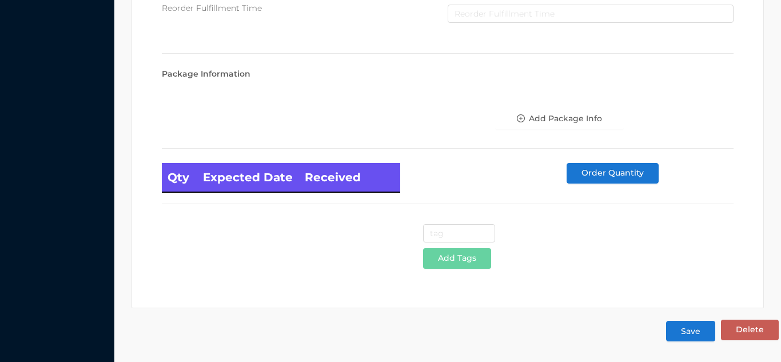
click at [709, 334] on button "Save" at bounding box center [690, 331] width 49 height 21
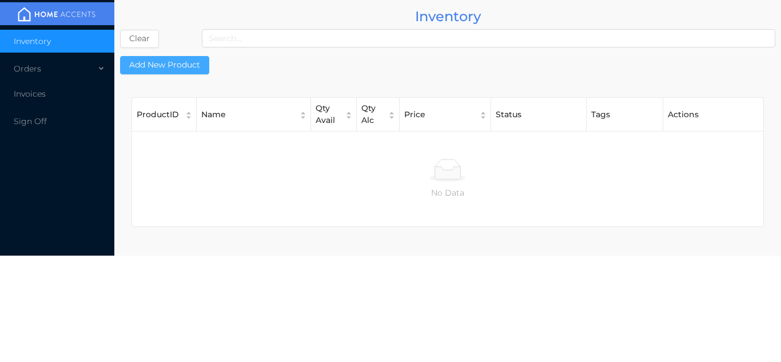
click at [180, 73] on button "Add New Product" at bounding box center [164, 65] width 89 height 18
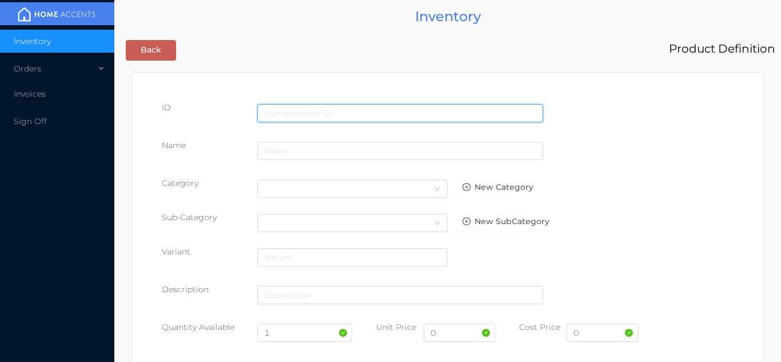
click at [303, 110] on input "text" at bounding box center [400, 113] width 286 height 18
type input "885062017384"
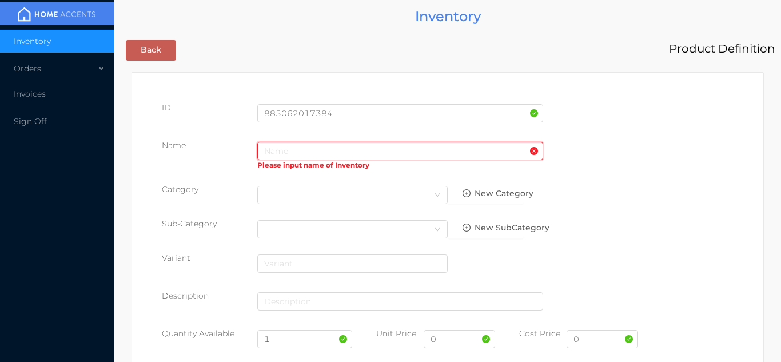
click at [309, 152] on input "text" at bounding box center [400, 151] width 286 height 18
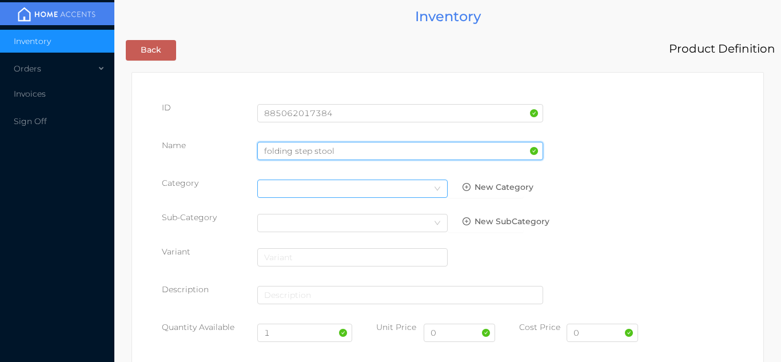
type input "folding step stool"
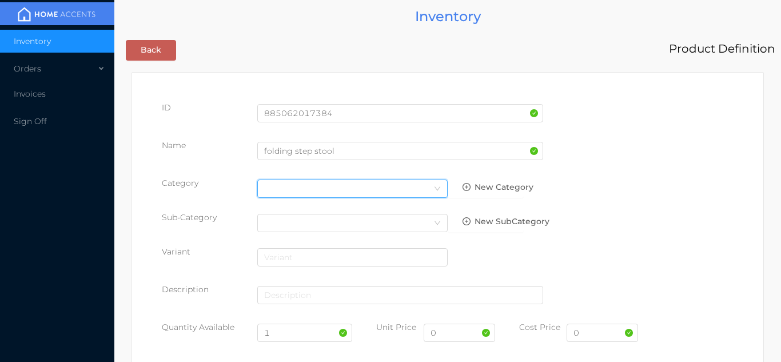
click at [423, 191] on div "Select Category" at bounding box center [352, 188] width 177 height 17
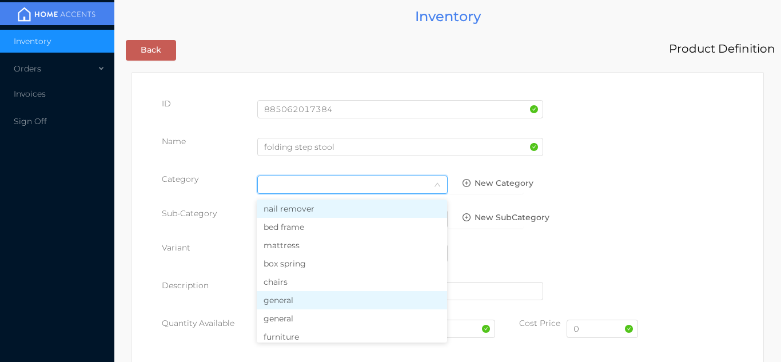
click at [300, 303] on li "general" at bounding box center [352, 300] width 190 height 18
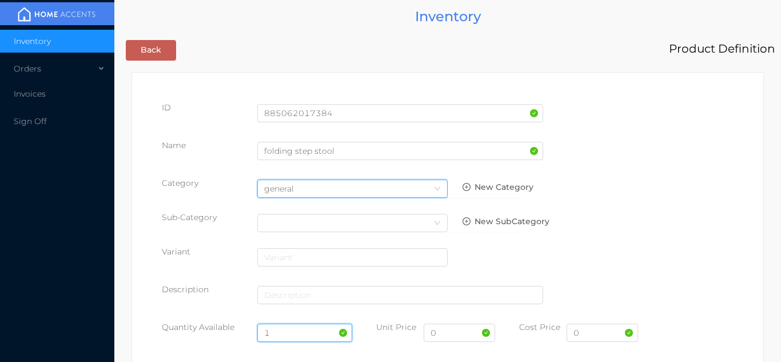
click at [293, 331] on input "1" at bounding box center [305, 333] width 96 height 18
type input "12"
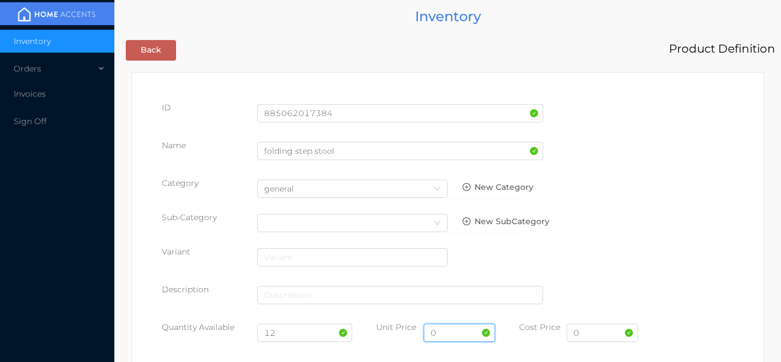
click at [457, 336] on input "0" at bounding box center [459, 333] width 71 height 18
type input "9.99"
click at [607, 335] on input "0" at bounding box center [602, 333] width 71 height 18
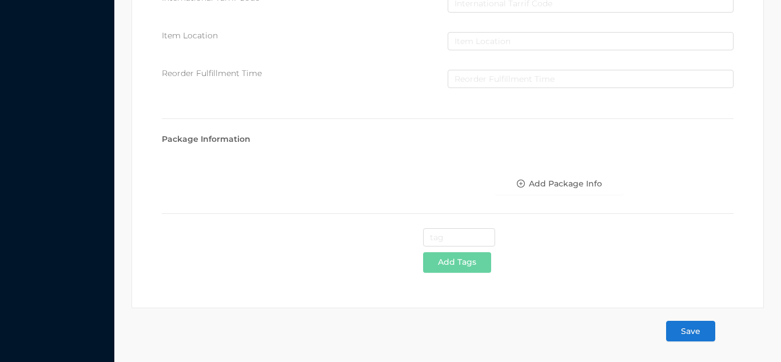
type input "4.30"
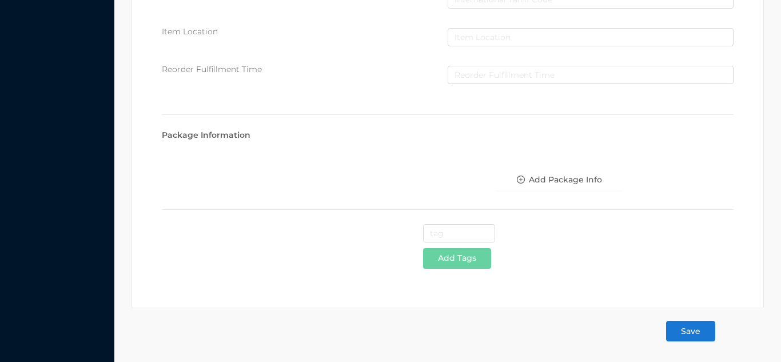
click at [703, 336] on button "Save" at bounding box center [690, 331] width 49 height 21
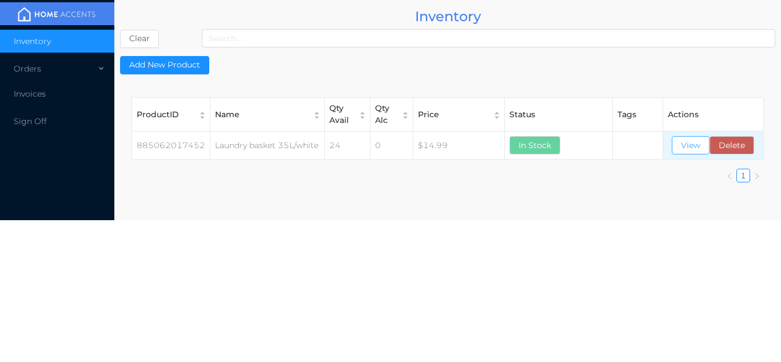
click at [678, 146] on button "View" at bounding box center [691, 145] width 38 height 18
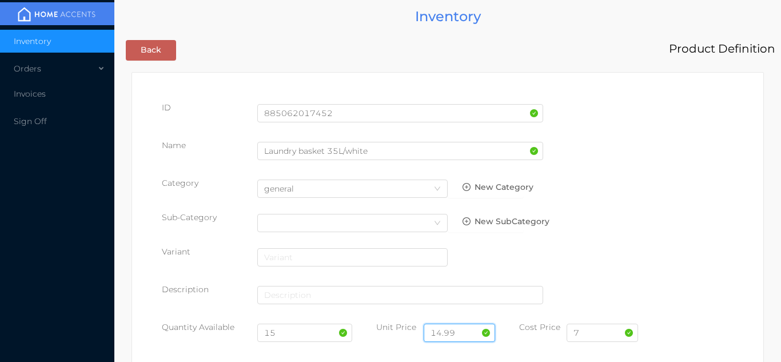
click at [467, 332] on input "14.99" at bounding box center [459, 333] width 71 height 18
type input "1"
type input "11.99"
click at [610, 334] on input "7" at bounding box center [602, 333] width 71 height 18
click at [303, 336] on input "15" at bounding box center [305, 333] width 96 height 18
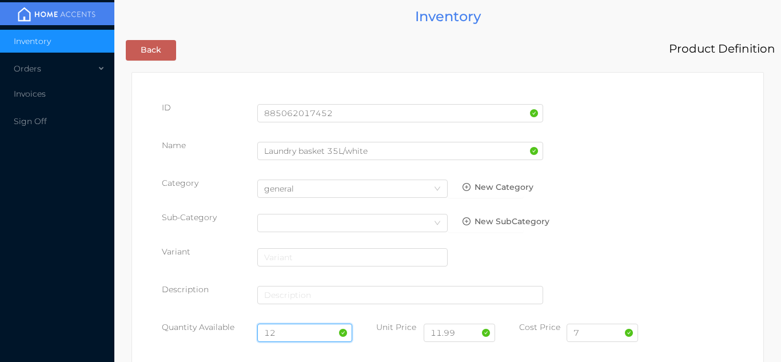
type input "12"
click at [597, 331] on input "7" at bounding box center [602, 333] width 71 height 18
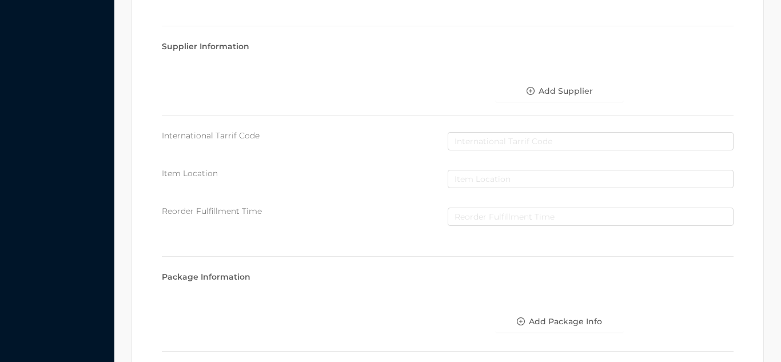
scroll to position [649, 0]
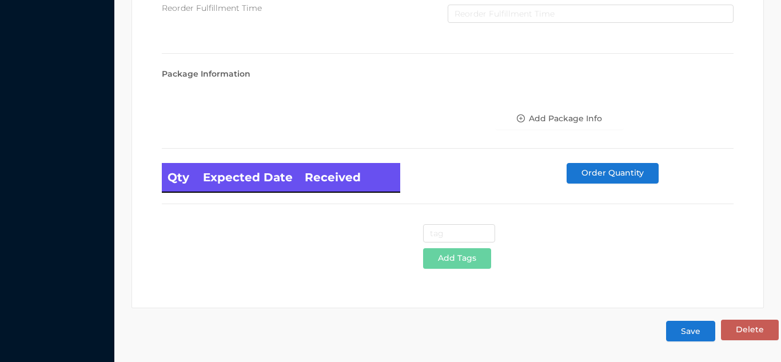
type input "5.85"
click at [702, 329] on button "Save" at bounding box center [690, 331] width 49 height 21
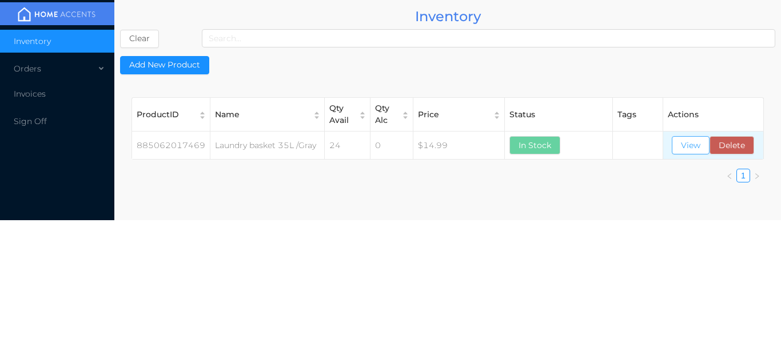
click at [690, 139] on button "View" at bounding box center [691, 145] width 38 height 18
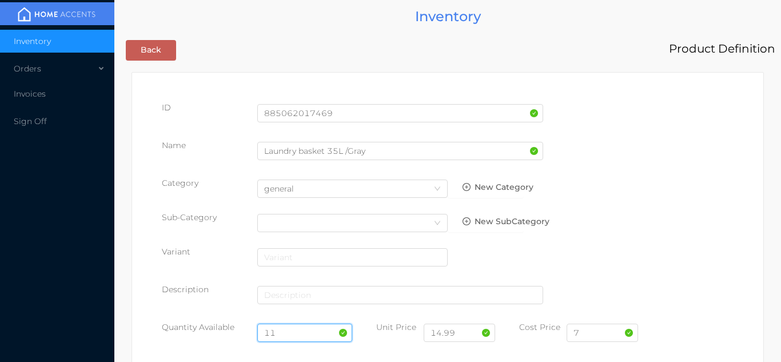
click at [297, 331] on input "11" at bounding box center [305, 333] width 96 height 18
type input "12"
click at [597, 335] on input "7" at bounding box center [602, 333] width 71 height 18
type input "5.85"
click at [469, 331] on input "14.99" at bounding box center [459, 333] width 71 height 18
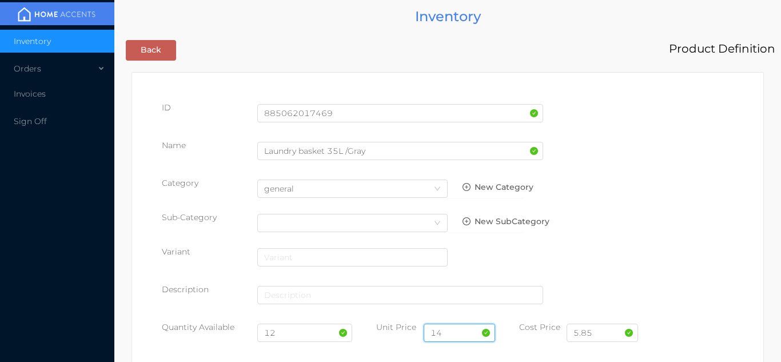
type input "1"
type input "11.99"
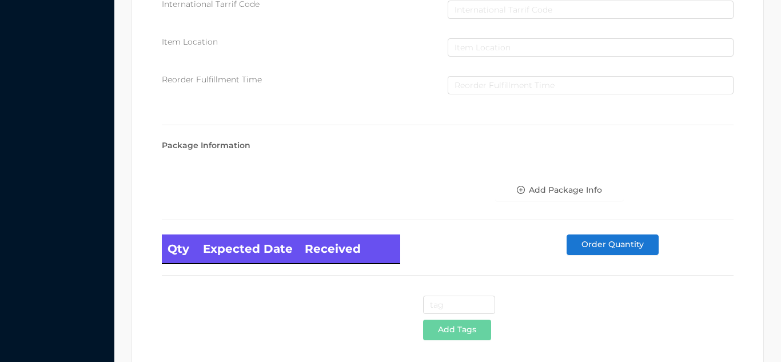
scroll to position [649, 0]
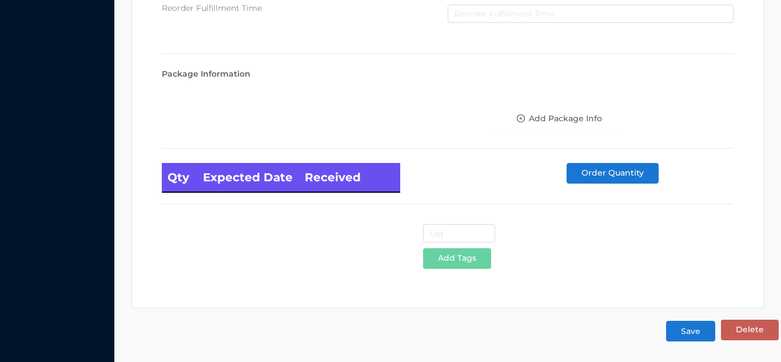
click at [699, 332] on button "Save" at bounding box center [690, 331] width 49 height 21
